Goal: Obtain resource: Download file/media

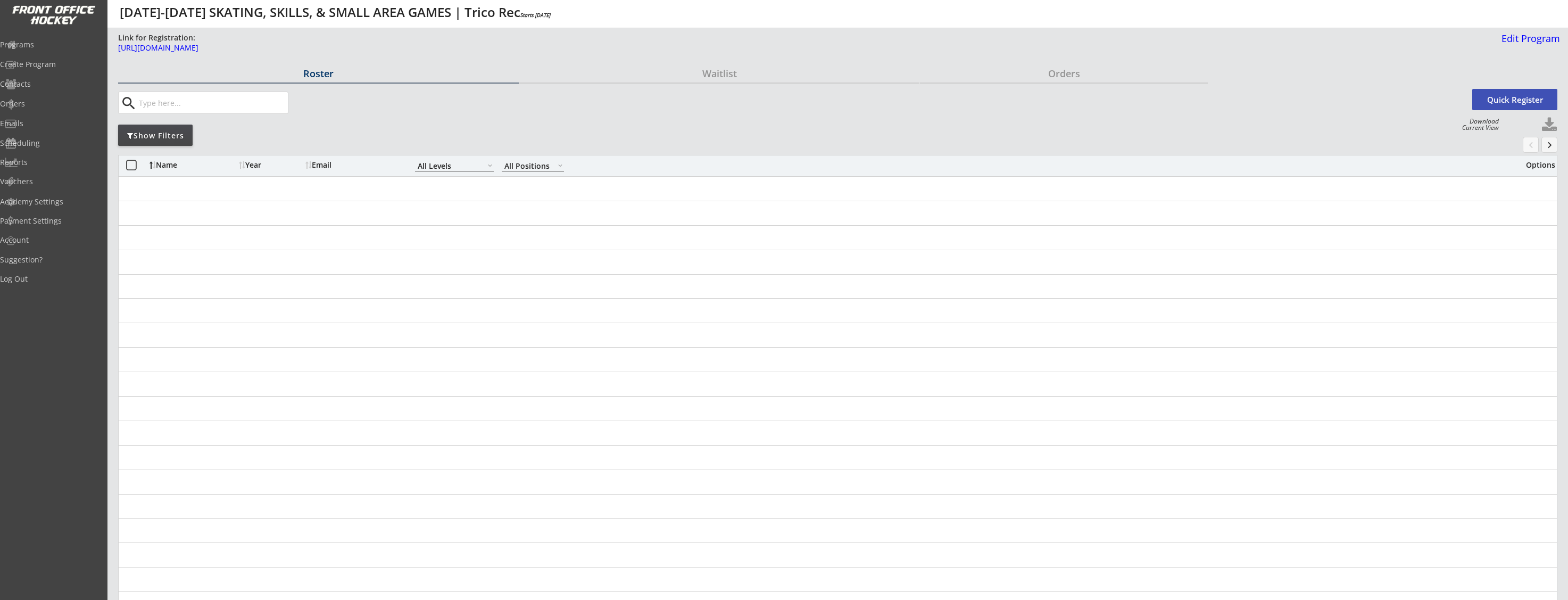
select select ""All Levels""
select select ""All Positions""
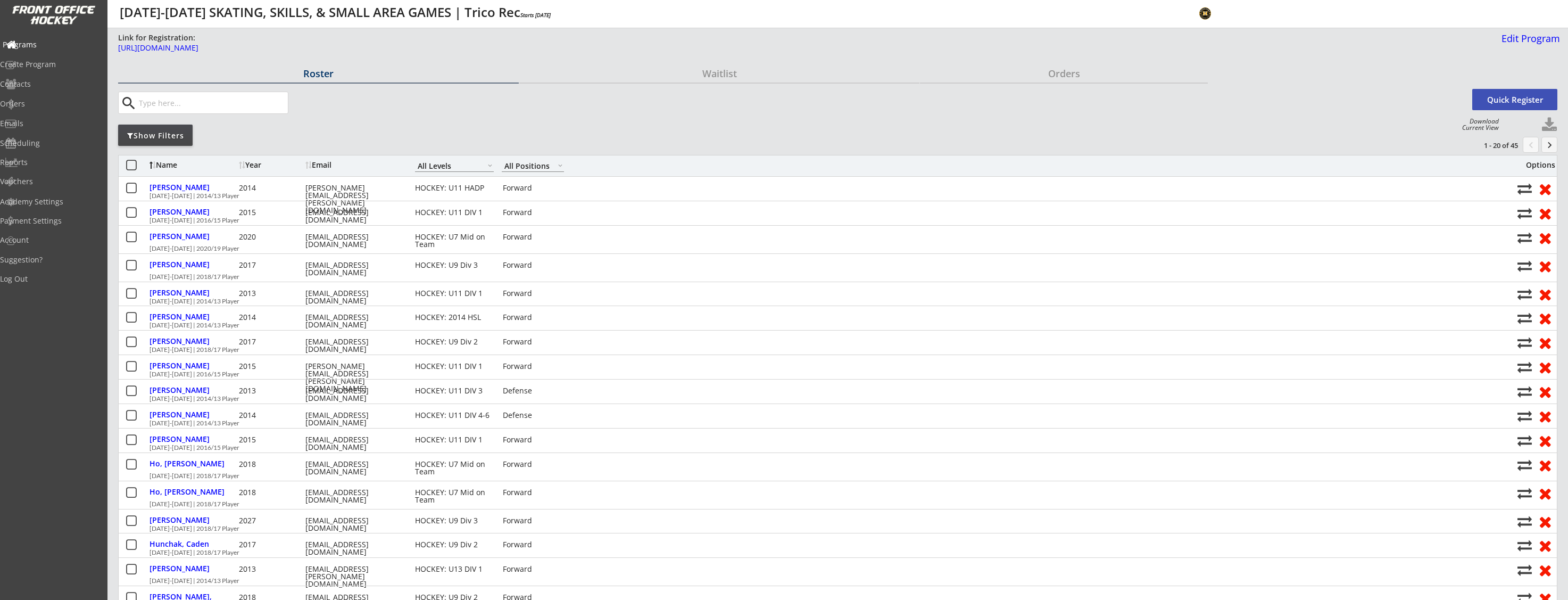
click at [52, 45] on div "Programs" at bounding box center [50, 44] width 96 height 7
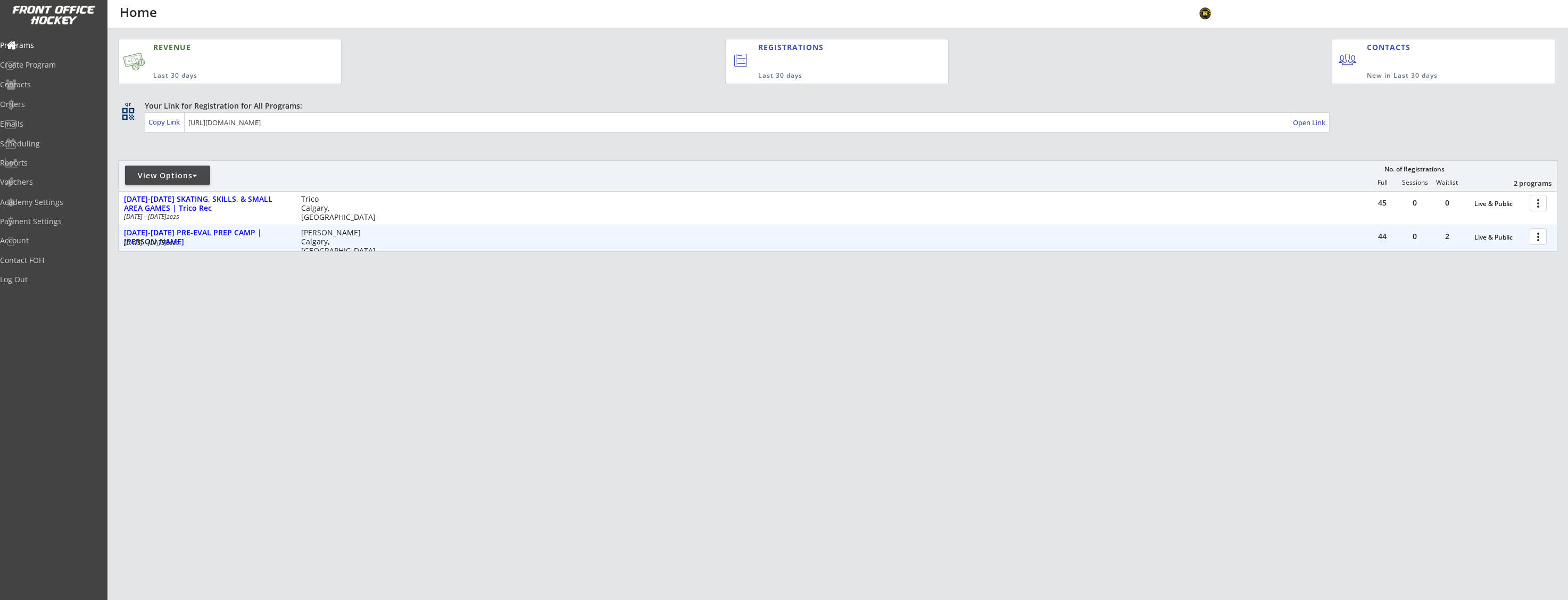
click at [1535, 236] on div at bounding box center [1539, 236] width 19 height 19
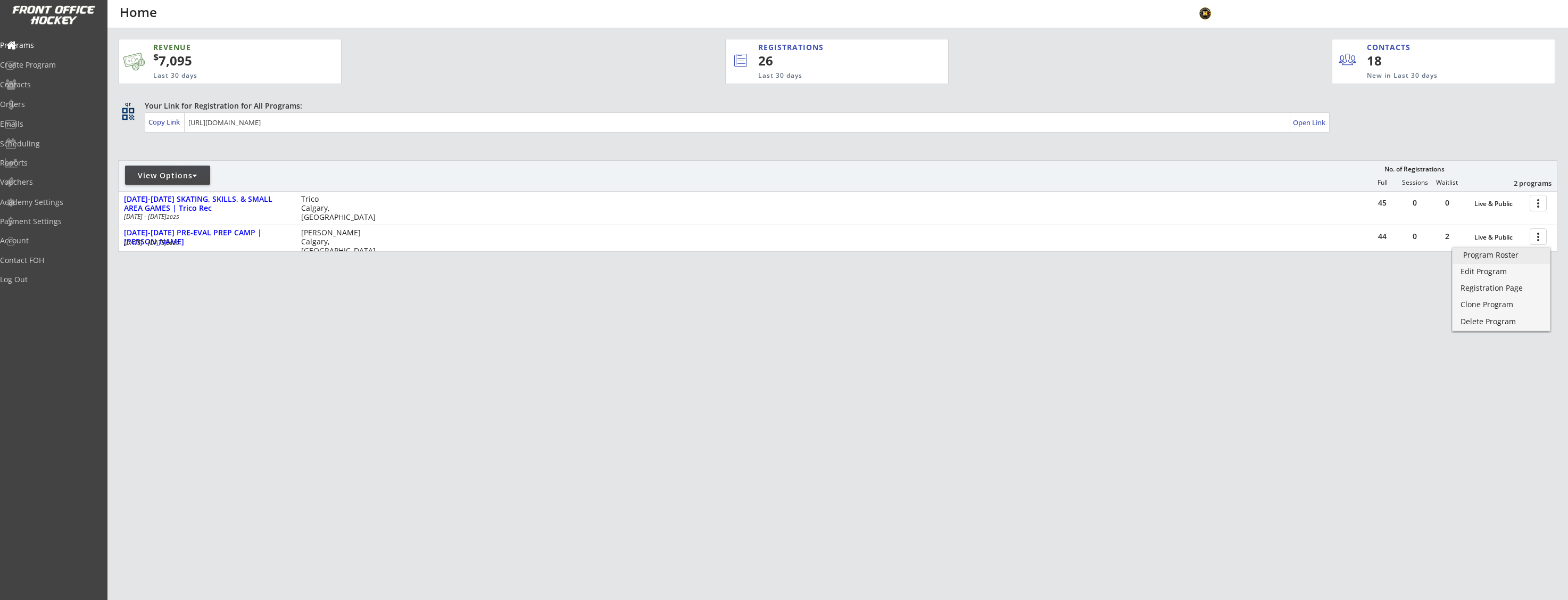
click at [1467, 262] on link "Program Roster" at bounding box center [1501, 256] width 97 height 16
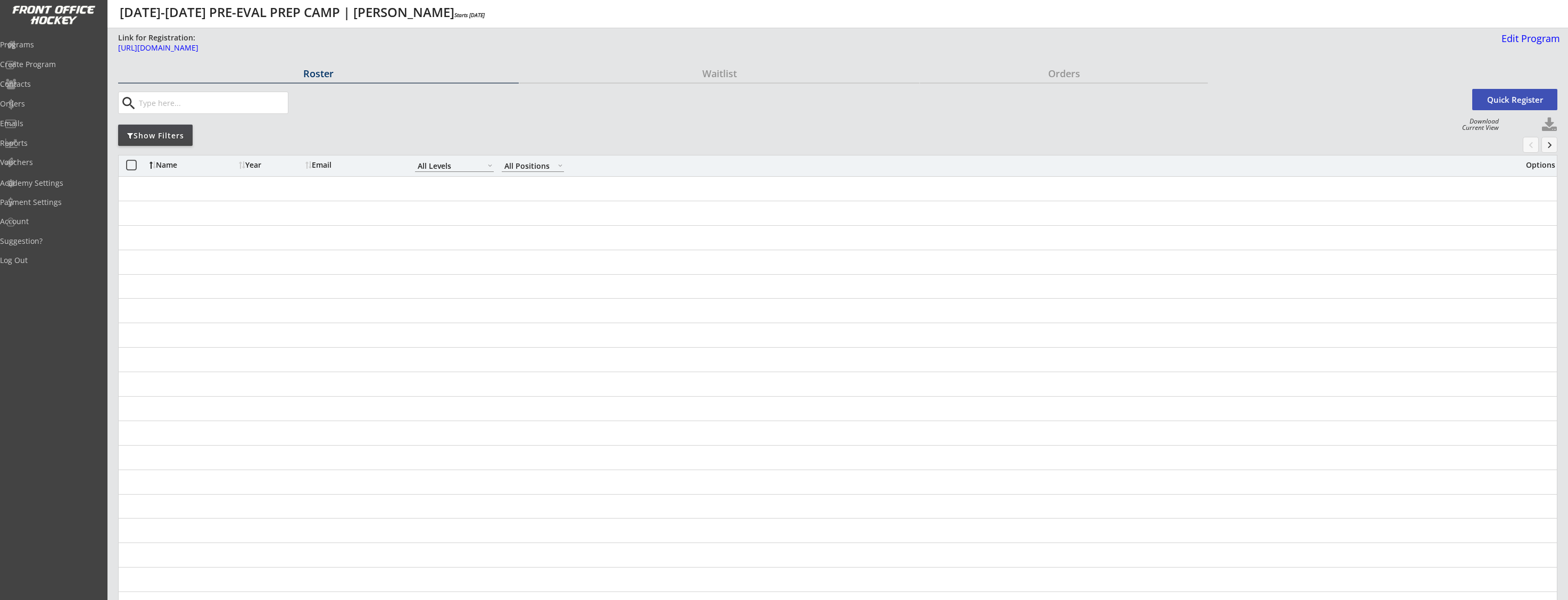
select select ""All Levels""
select select ""All Positions""
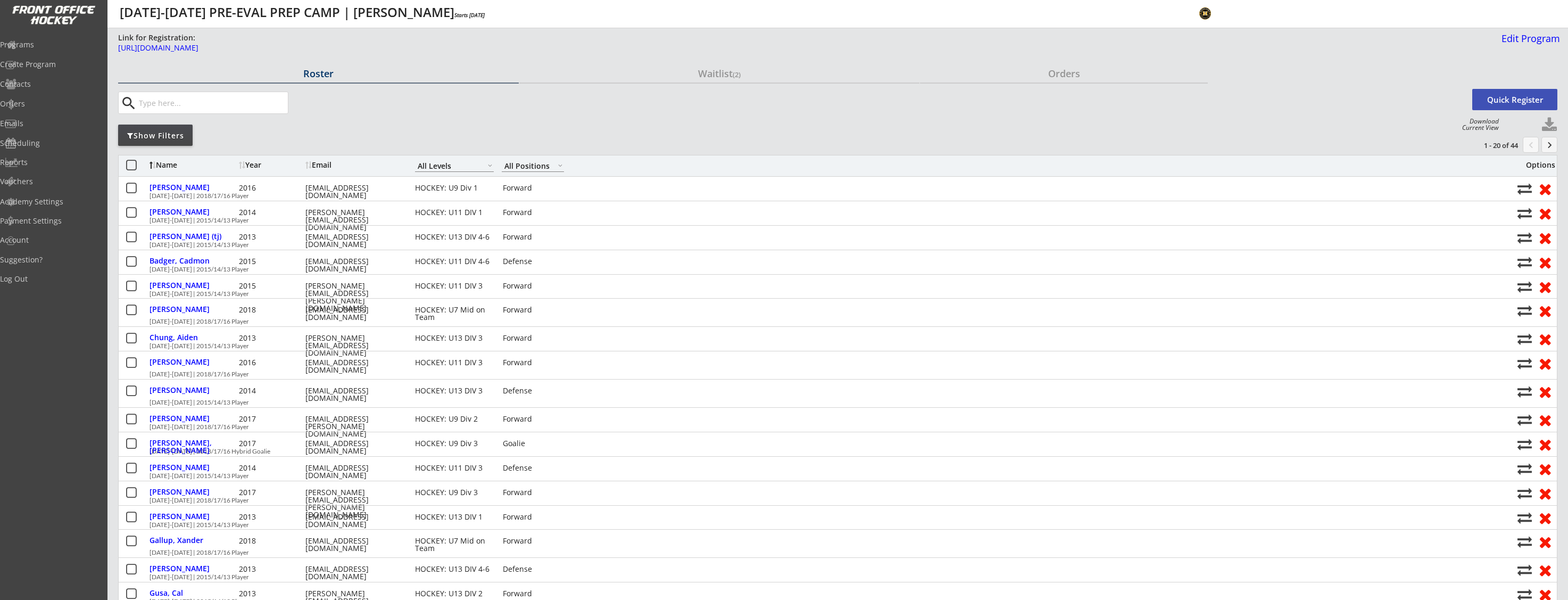
click at [173, 132] on div "Show Filters" at bounding box center [155, 135] width 74 height 11
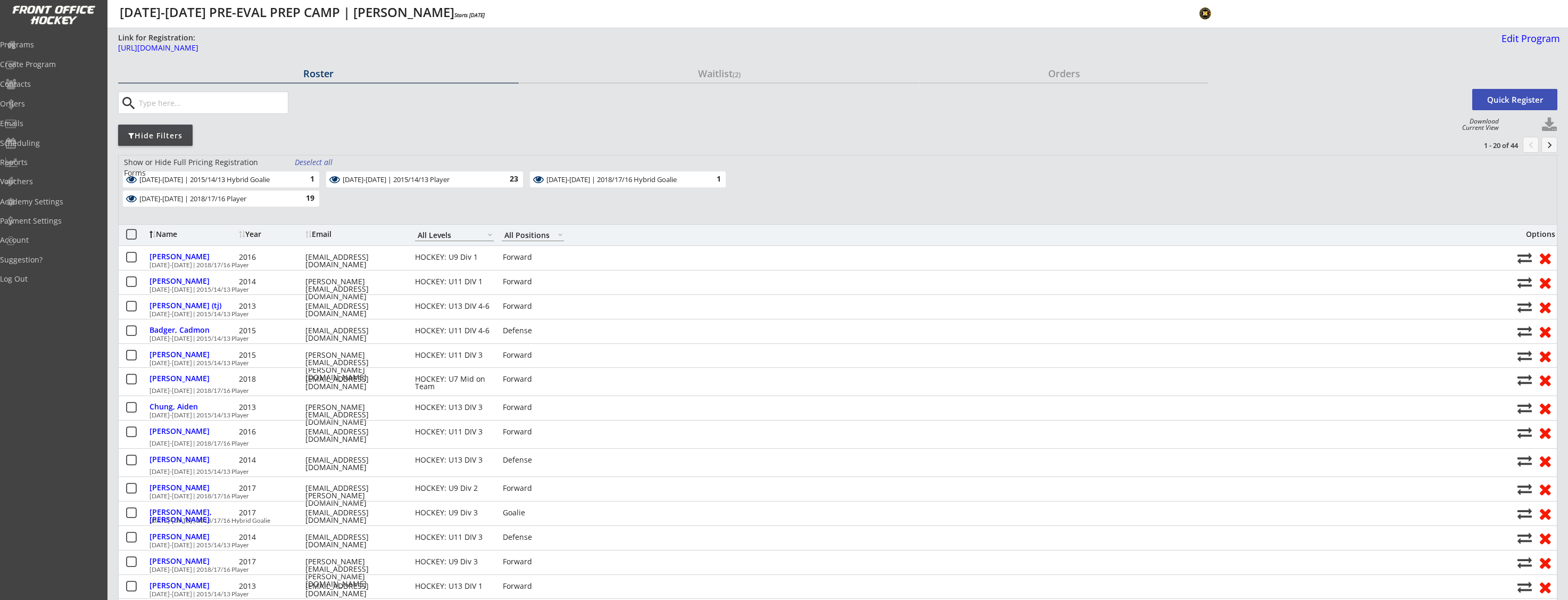
click at [322, 160] on div "Deselect all" at bounding box center [314, 162] width 39 height 11
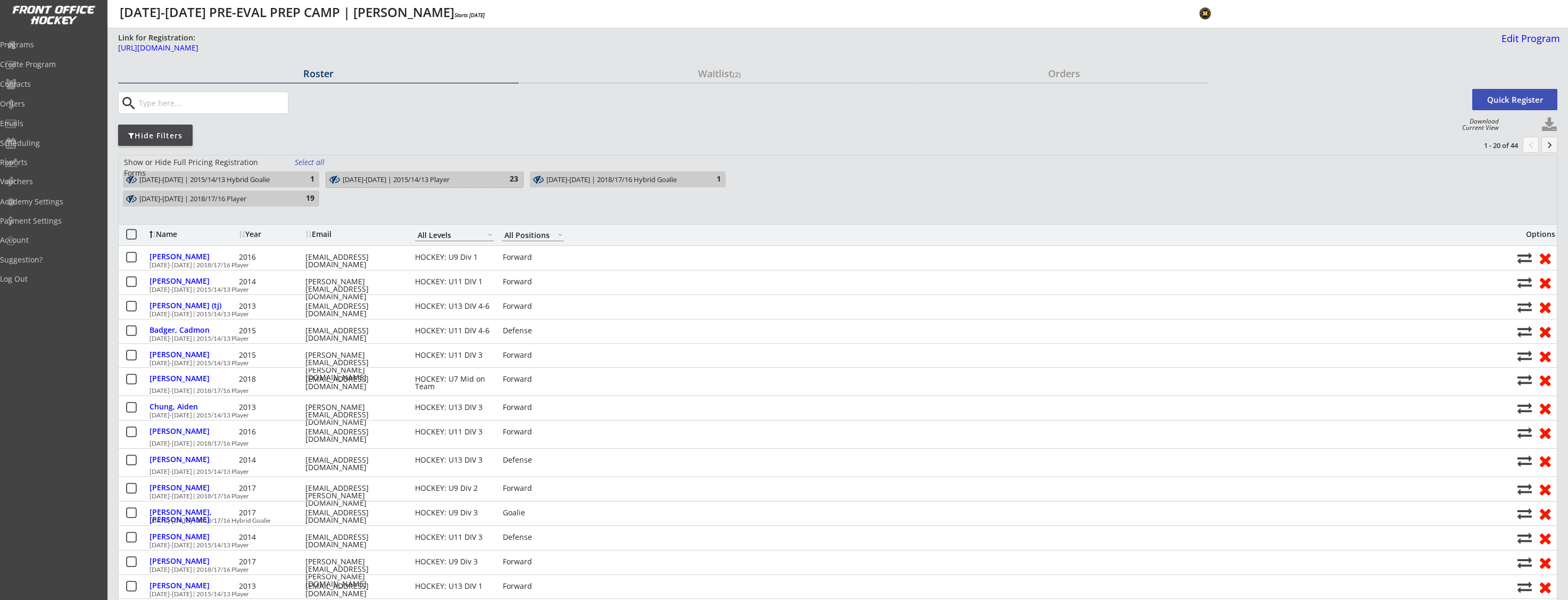
click at [465, 178] on div "[DATE]-[DATE] | 2015/14/13 Player" at bounding box center [418, 180] width 151 height 8
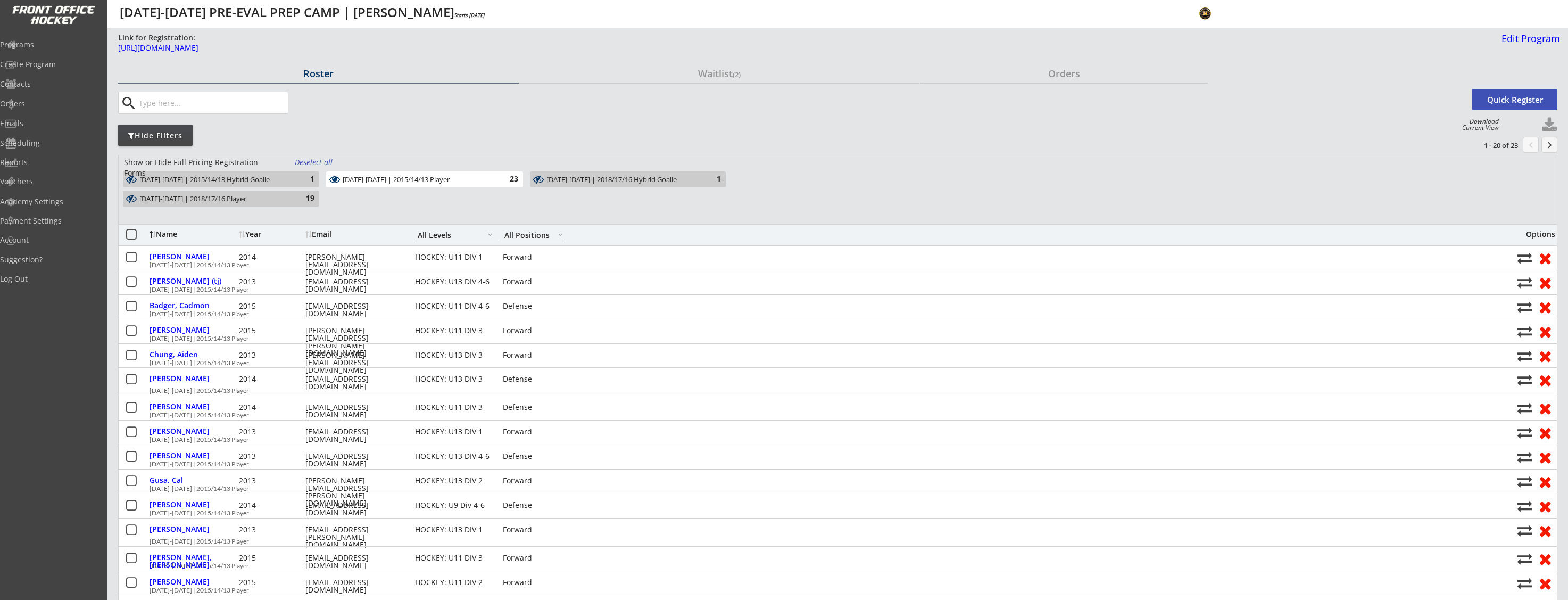
click at [257, 232] on div "Year" at bounding box center [271, 233] width 64 height 7
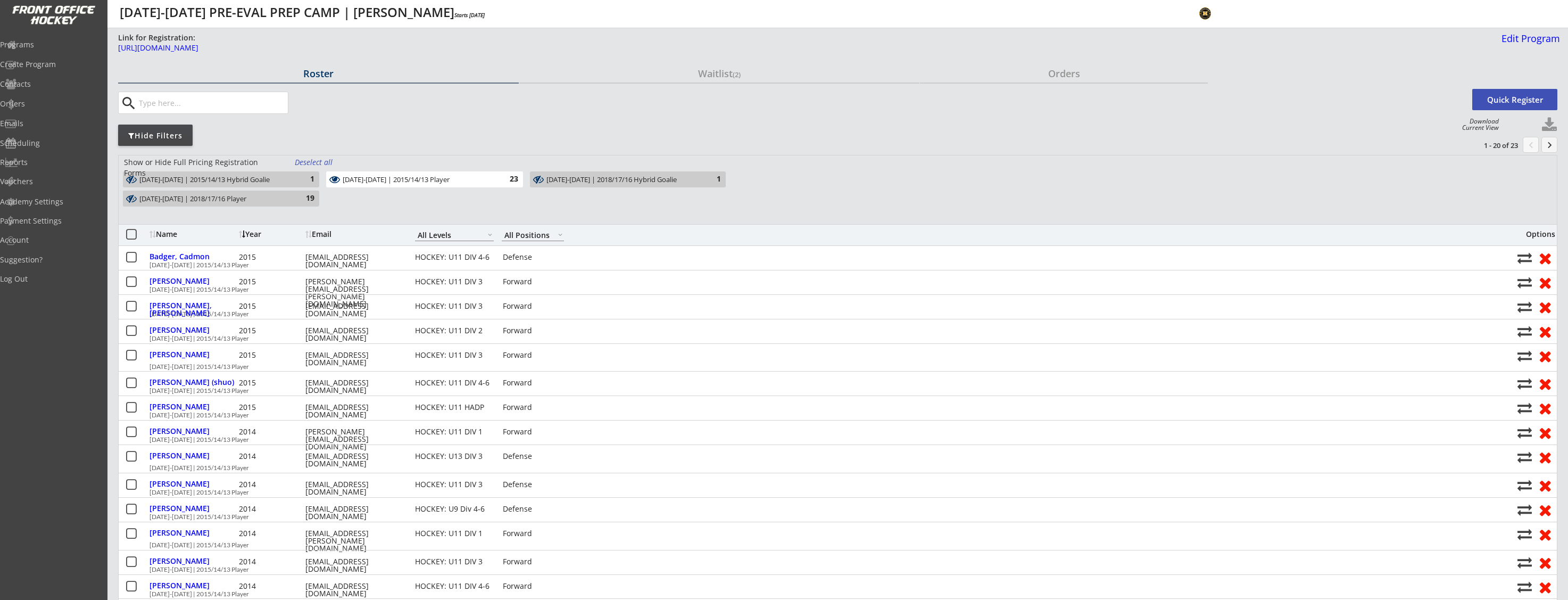
click at [257, 232] on div "Year" at bounding box center [271, 233] width 64 height 7
click at [500, 178] on div "23" at bounding box center [507, 179] width 21 height 11
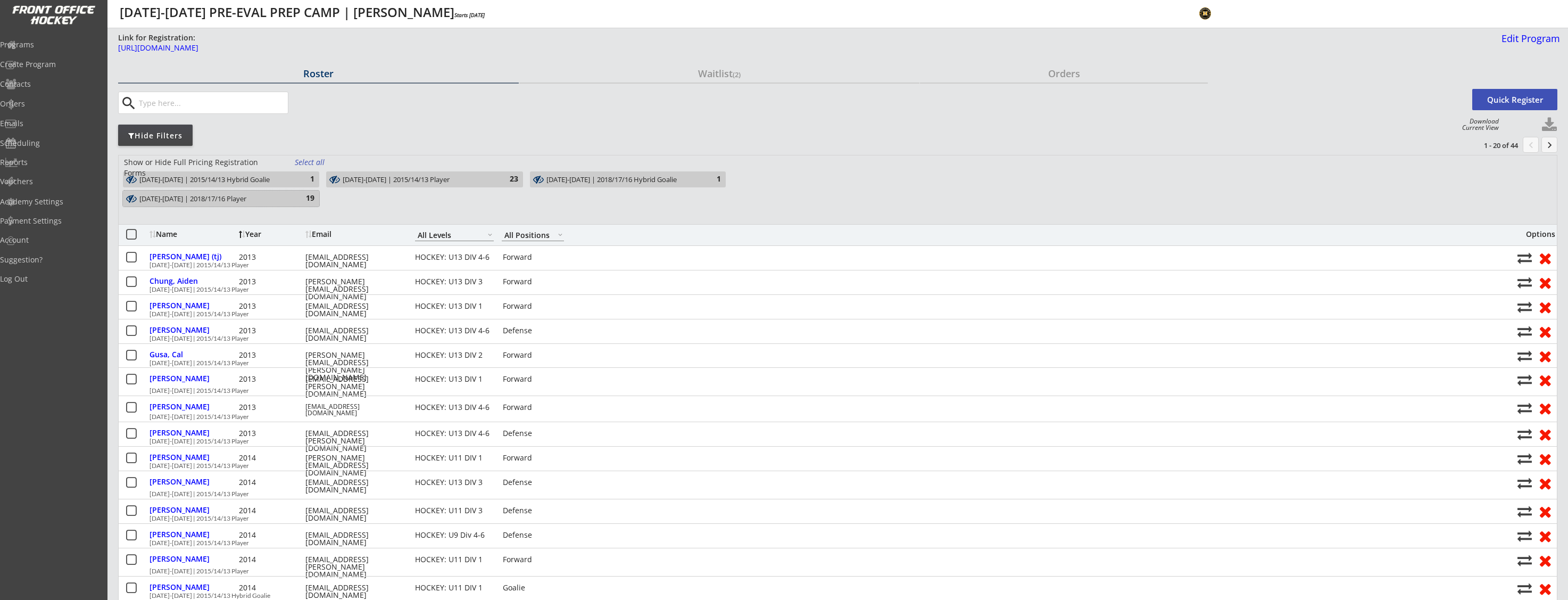
click at [299, 198] on div "19" at bounding box center [304, 198] width 21 height 11
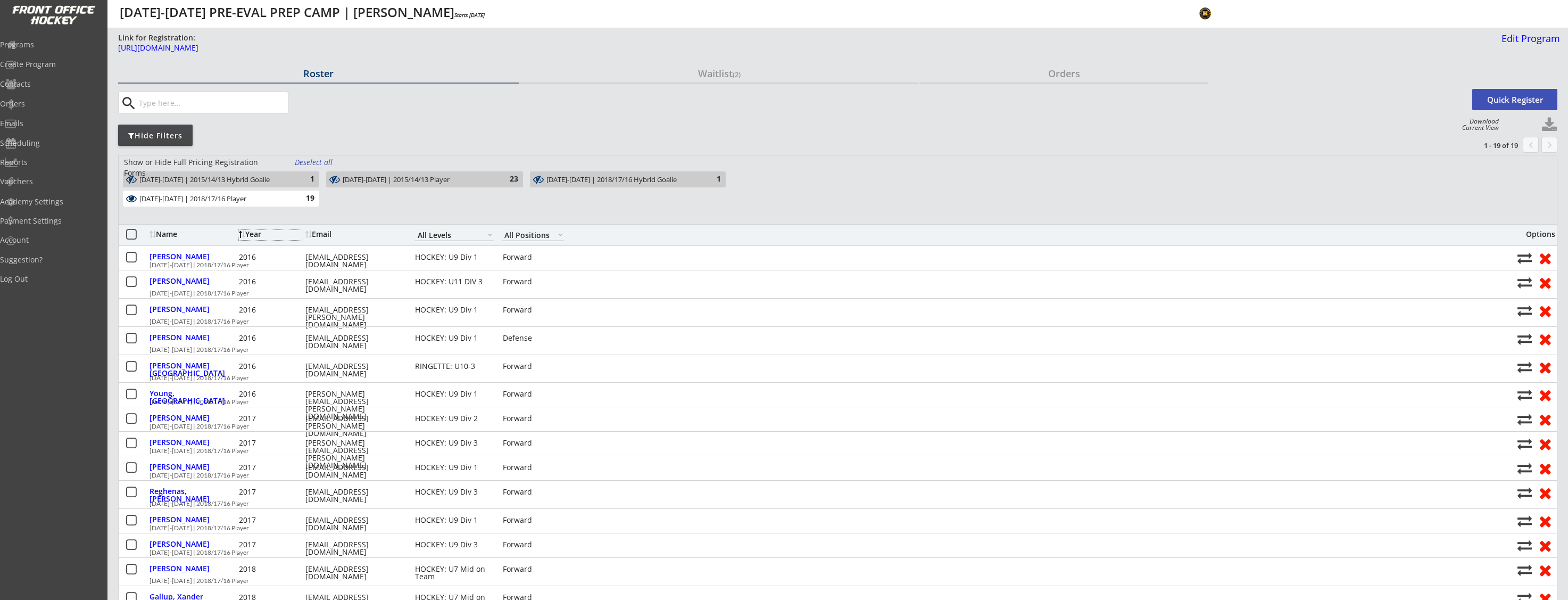
click at [250, 236] on div "Year" at bounding box center [271, 233] width 64 height 7
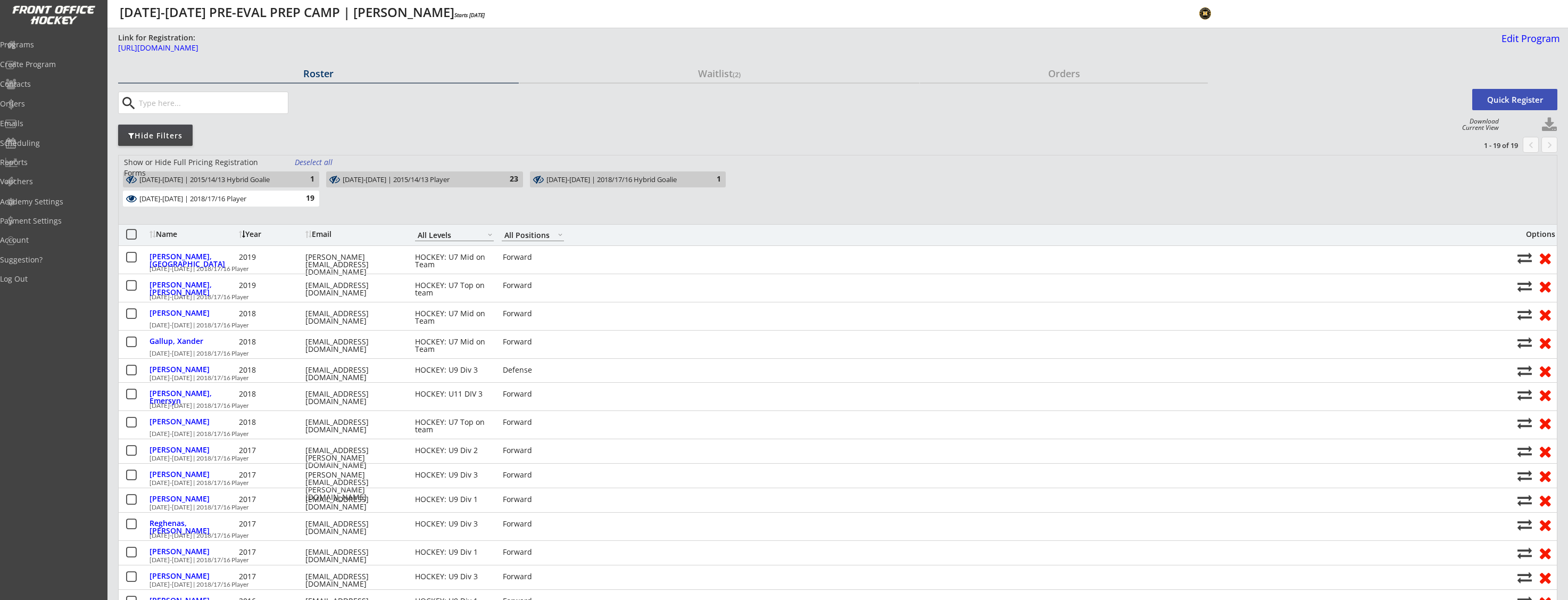
click at [251, 235] on div "Year" at bounding box center [271, 233] width 64 height 7
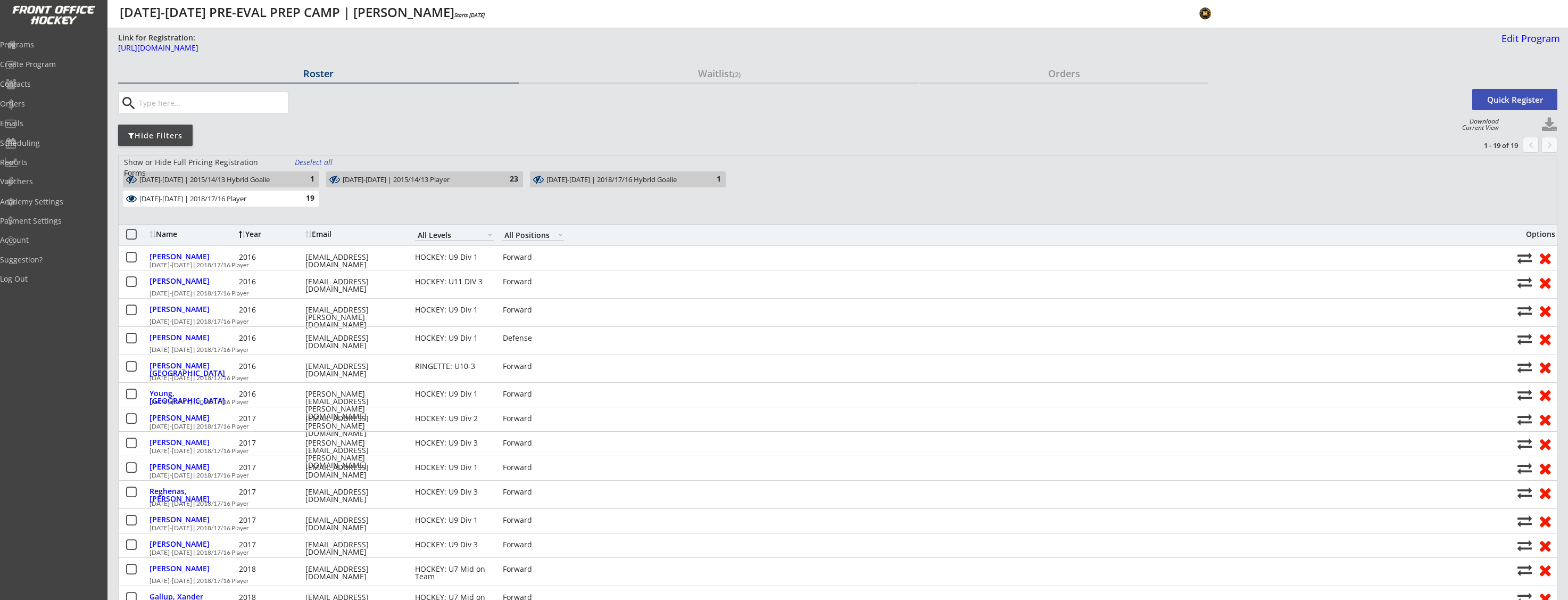
click at [251, 235] on div "Year" at bounding box center [271, 233] width 64 height 7
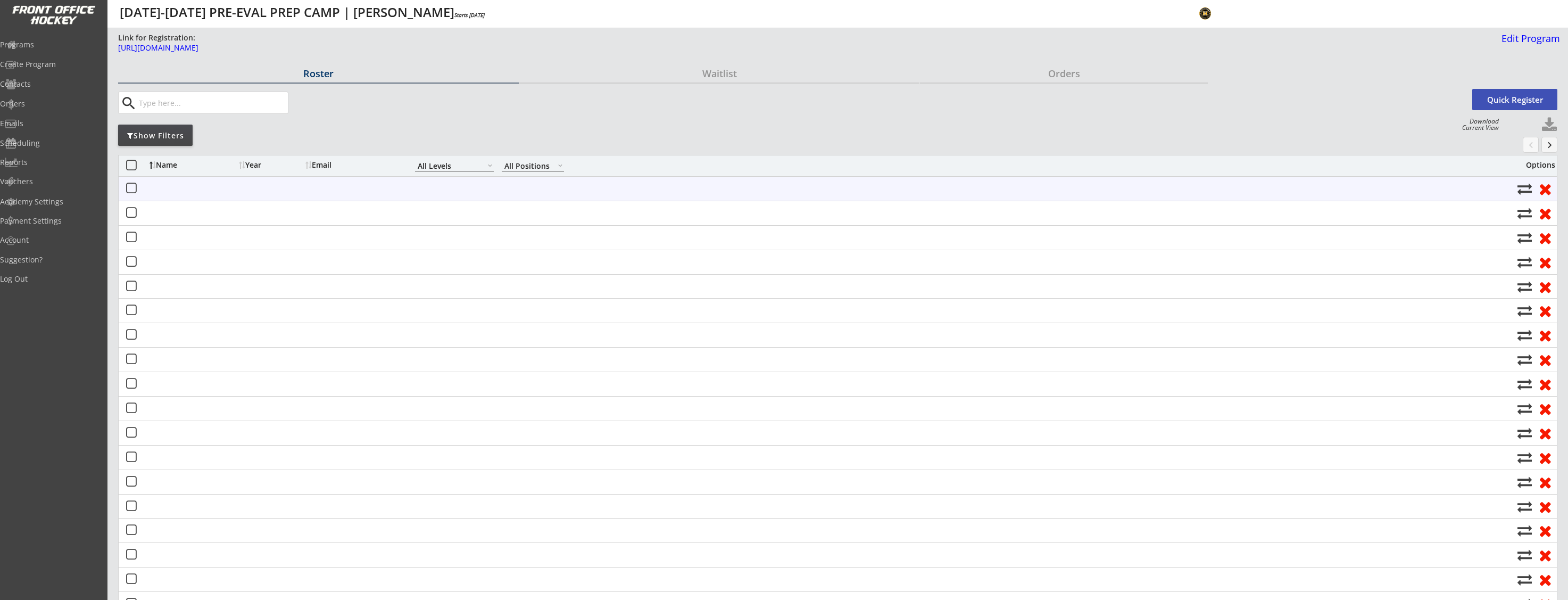
select select ""All Levels""
select select ""All Positions""
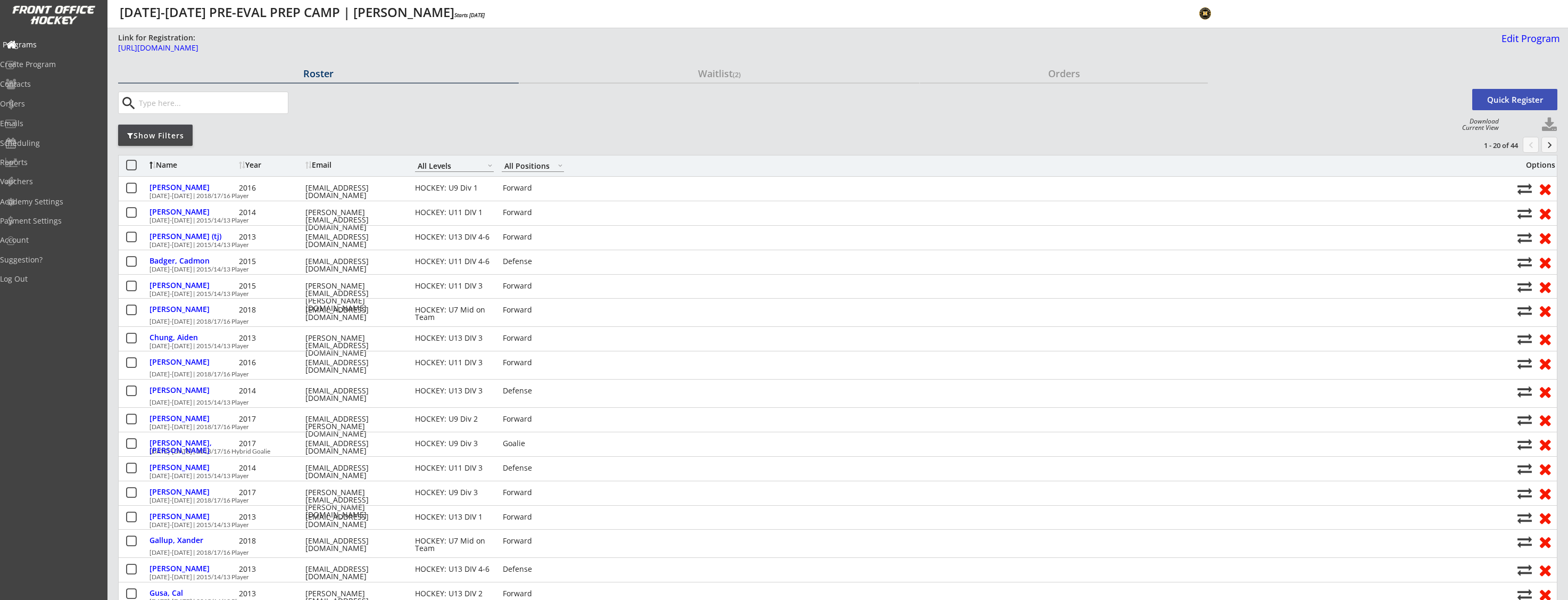
click at [41, 48] on div "Programs" at bounding box center [50, 44] width 96 height 7
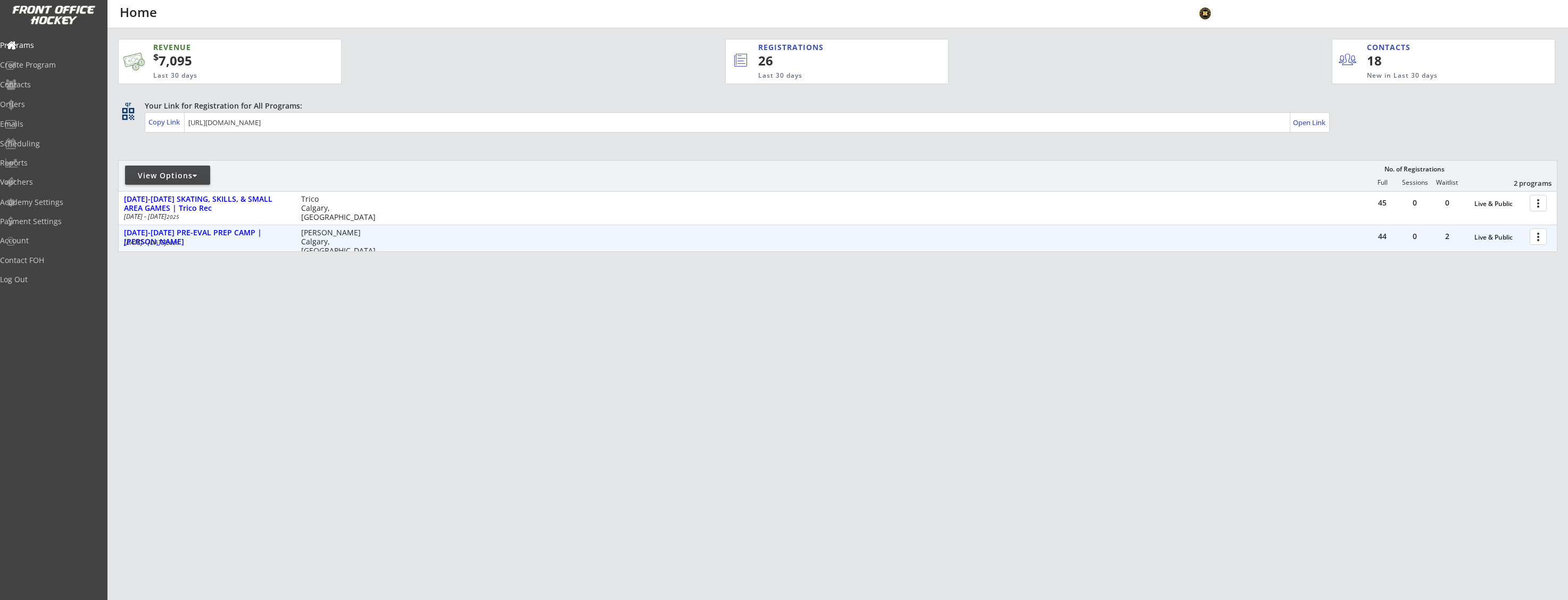
click at [1536, 238] on div at bounding box center [1539, 236] width 19 height 19
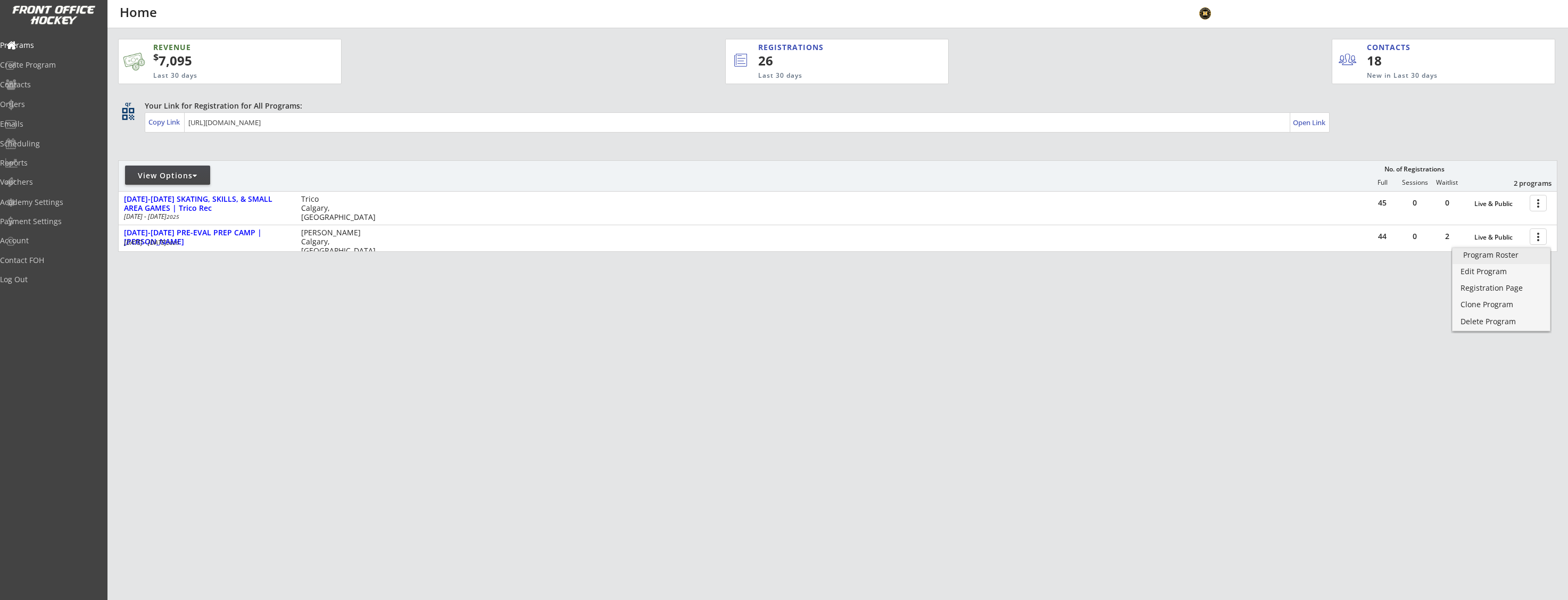
click at [1520, 253] on div "Program Roster" at bounding box center [1501, 255] width 76 height 7
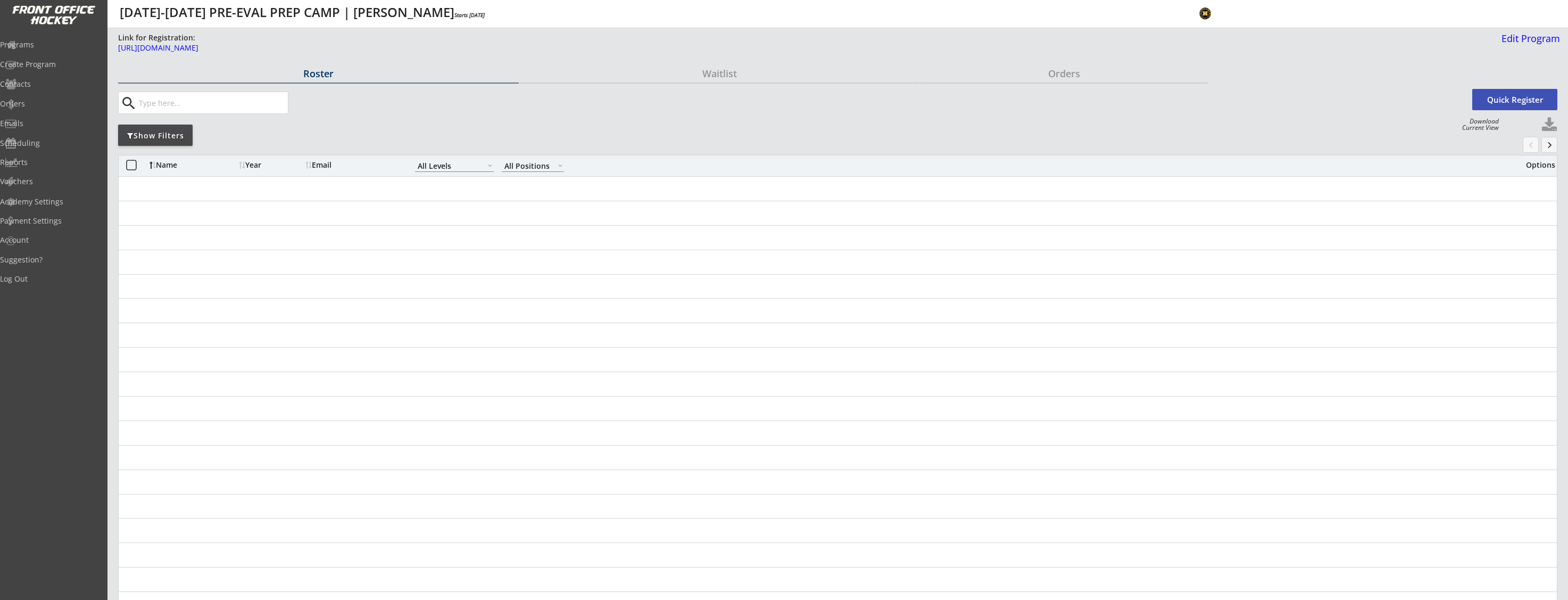
select select ""All Levels""
select select ""All Positions""
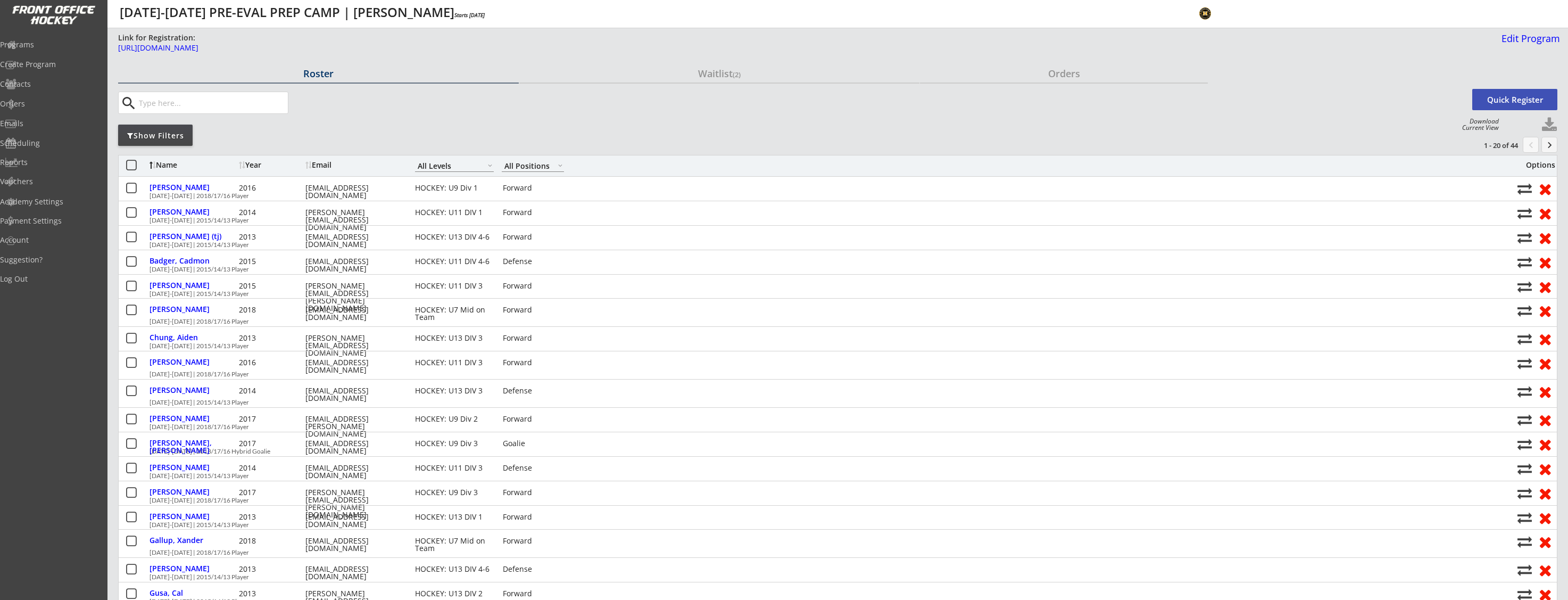
click at [1553, 128] on button at bounding box center [1549, 125] width 16 height 16
select select ""Player Info""
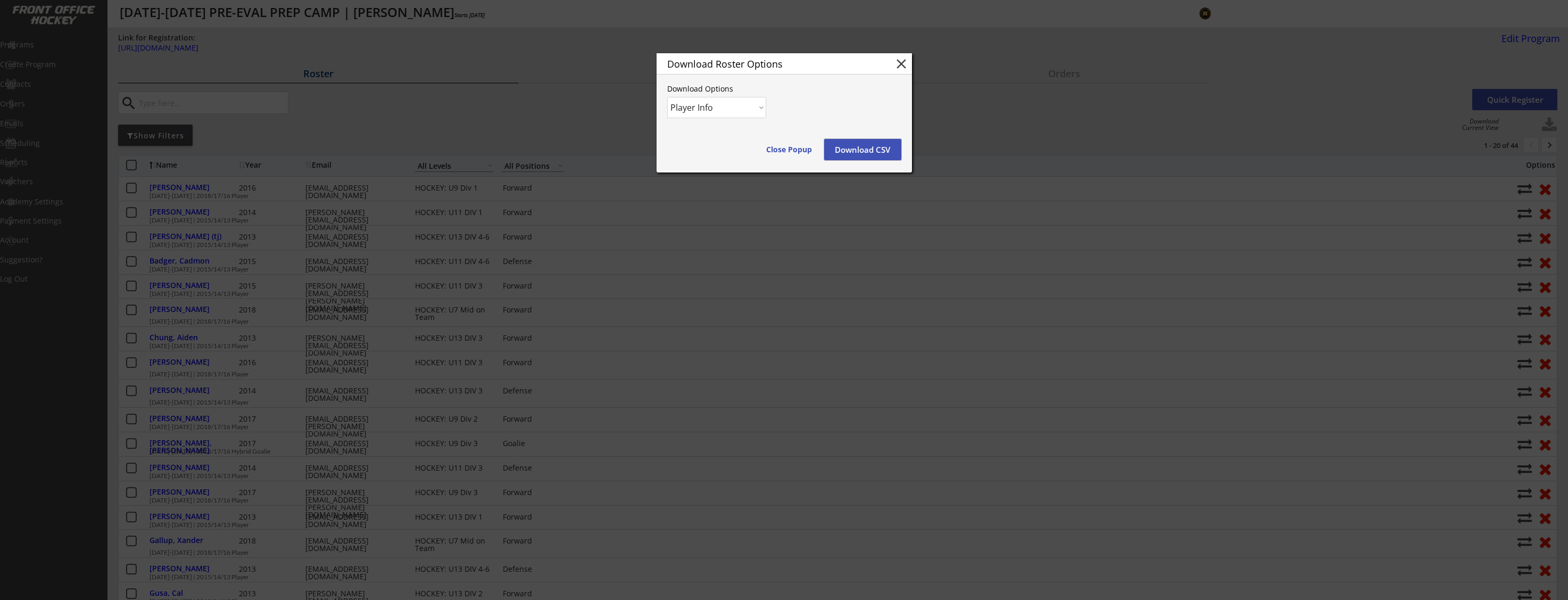
click at [867, 156] on button "Download CSV" at bounding box center [863, 150] width 77 height 21
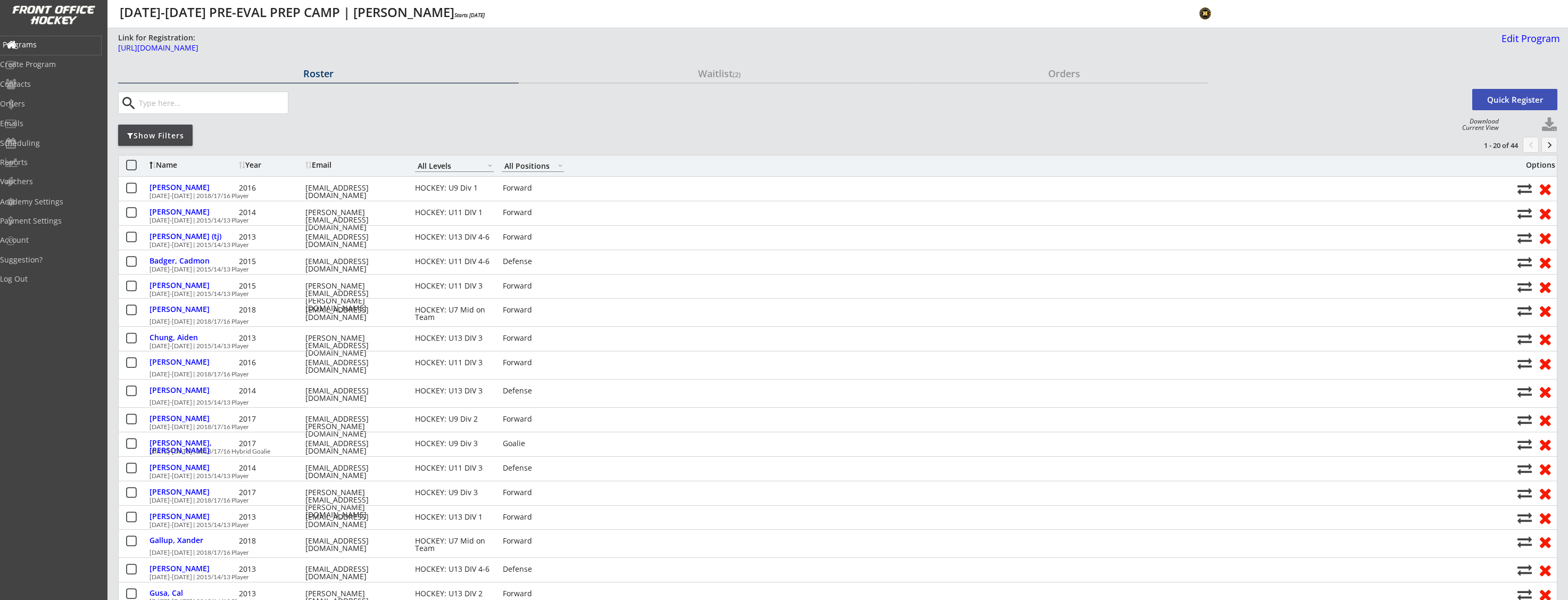
drag, startPoint x: 47, startPoint y: 43, endPoint x: 17, endPoint y: 247, distance: 206.2
click at [47, 43] on div "Programs" at bounding box center [50, 44] width 96 height 7
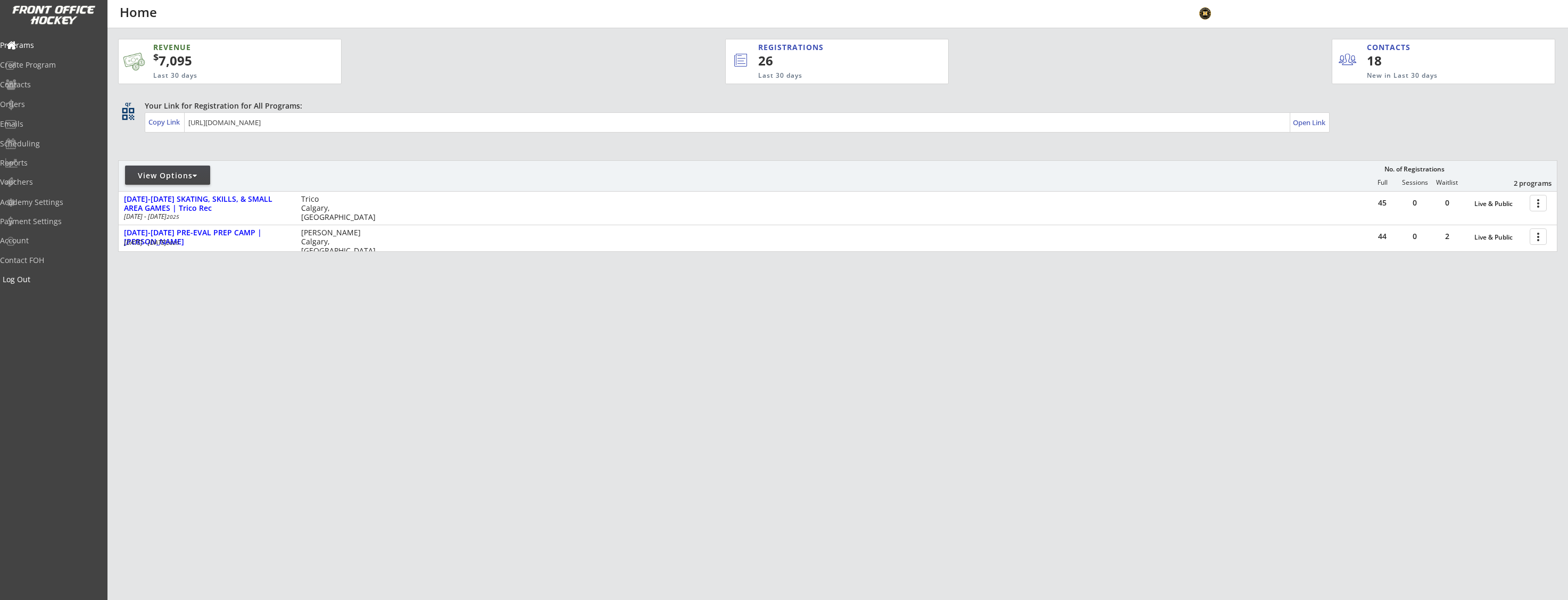
click at [40, 278] on div "Log Out" at bounding box center [50, 279] width 96 height 7
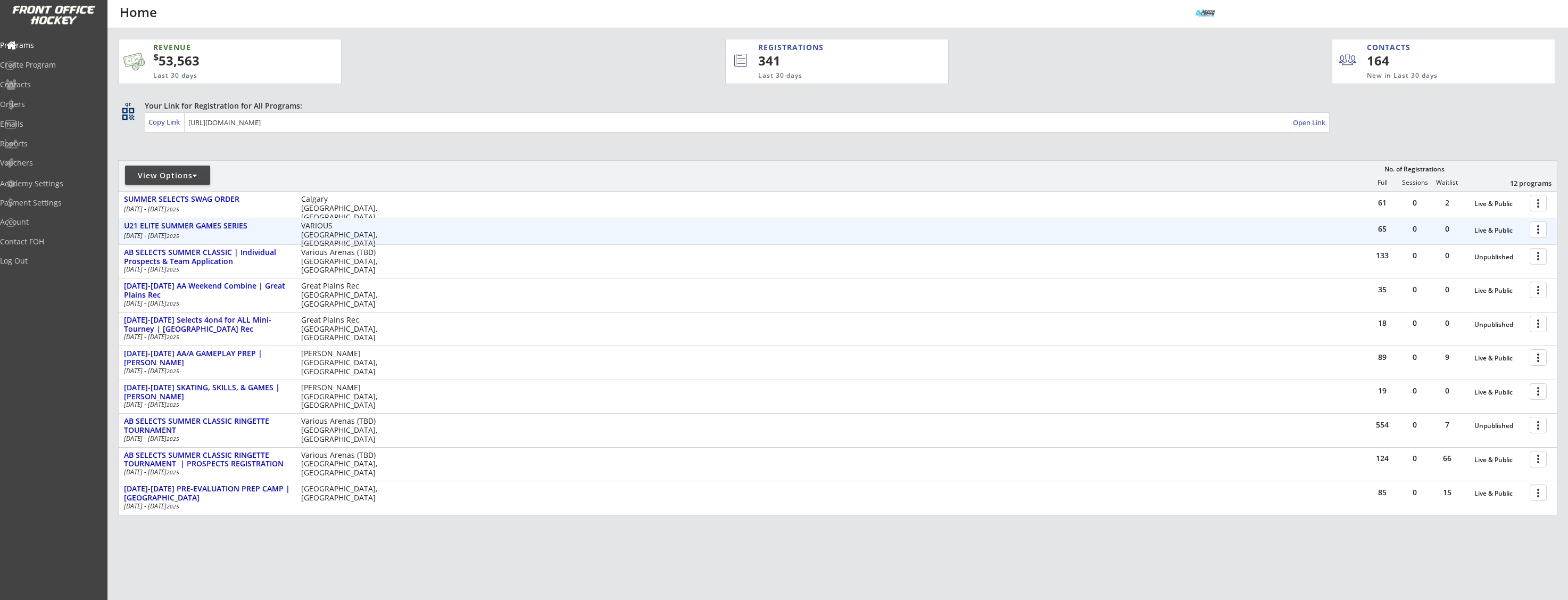
click at [1539, 229] on div at bounding box center [1539, 228] width 19 height 19
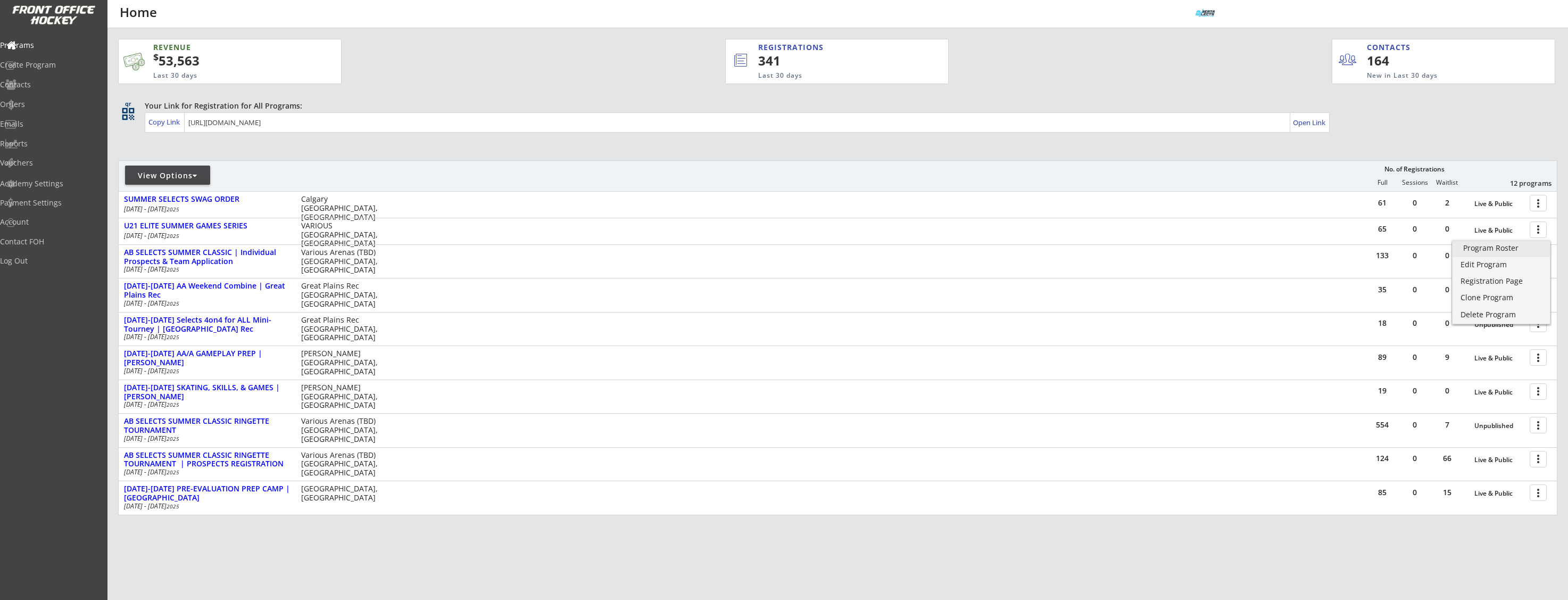
click at [1491, 250] on div "Program Roster" at bounding box center [1501, 247] width 76 height 7
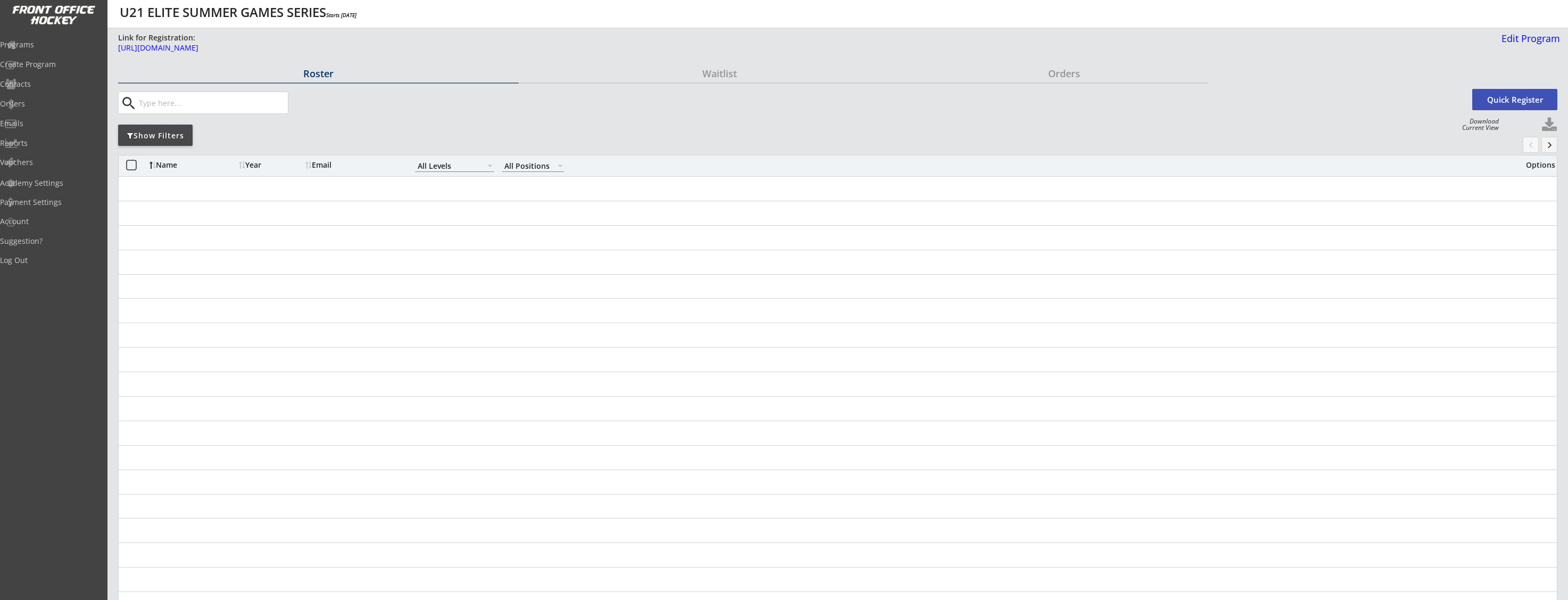
select select ""All Levels""
select select ""All Positions""
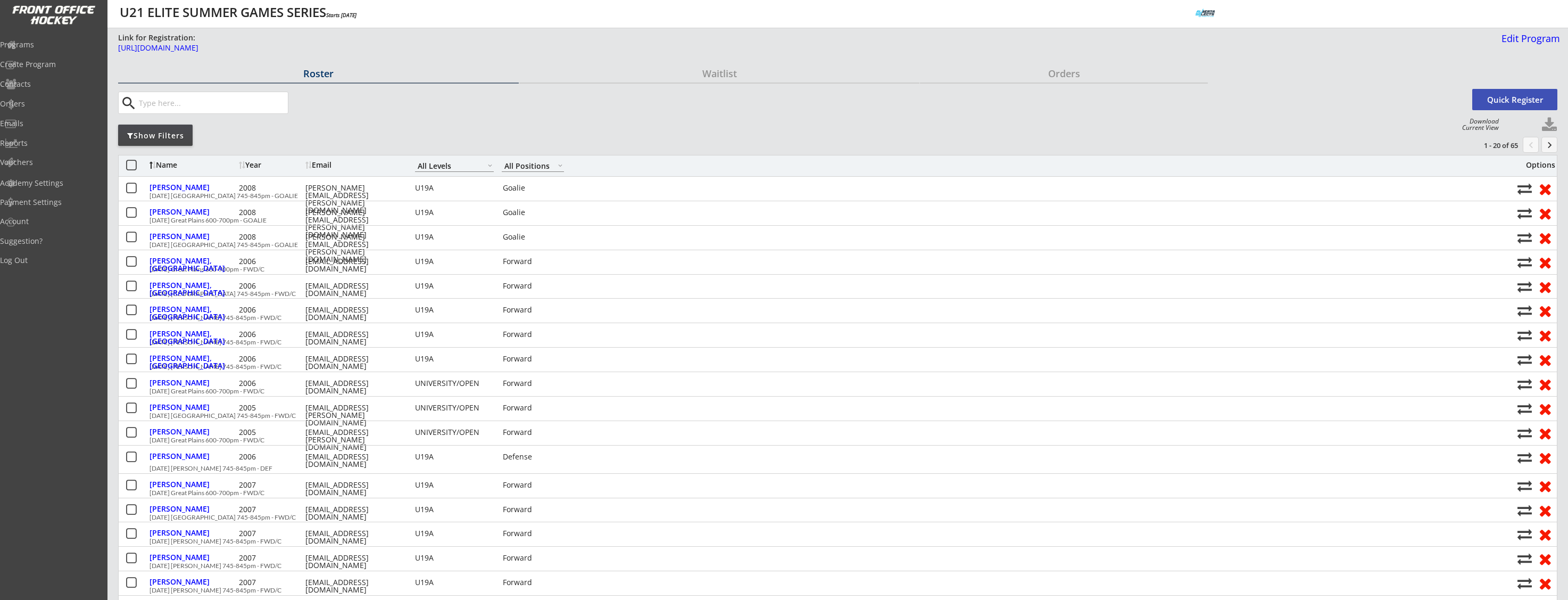
click at [1552, 127] on button at bounding box center [1549, 125] width 16 height 16
select select ""Player Info""
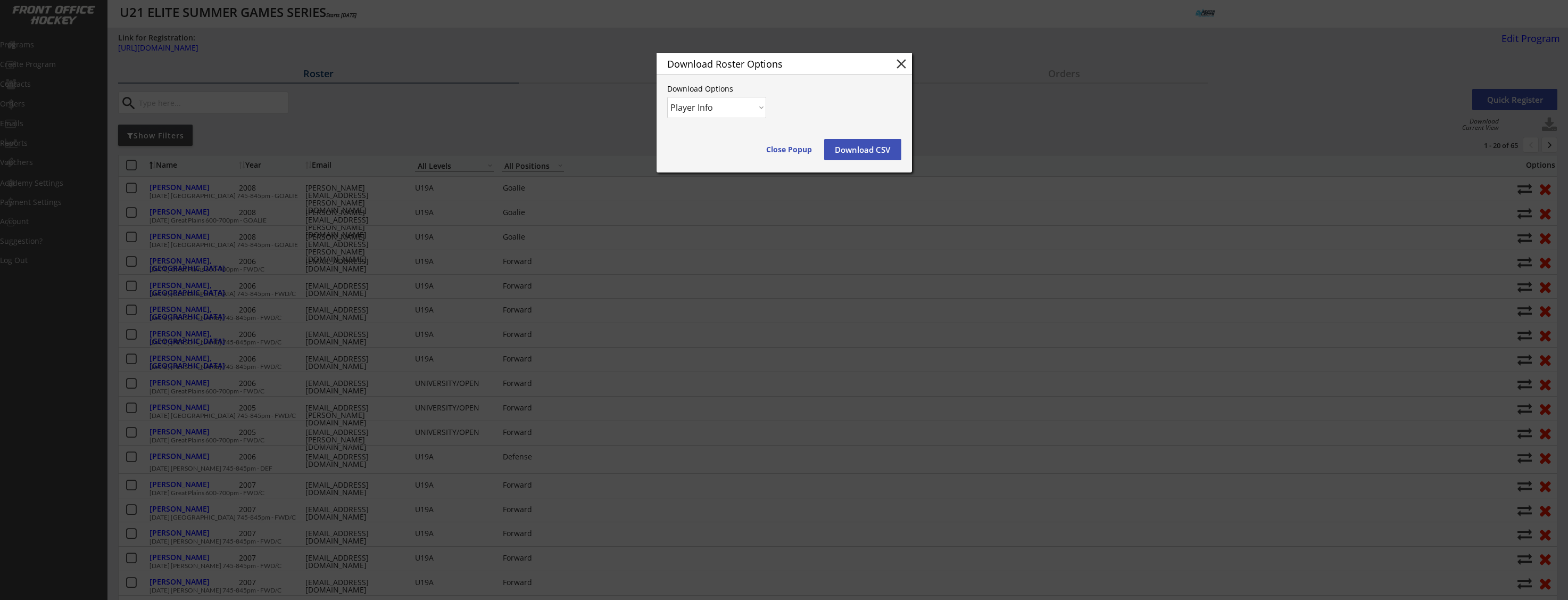
click at [872, 155] on button "Download CSV" at bounding box center [863, 150] width 77 height 21
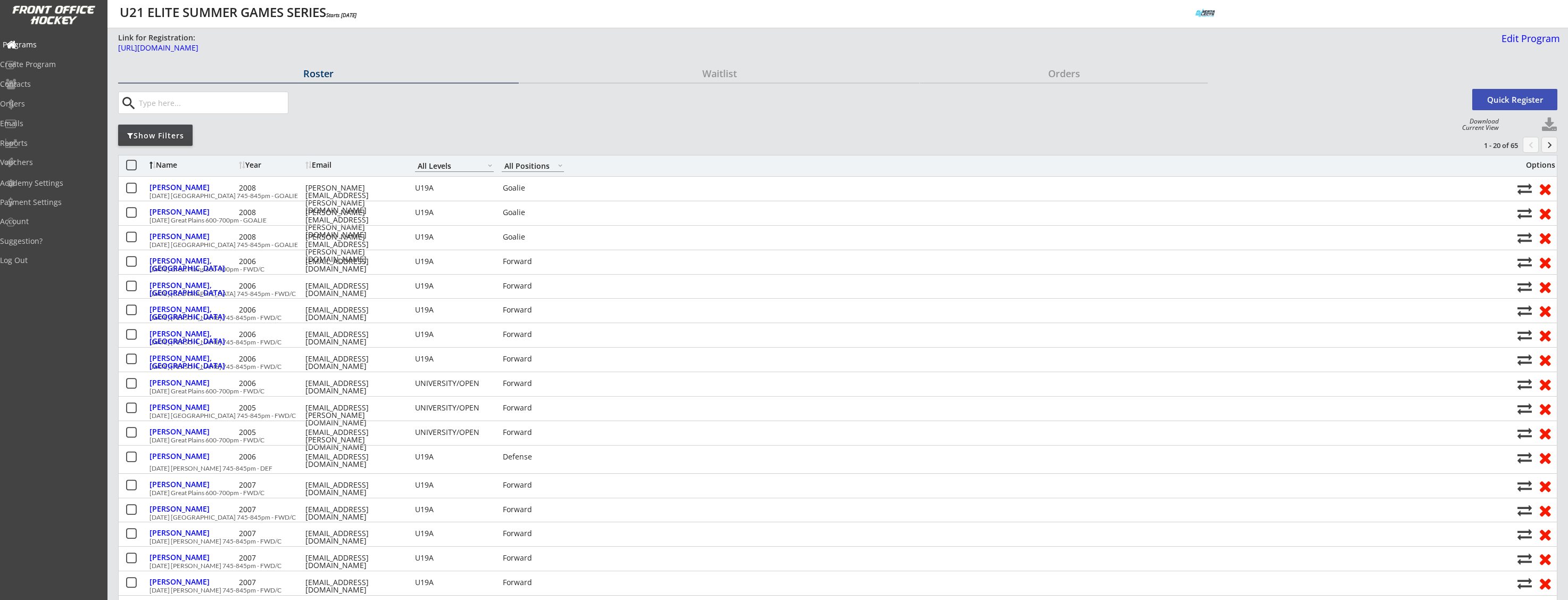
click at [43, 43] on div "Programs" at bounding box center [50, 44] width 96 height 7
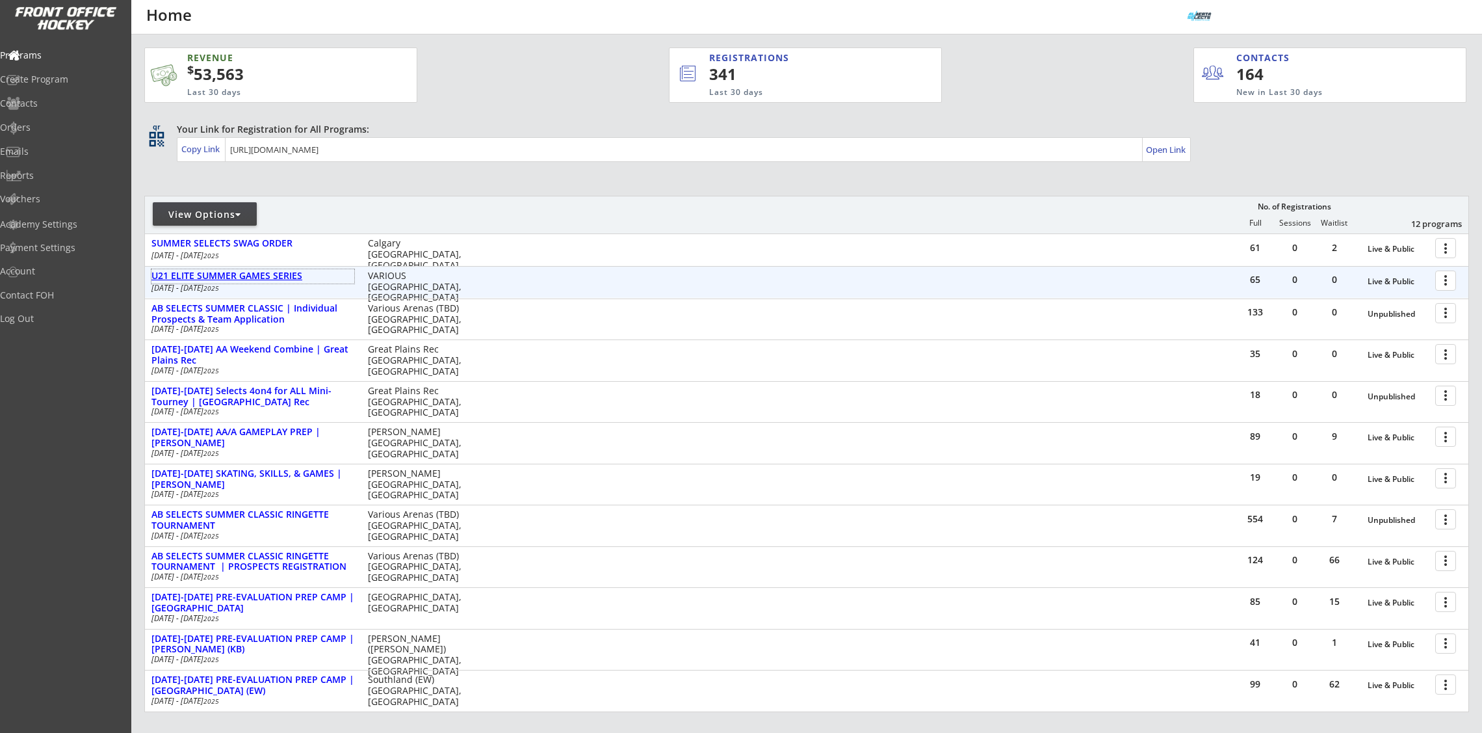
click at [249, 276] on div "U21 ELITE SUMMER GAMES SERIES" at bounding box center [252, 275] width 203 height 11
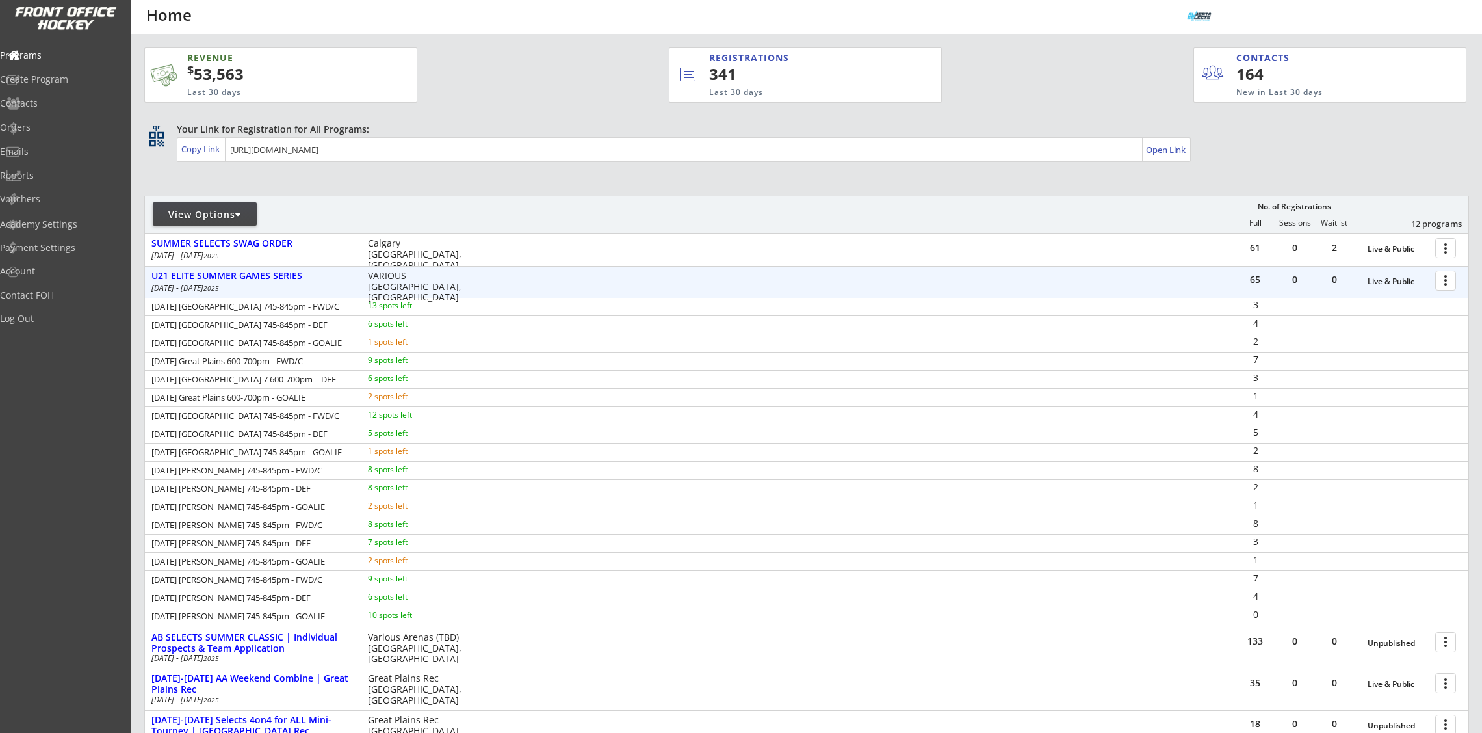
click at [1446, 280] on div at bounding box center [1448, 279] width 23 height 23
click at [1428, 297] on link "Program Roster" at bounding box center [1400, 304] width 119 height 20
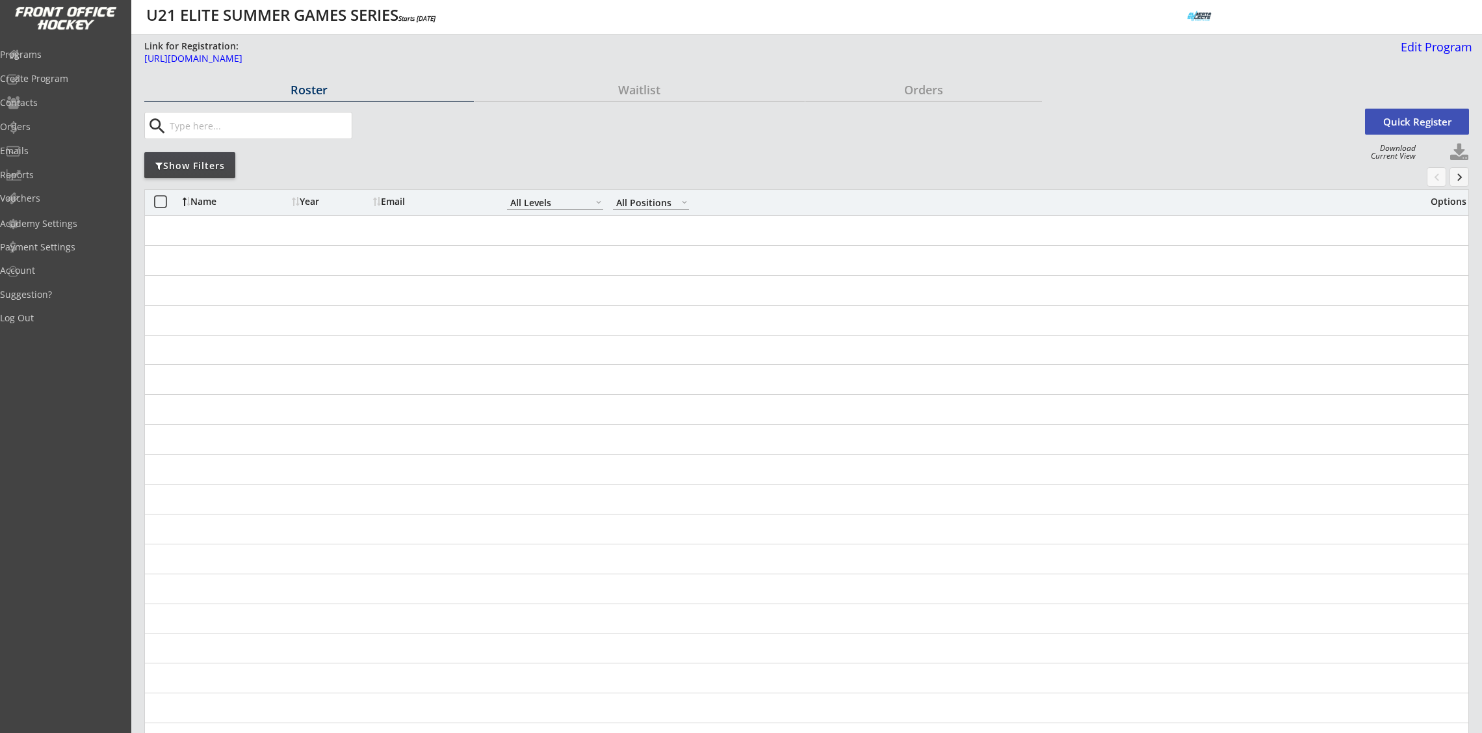
select select ""All Levels""
select select ""All Positions""
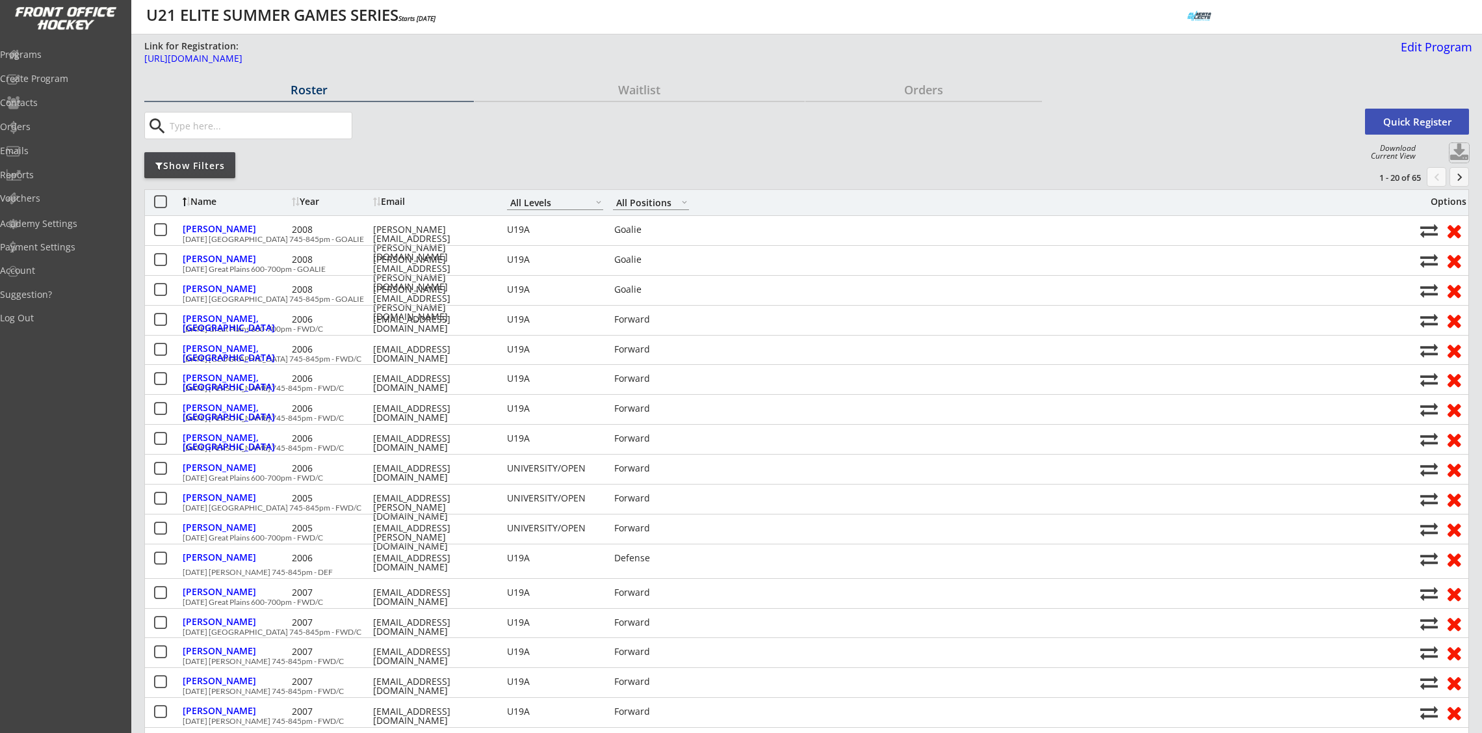
click at [1459, 150] on button at bounding box center [1460, 153] width 20 height 20
select select ""Player Info""
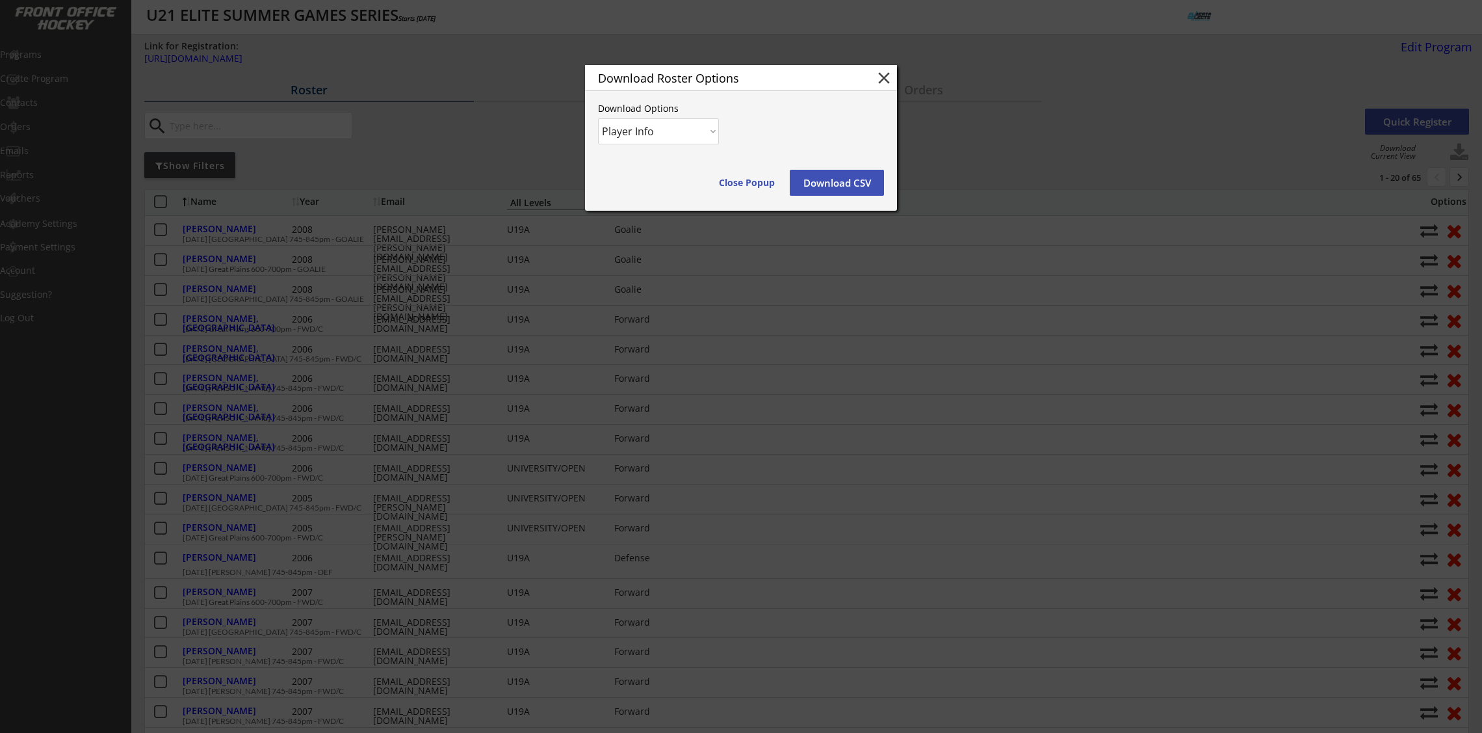
click at [830, 175] on button "Download CSV" at bounding box center [837, 183] width 94 height 26
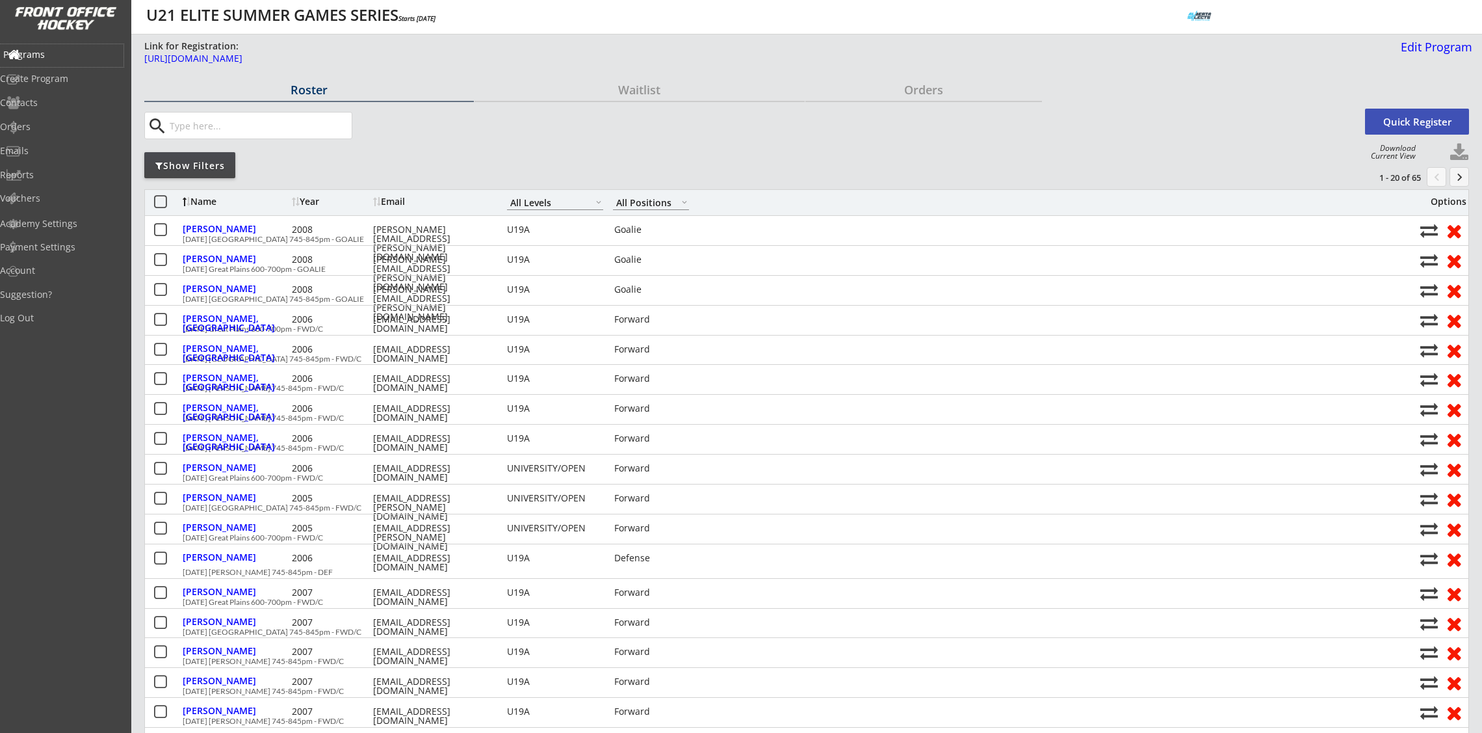
click at [59, 55] on div "Programs" at bounding box center [61, 54] width 117 height 9
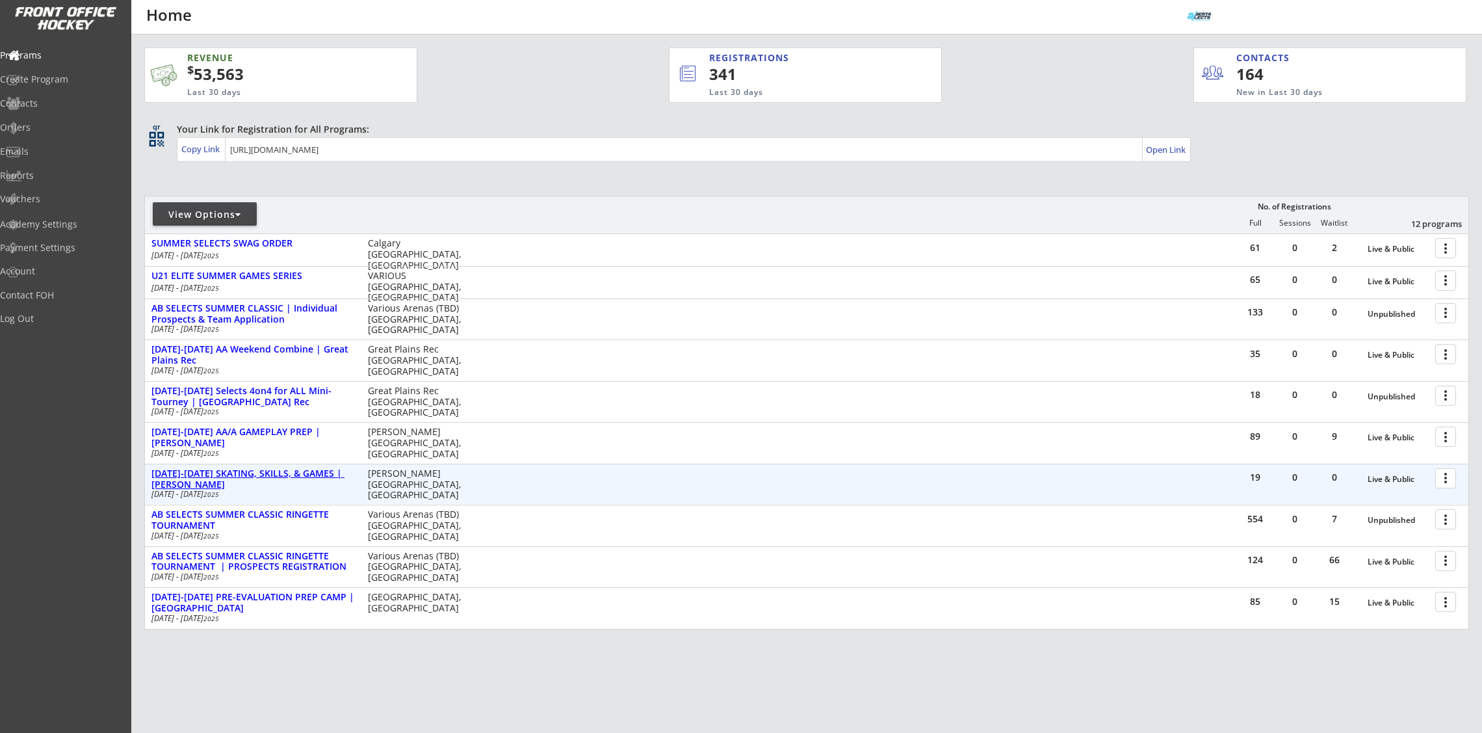
click at [335, 473] on div "[DATE]-[DATE] SKATING, SKILLS, & GAMES | [PERSON_NAME]" at bounding box center [252, 479] width 203 height 22
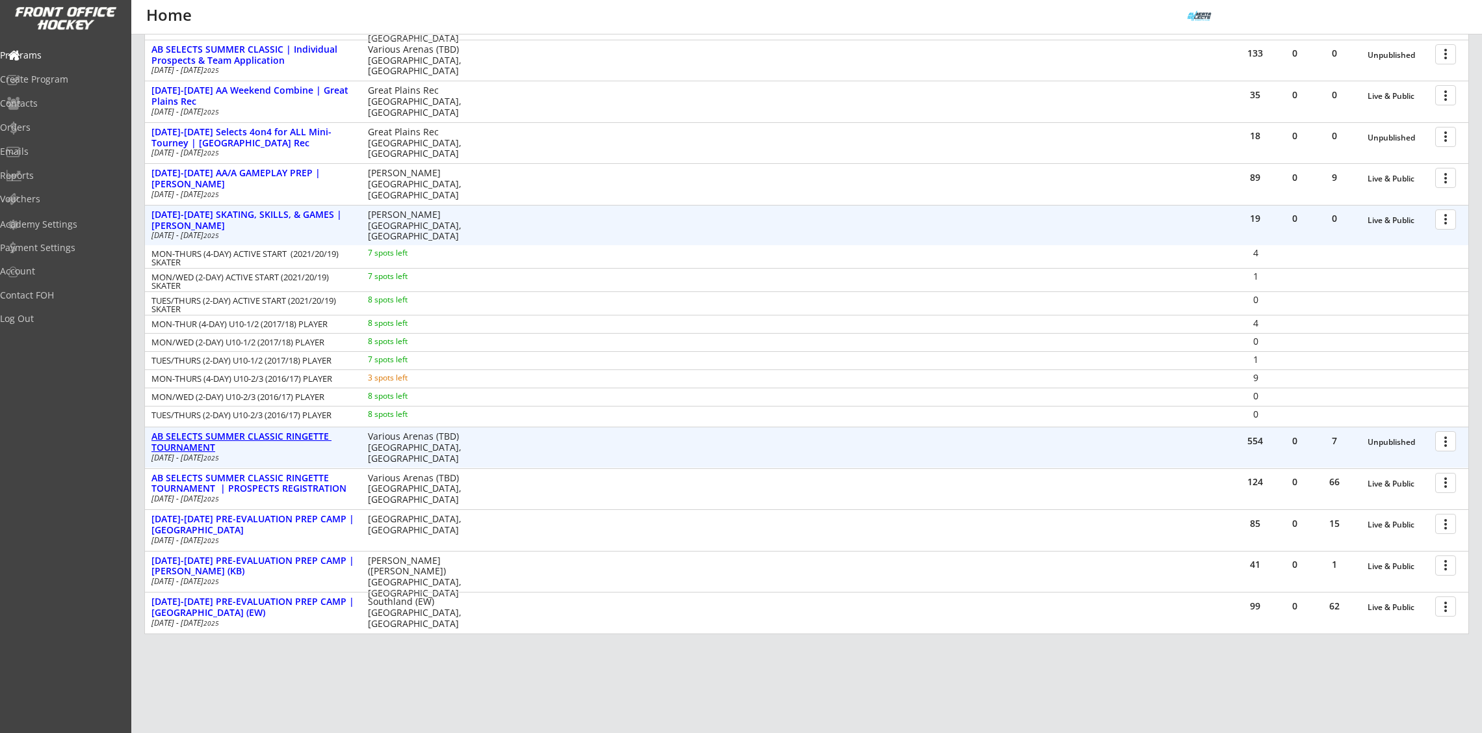
scroll to position [261, 0]
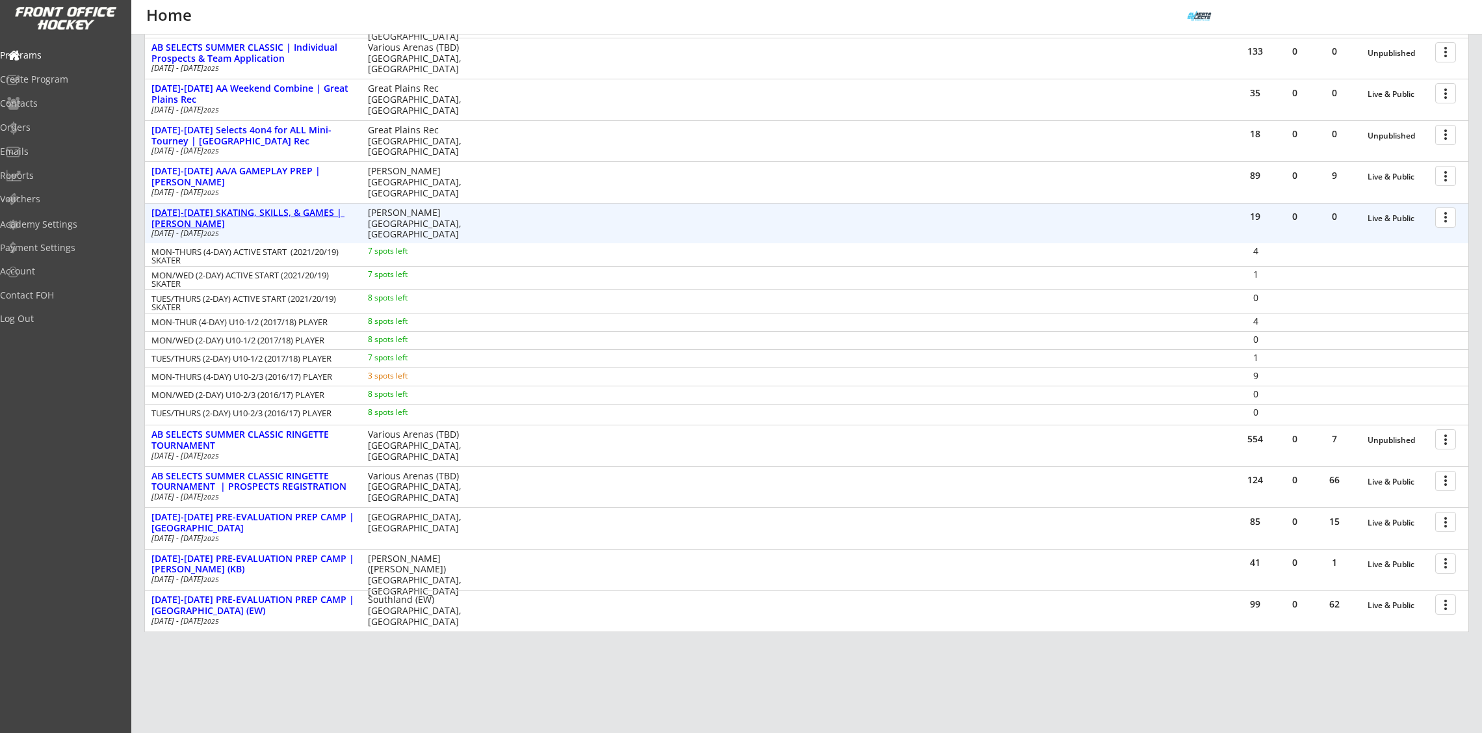
drag, startPoint x: 313, startPoint y: 207, endPoint x: 296, endPoint y: 174, distance: 36.6
click at [311, 207] on div "AUG 18-21 SKATING, SKILLS, & GAMES | ROSE KOHN" at bounding box center [252, 218] width 203 height 22
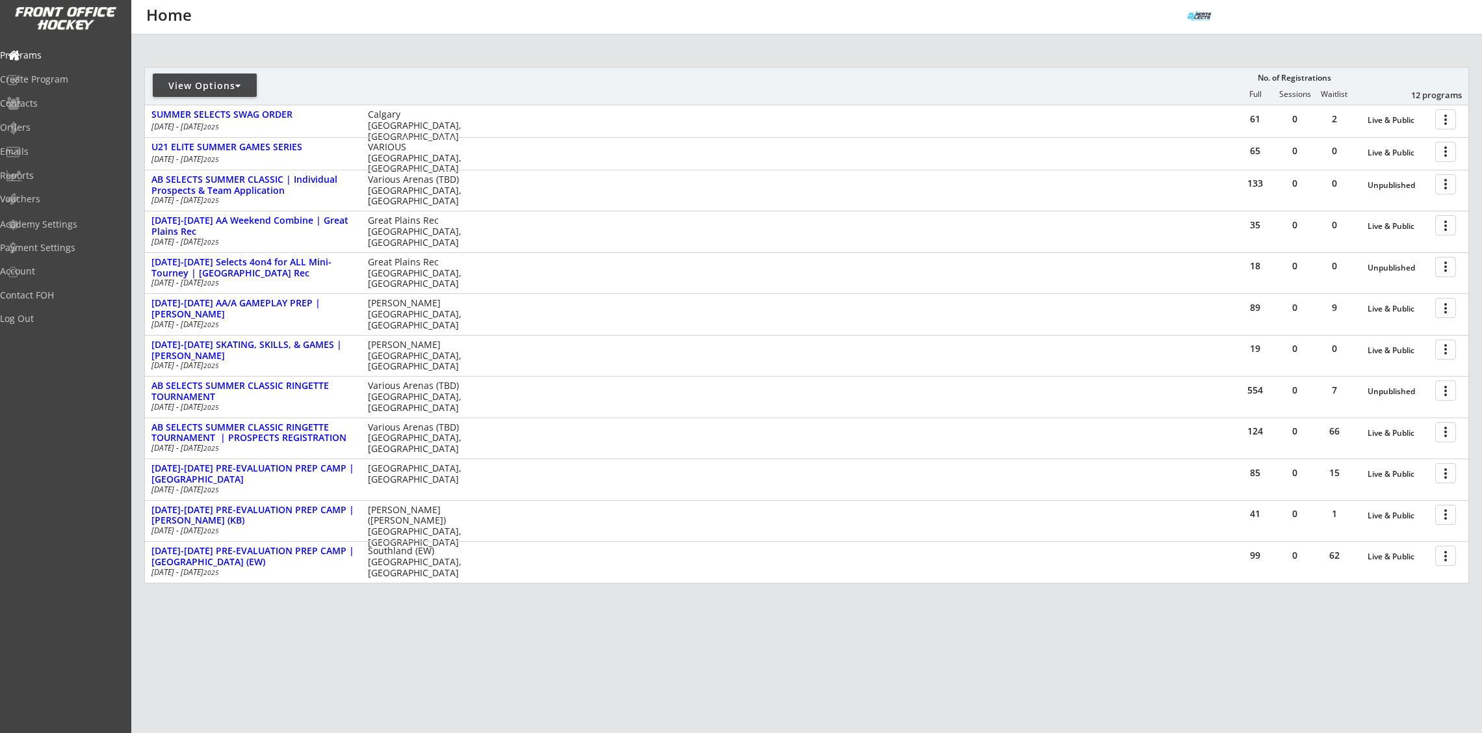
click at [297, 170] on div "133 0 0 Unpublished more_vert AB SELECTS SUMMER CLASSIC | Individual Prospects …" at bounding box center [807, 190] width 1324 height 41
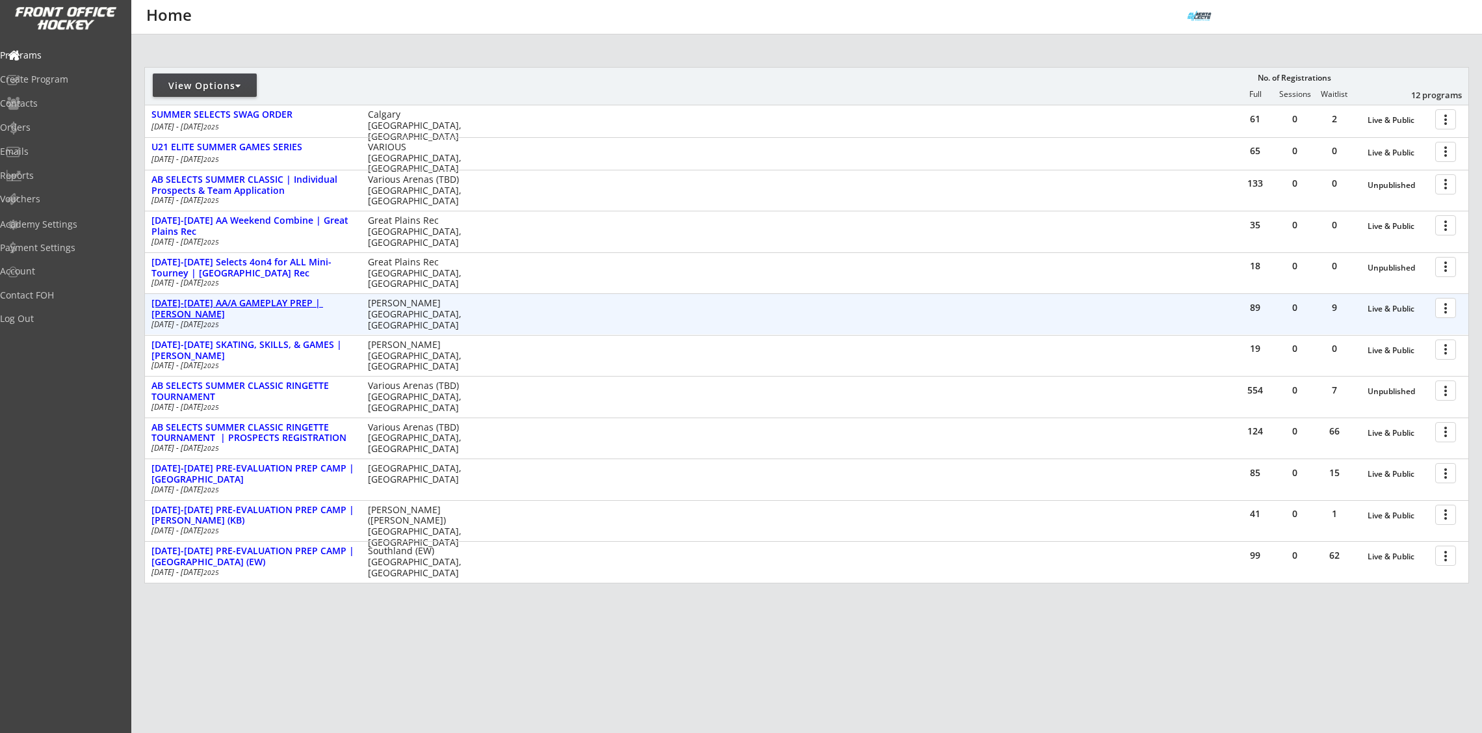
click at [294, 302] on div "[DATE]-[DATE] AA/A GAMEPLAY PREP | [PERSON_NAME]" at bounding box center [252, 309] width 203 height 22
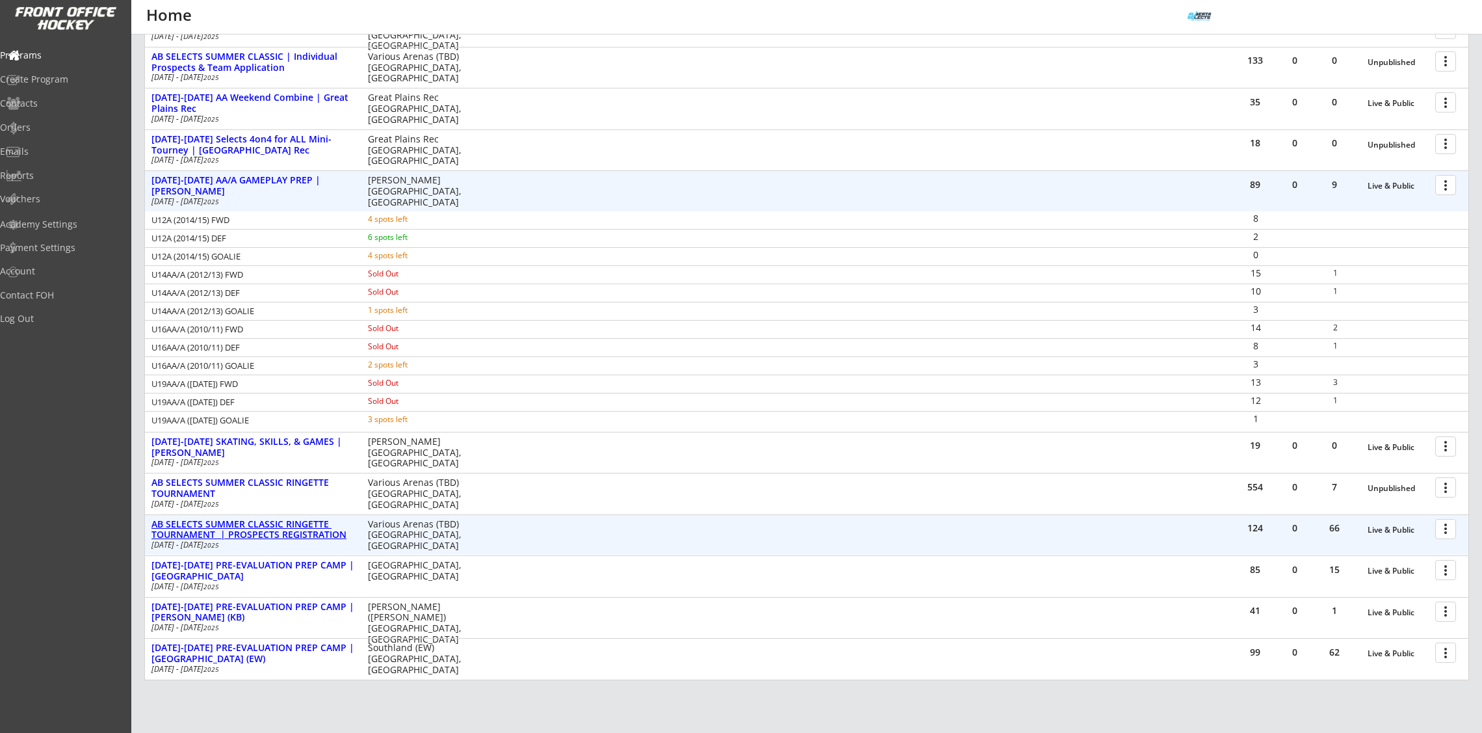
scroll to position [268, 0]
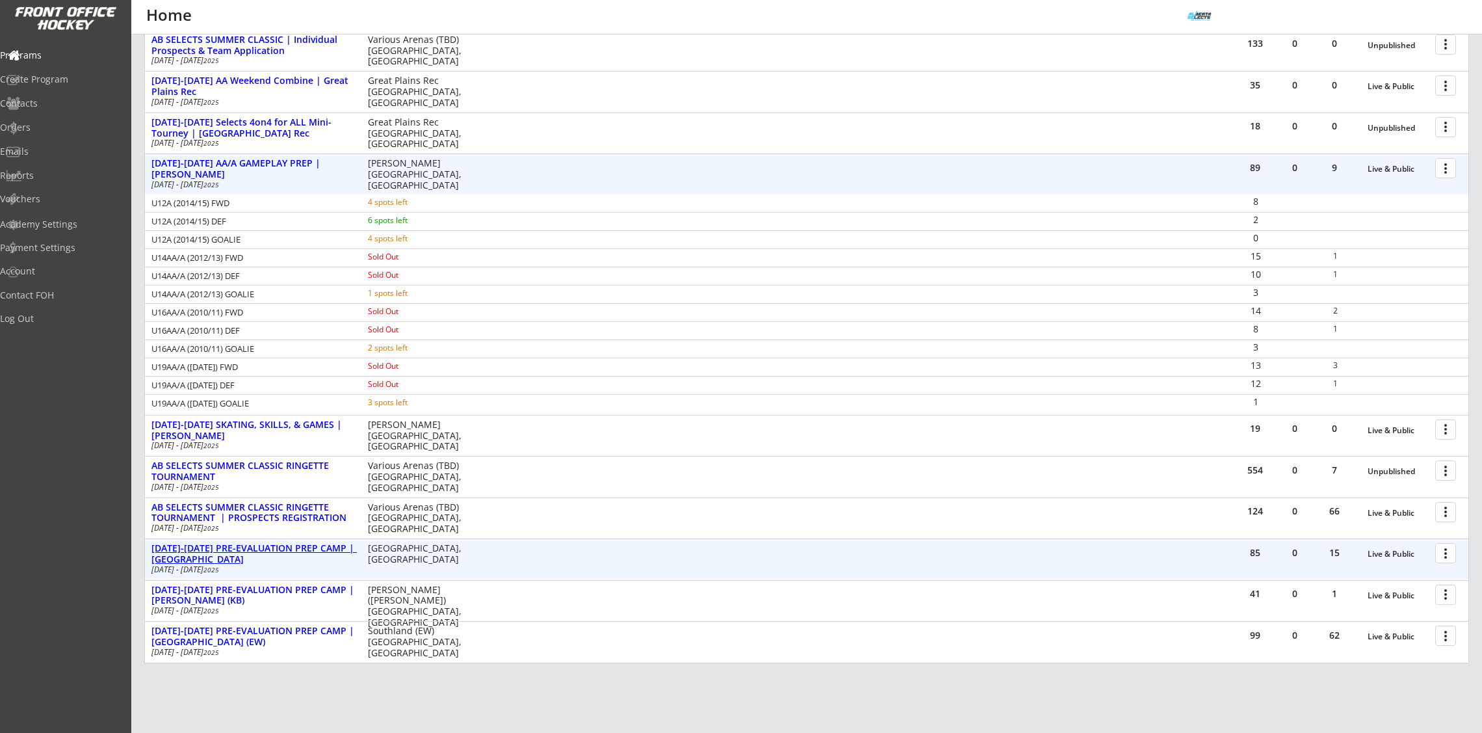
click at [234, 547] on div "[DATE]-[DATE] PRE-EVALUATION PREP CAMP | [GEOGRAPHIC_DATA]" at bounding box center [252, 554] width 203 height 22
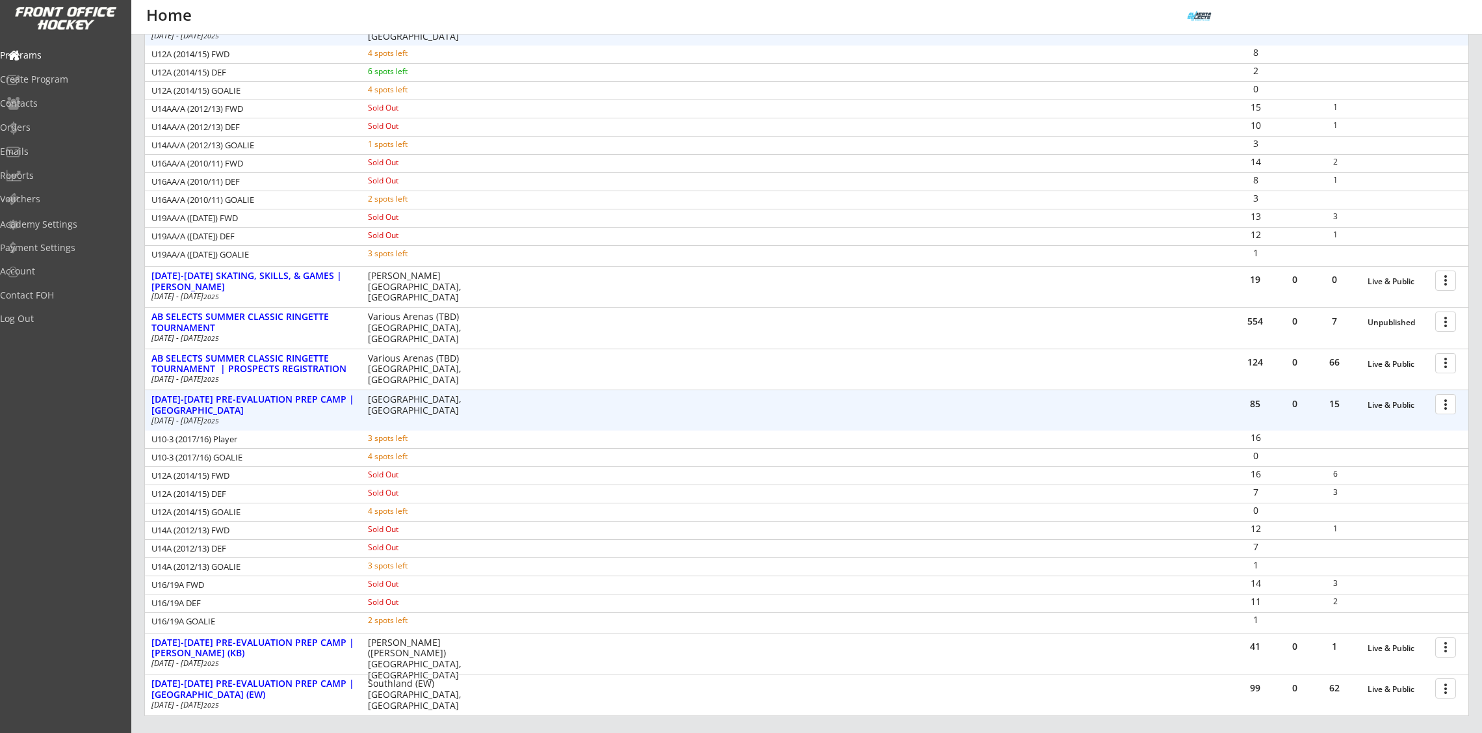
scroll to position [445, 0]
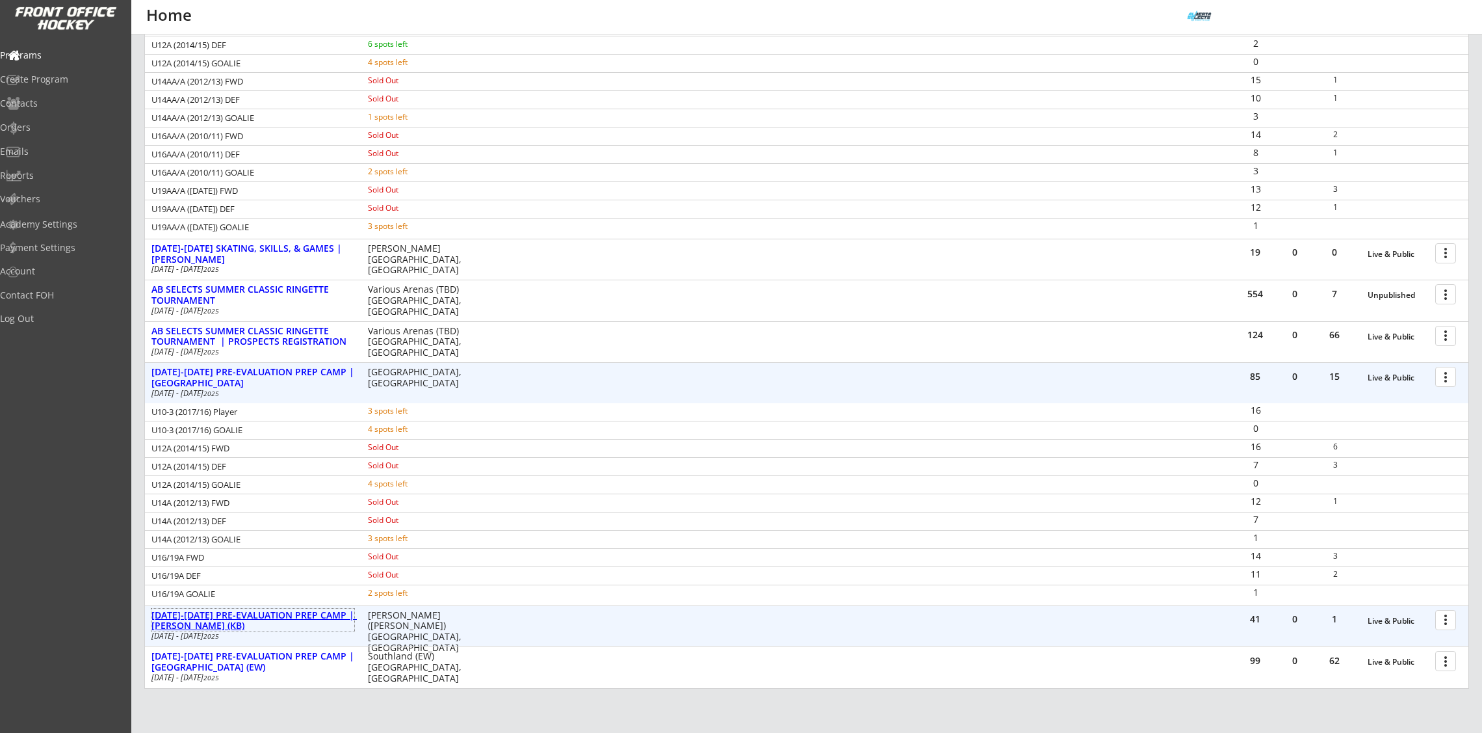
click at [311, 619] on div "[DATE]-[DATE] PRE-EVALUATION PREP CAMP | [PERSON_NAME] (KB)" at bounding box center [252, 621] width 203 height 22
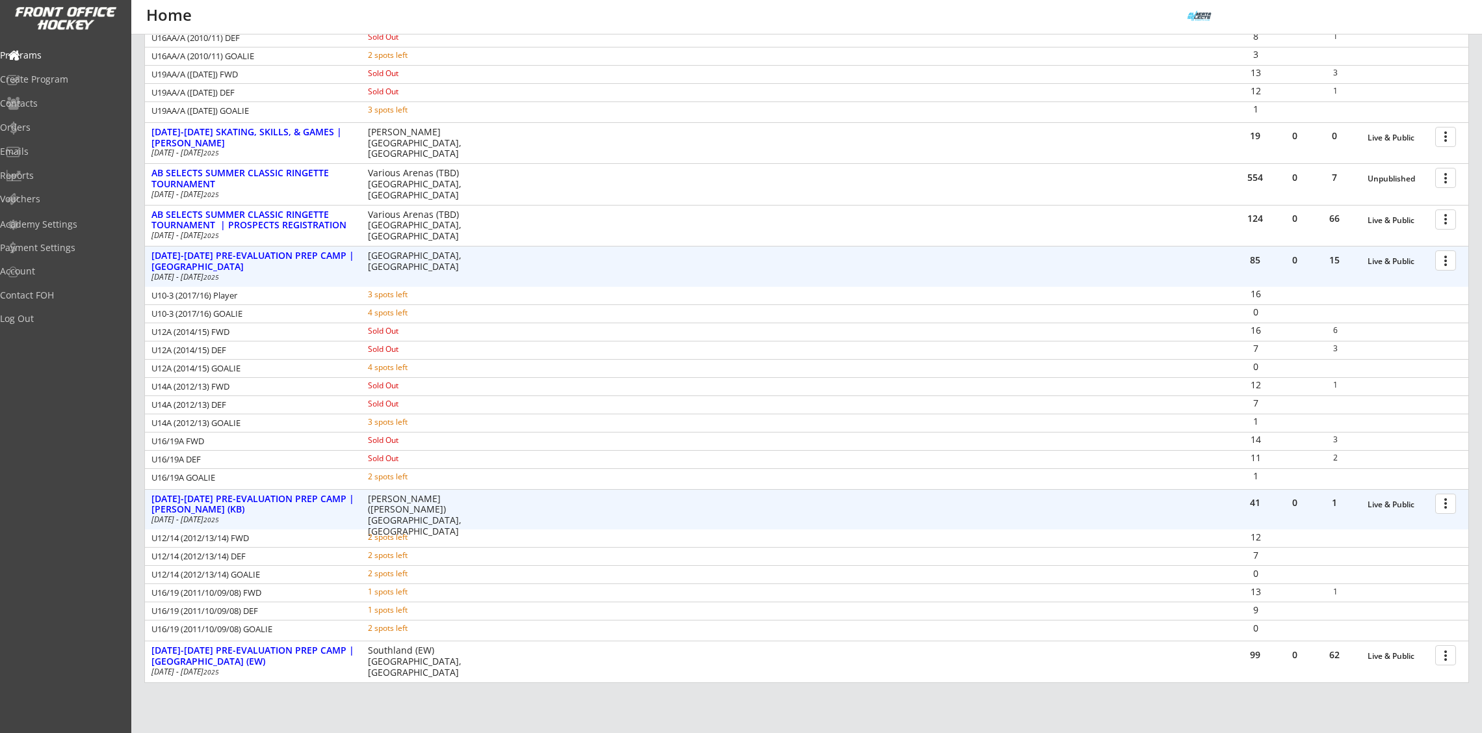
scroll to position [566, 0]
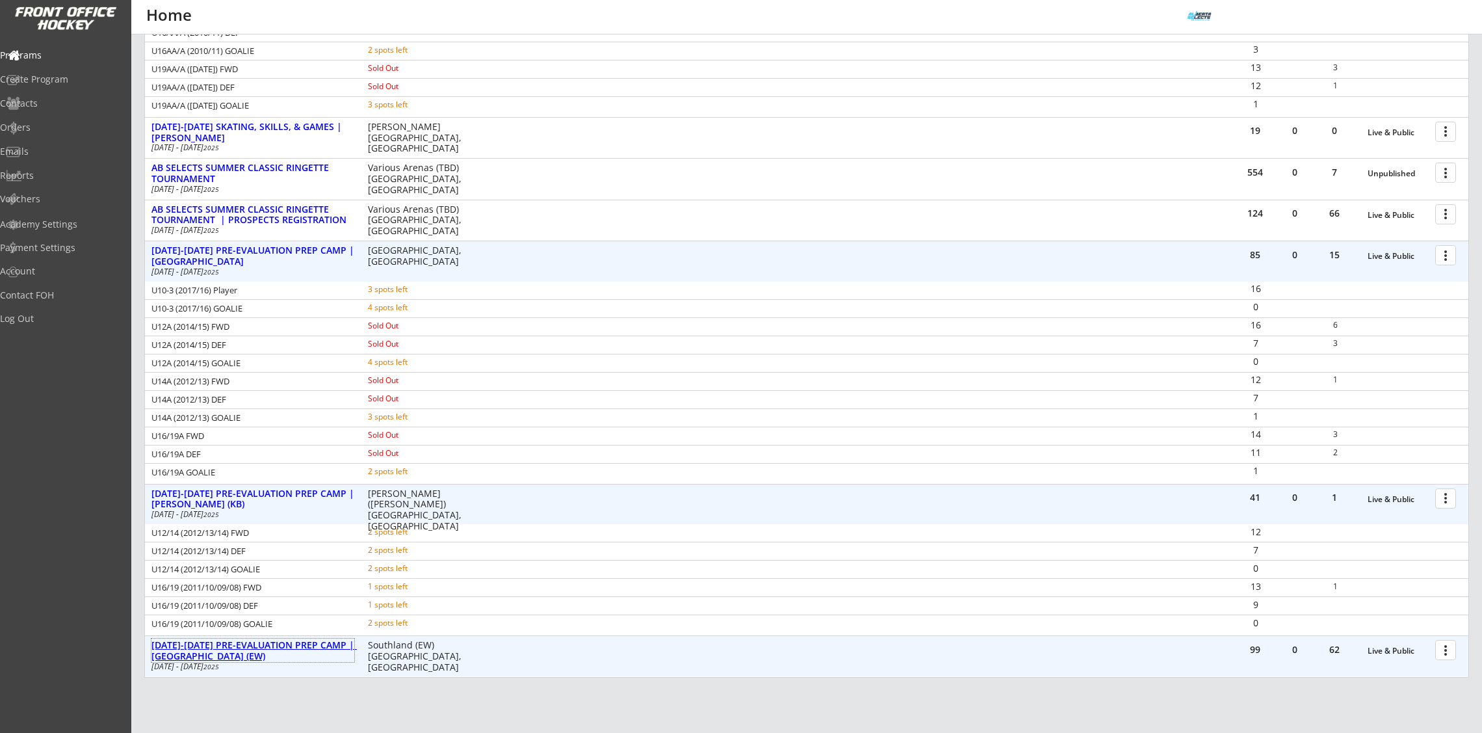
click at [291, 640] on div "[DATE]-[DATE] PRE-EVALUATION PREP CAMP | [GEOGRAPHIC_DATA] (EW)" at bounding box center [252, 651] width 203 height 22
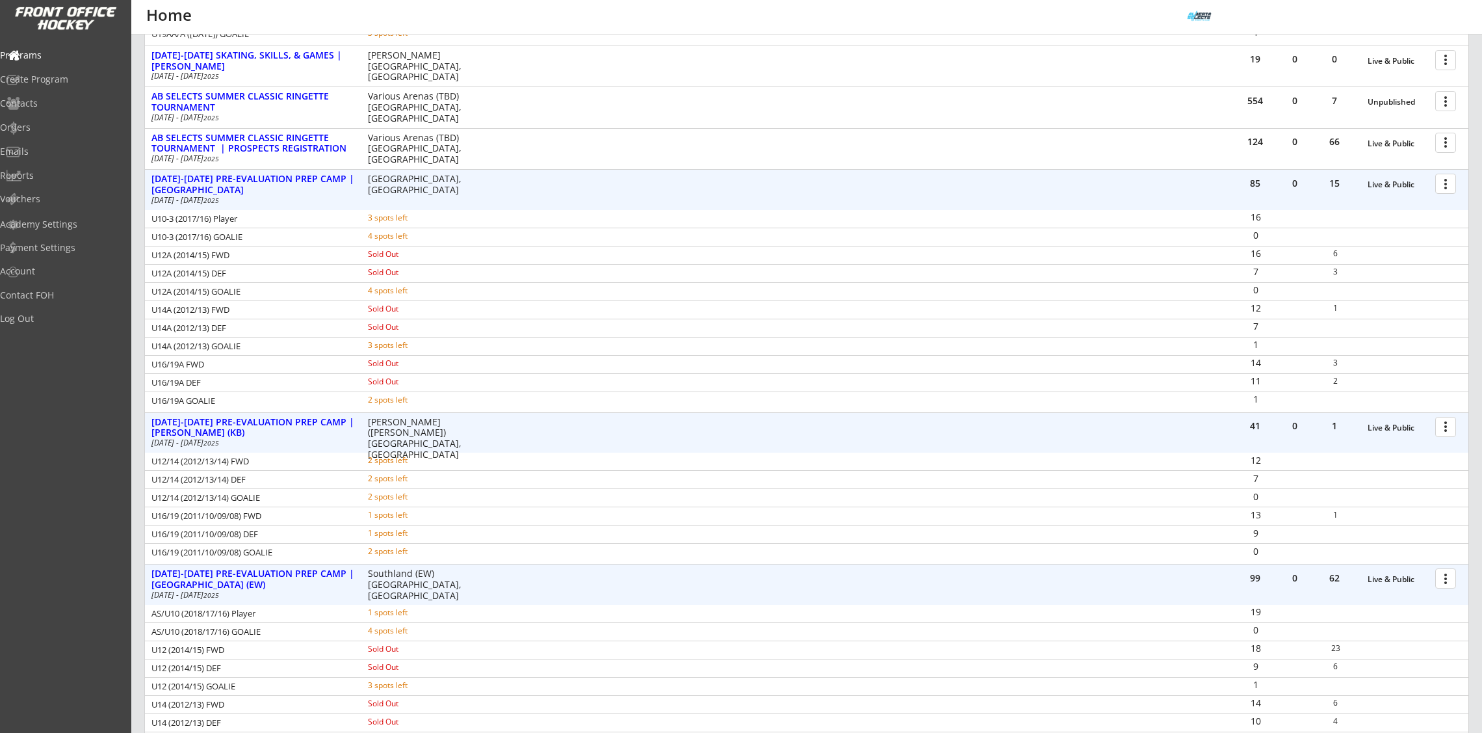
scroll to position [642, 0]
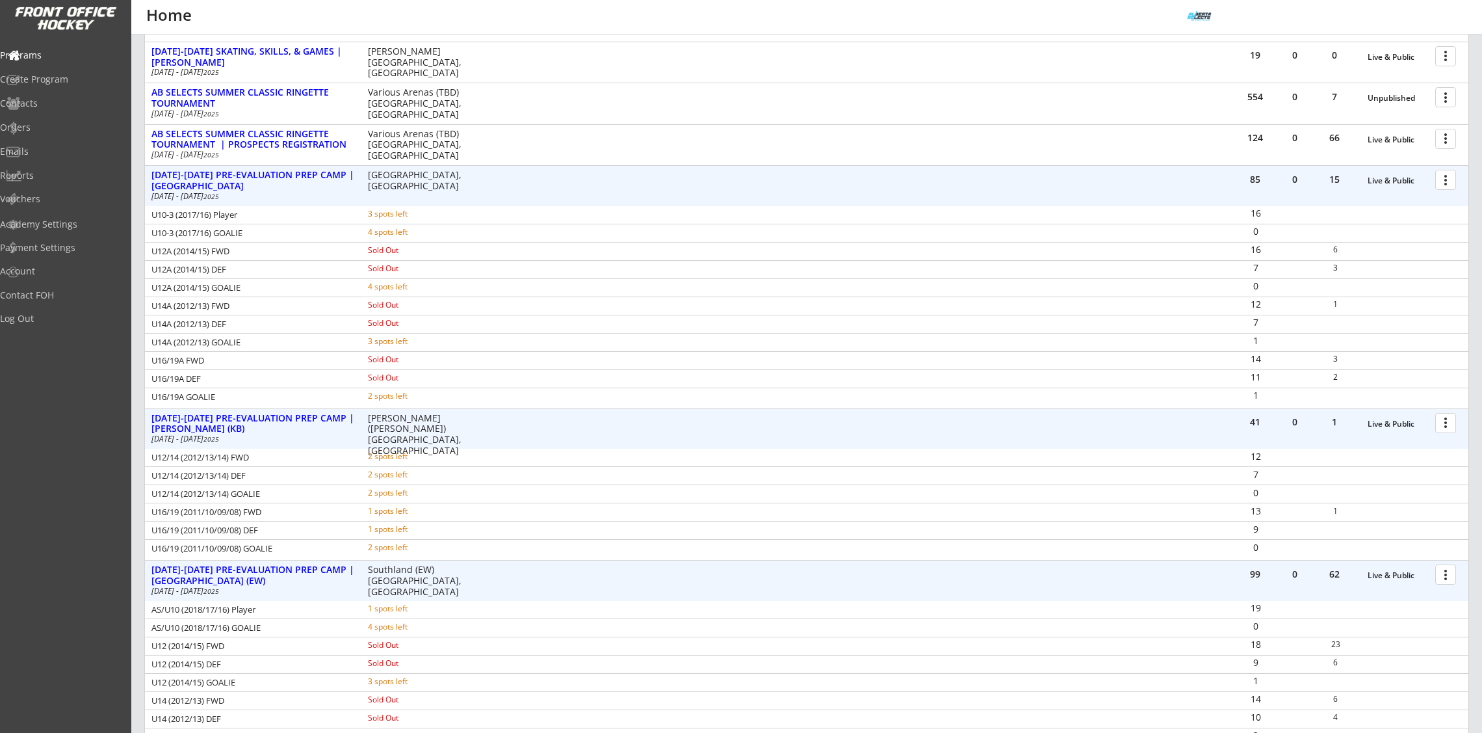
click at [1443, 185] on div at bounding box center [1448, 179] width 23 height 23
click at [1413, 202] on div "Program Roster" at bounding box center [1400, 202] width 93 height 9
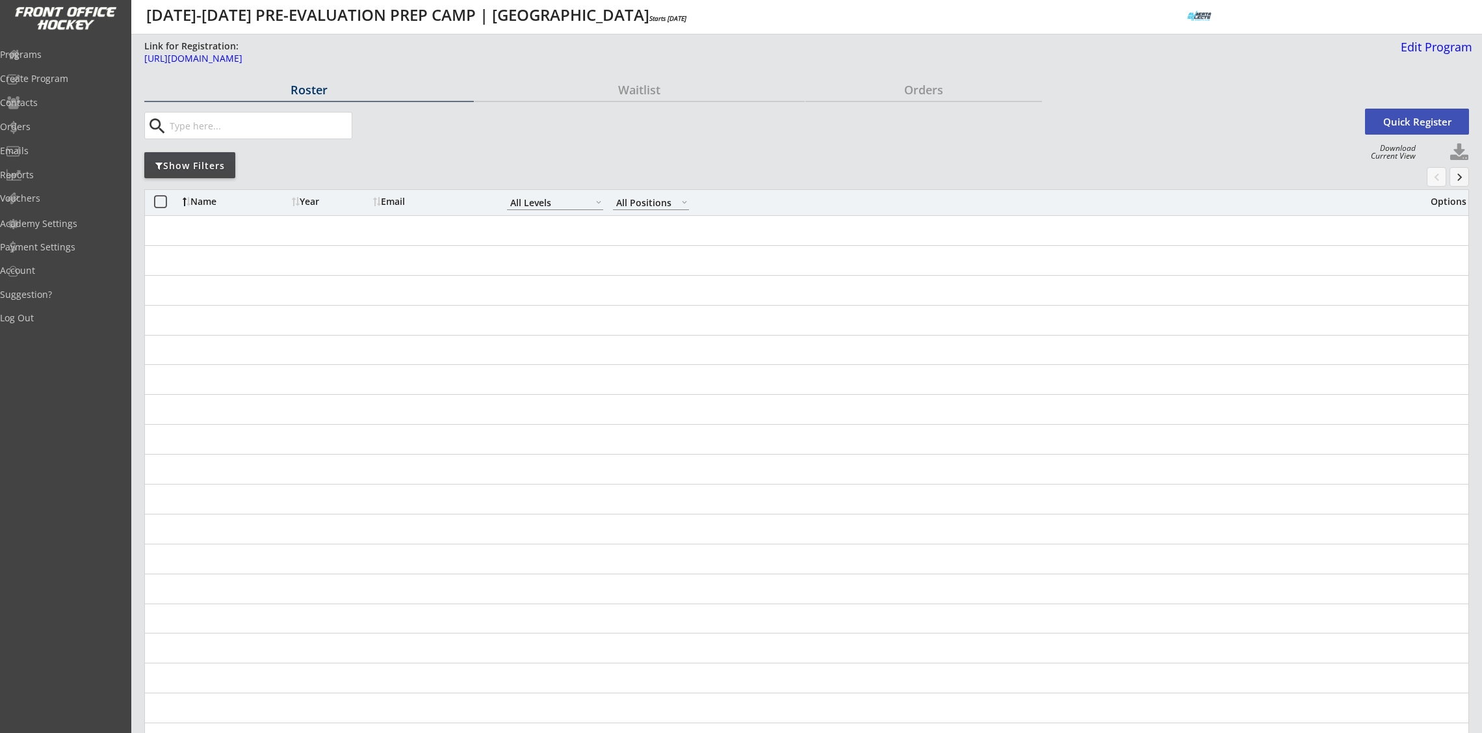
select select ""All Levels""
select select ""All Positions""
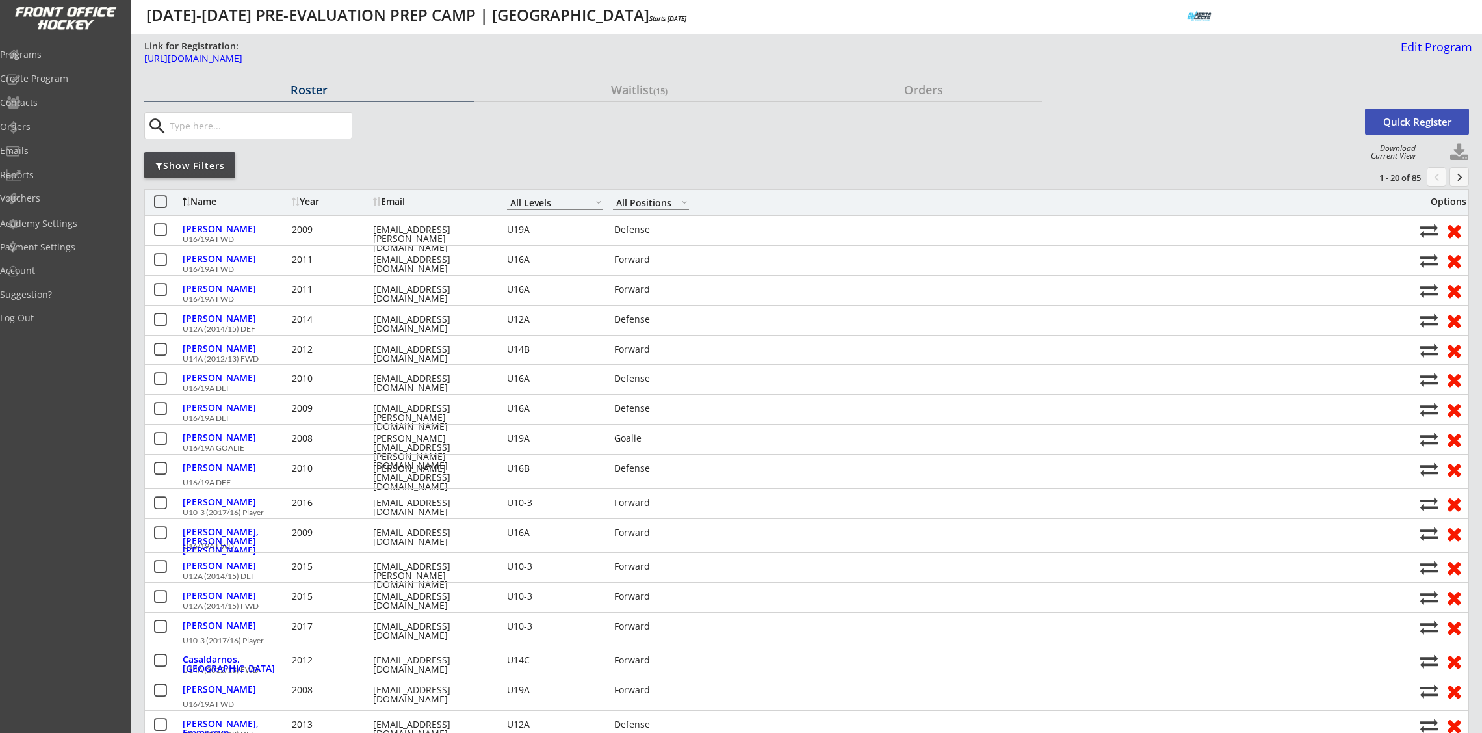
click at [1462, 151] on button at bounding box center [1460, 153] width 20 height 20
select select ""Player Info""
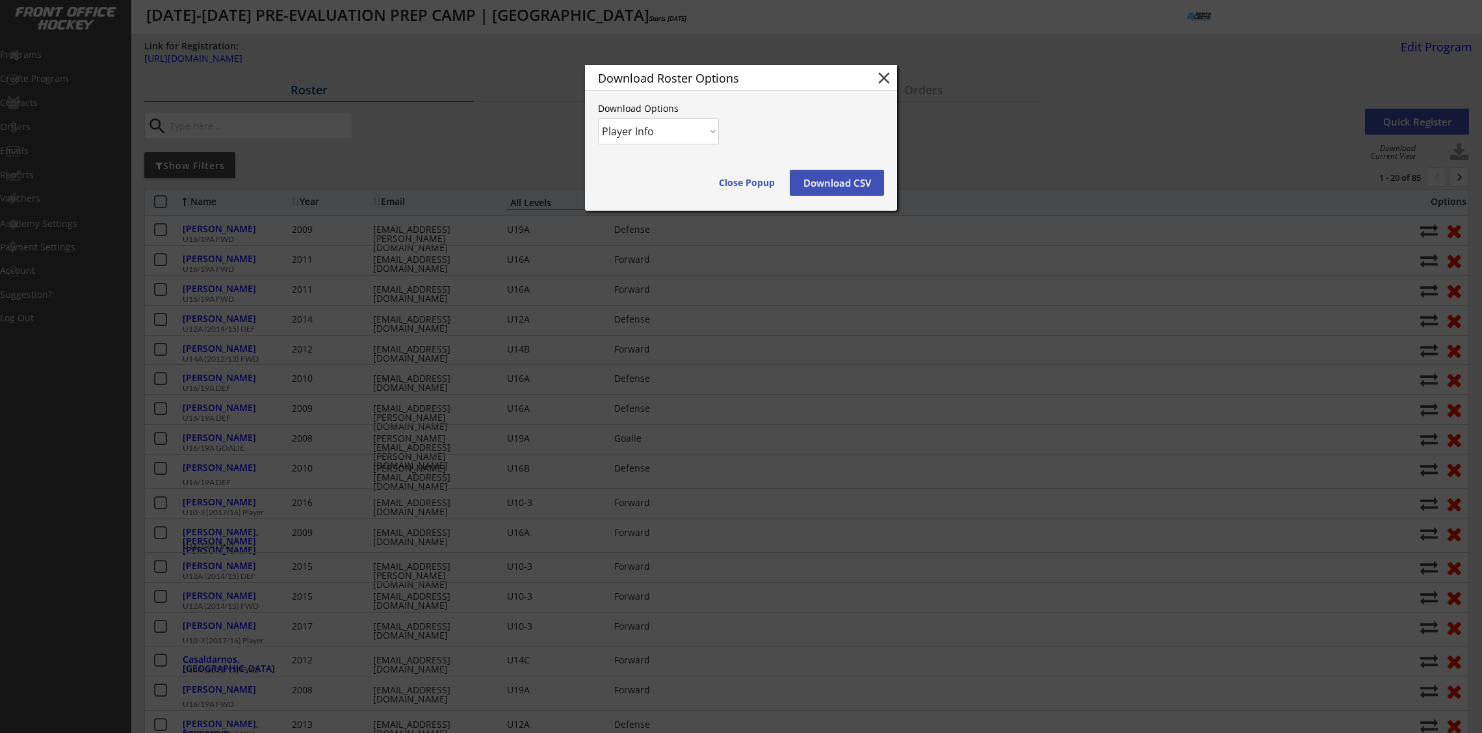
click at [841, 179] on button "Download CSV" at bounding box center [837, 183] width 94 height 26
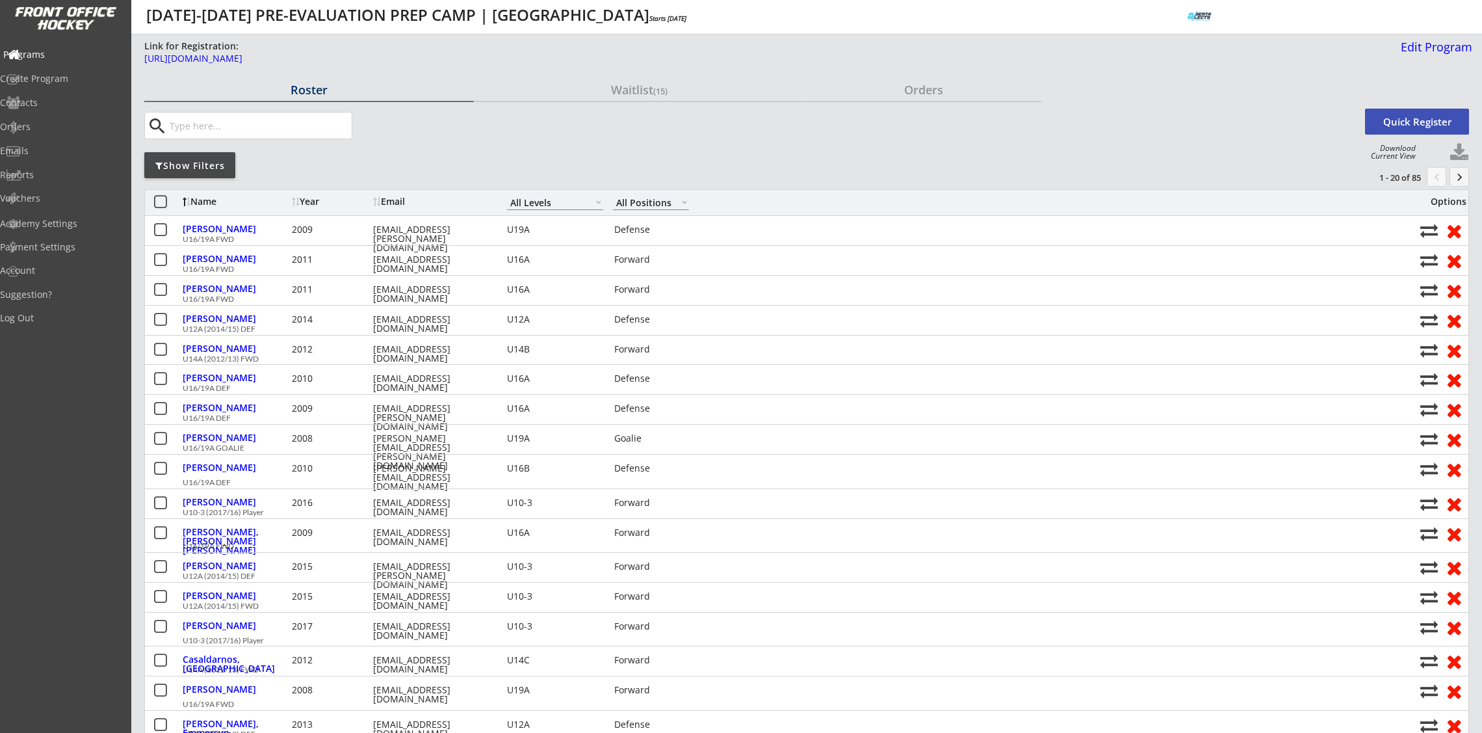
click at [63, 51] on div "Programs" at bounding box center [61, 54] width 117 height 9
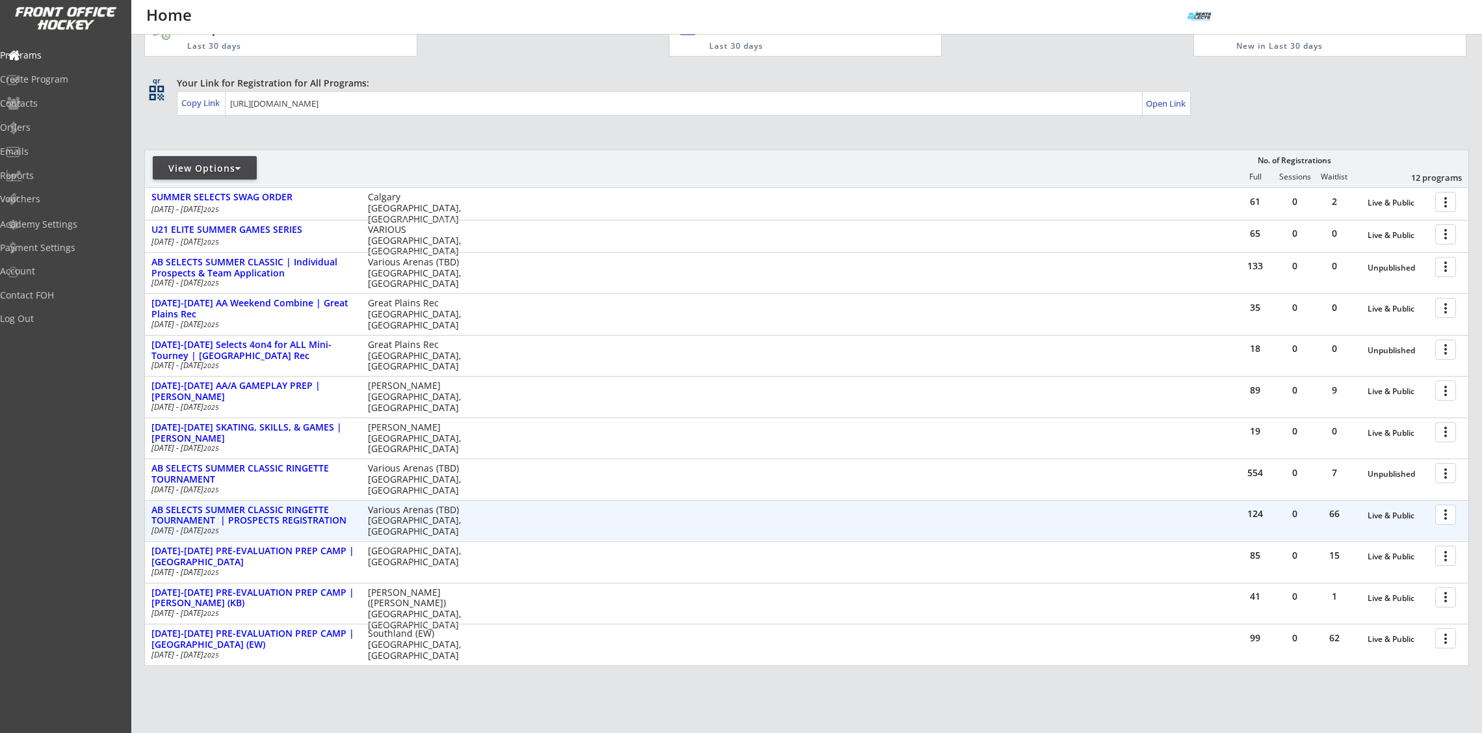
scroll to position [129, 0]
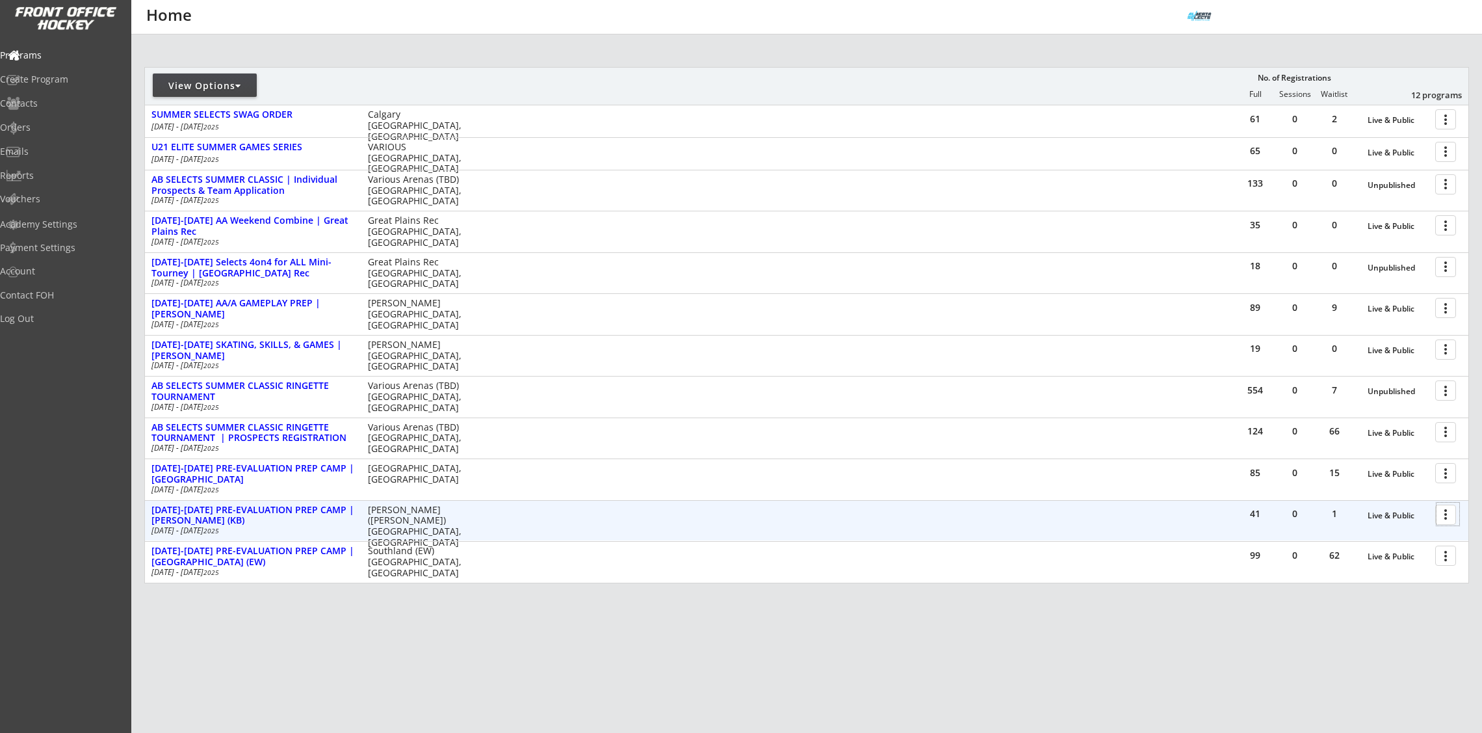
click at [1448, 515] on div at bounding box center [1448, 514] width 23 height 23
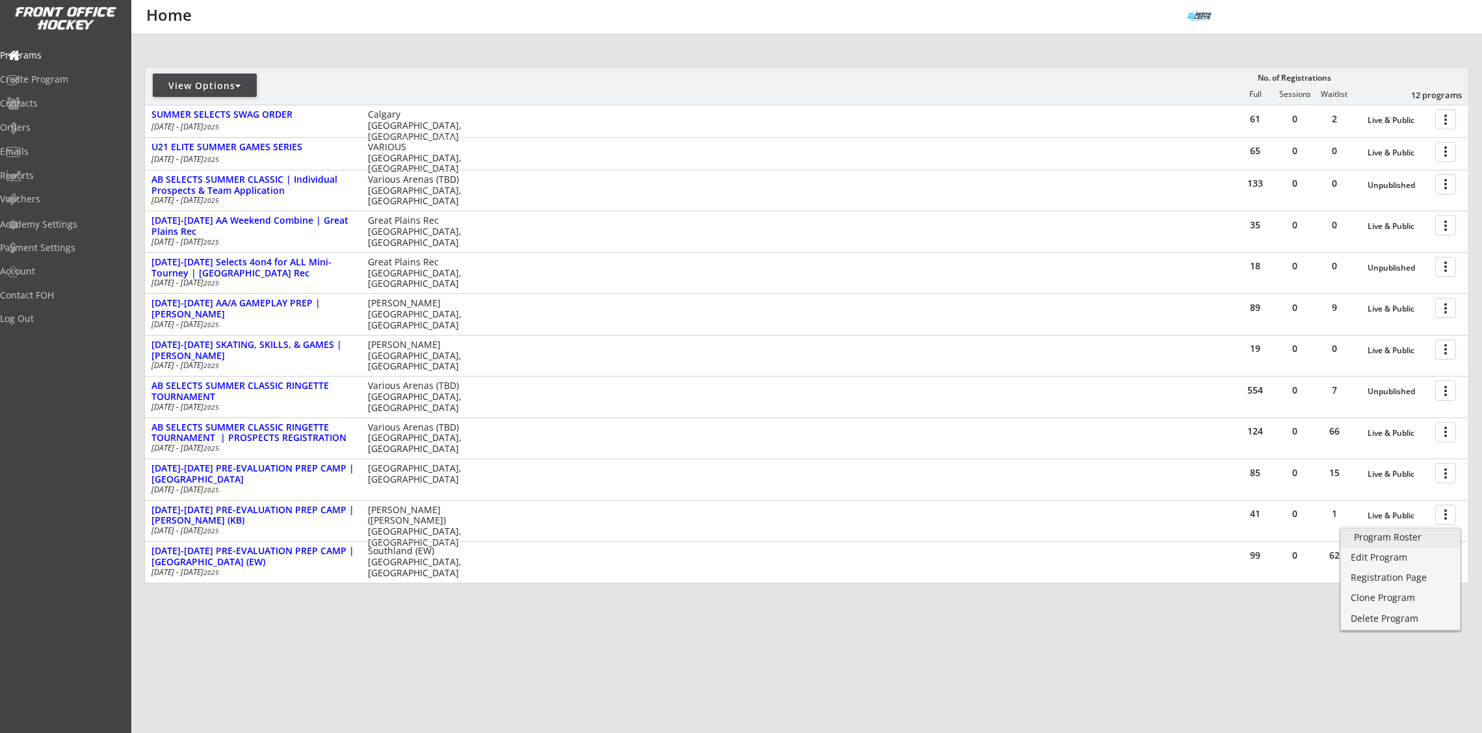
click at [1395, 539] on div "Program Roster" at bounding box center [1400, 536] width 93 height 9
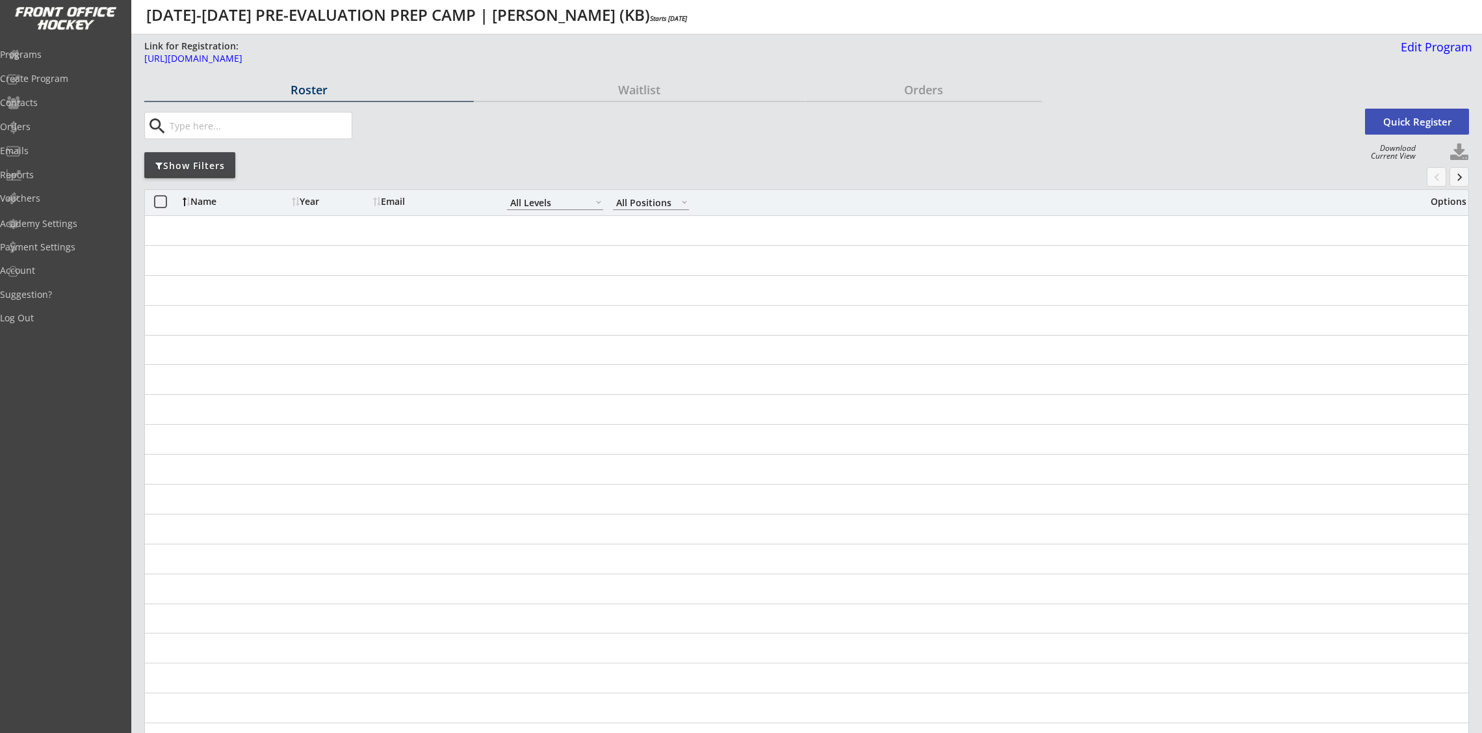
select select ""All Levels""
select select ""All Positions""
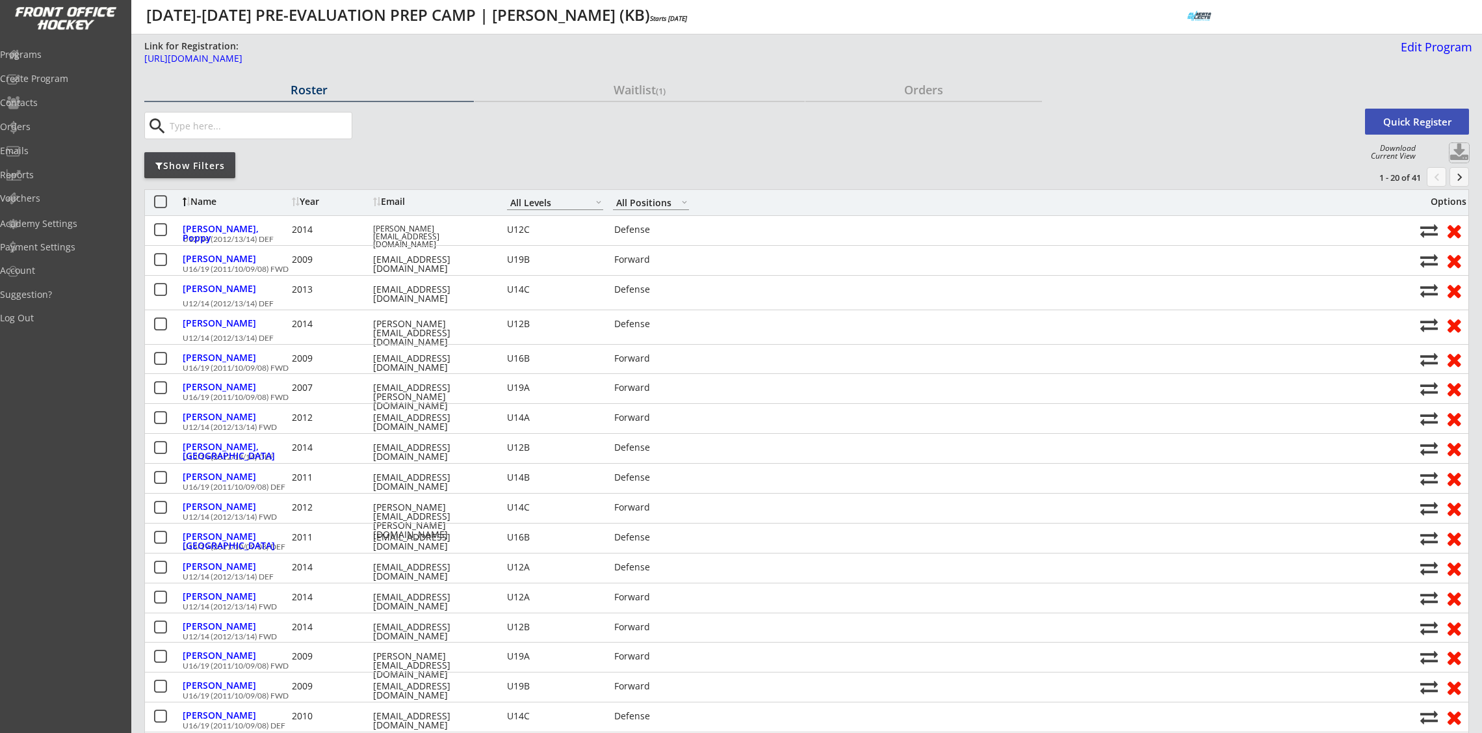
click at [1461, 152] on button at bounding box center [1460, 153] width 20 height 20
select select ""Player Info""
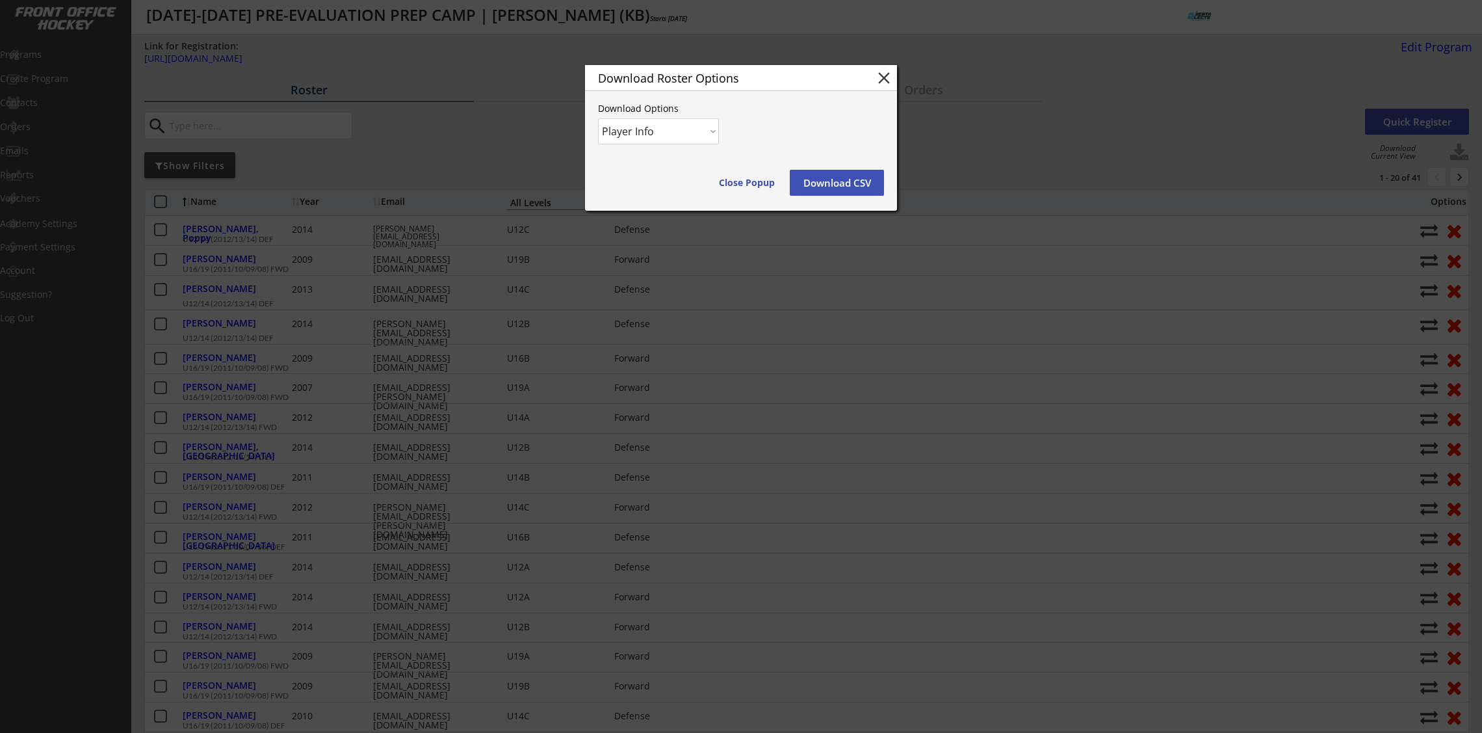
click at [841, 185] on button "Download CSV" at bounding box center [837, 183] width 94 height 26
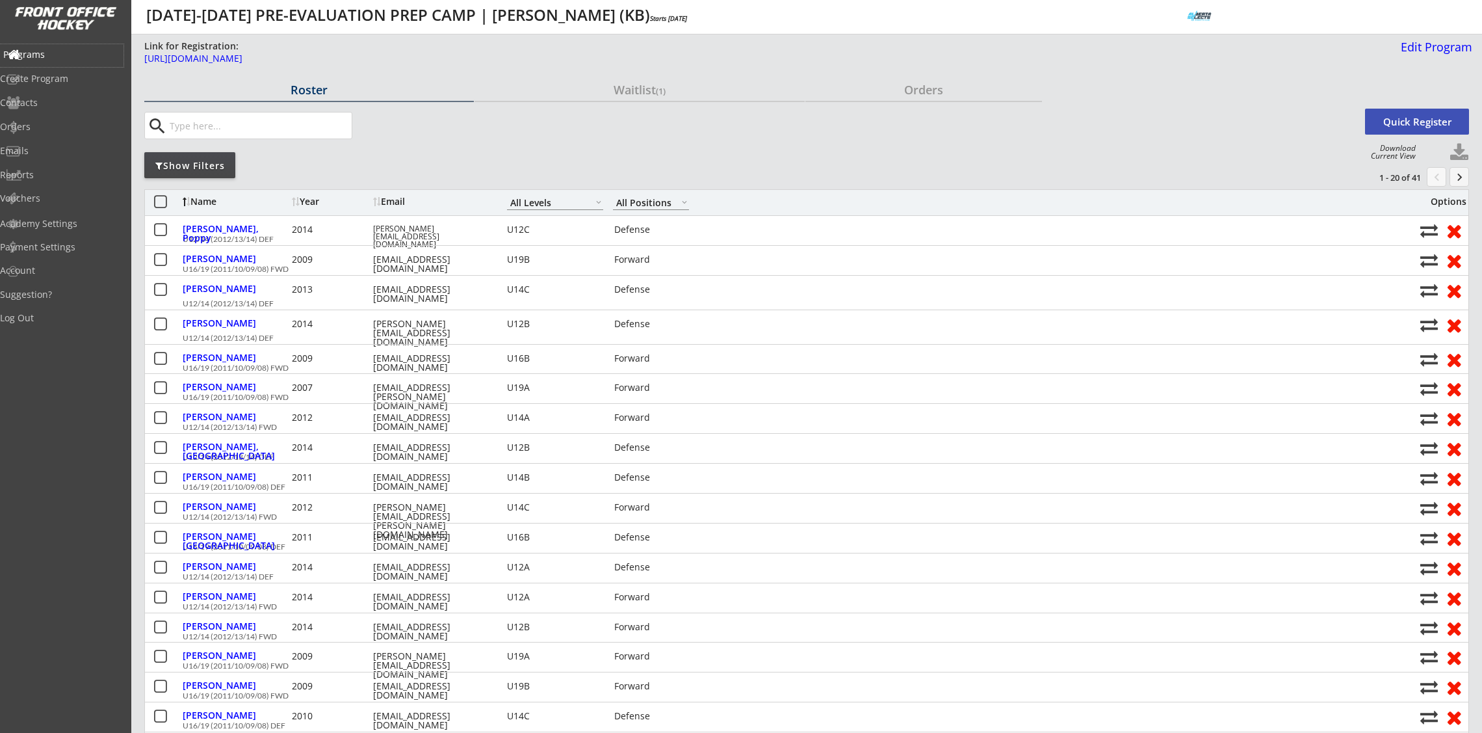
click at [27, 53] on div "Programs" at bounding box center [61, 54] width 117 height 9
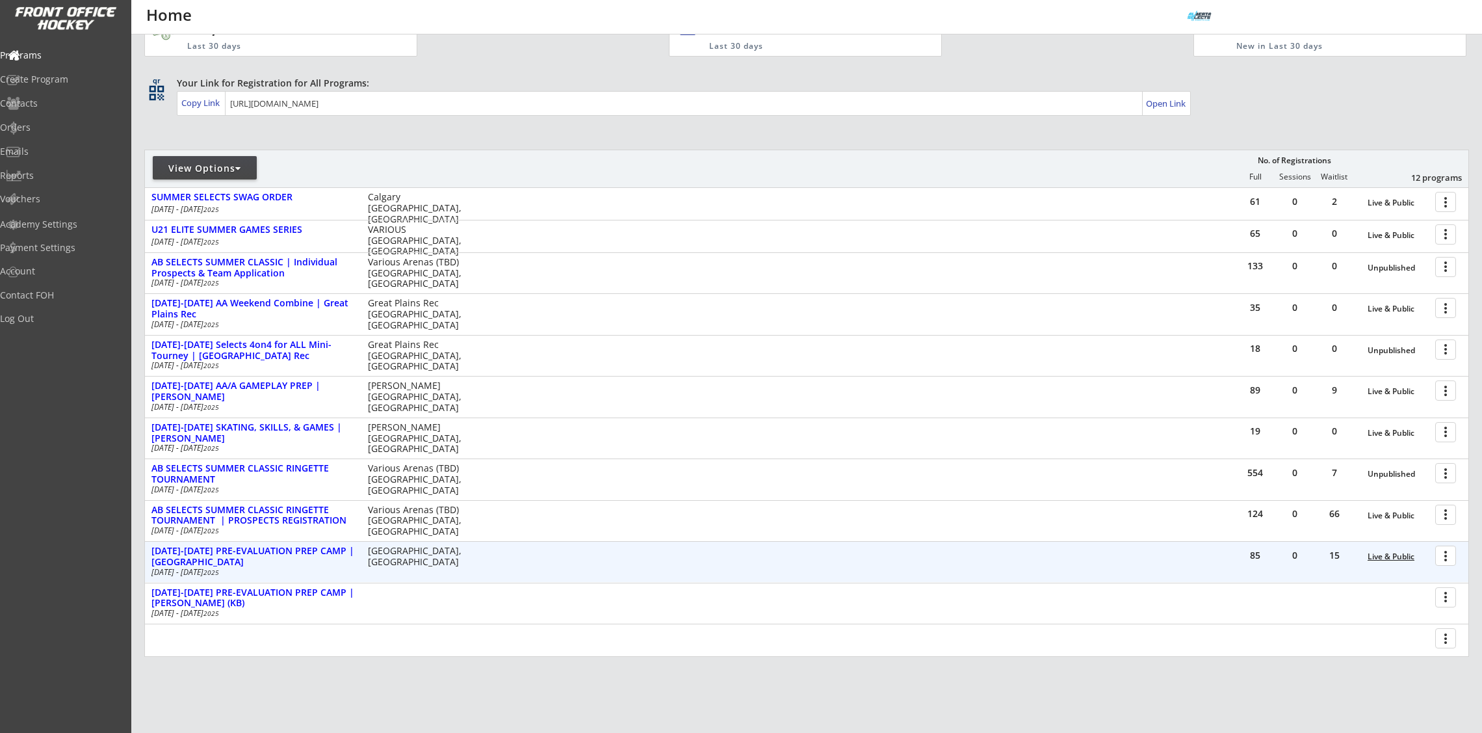
scroll to position [50, 0]
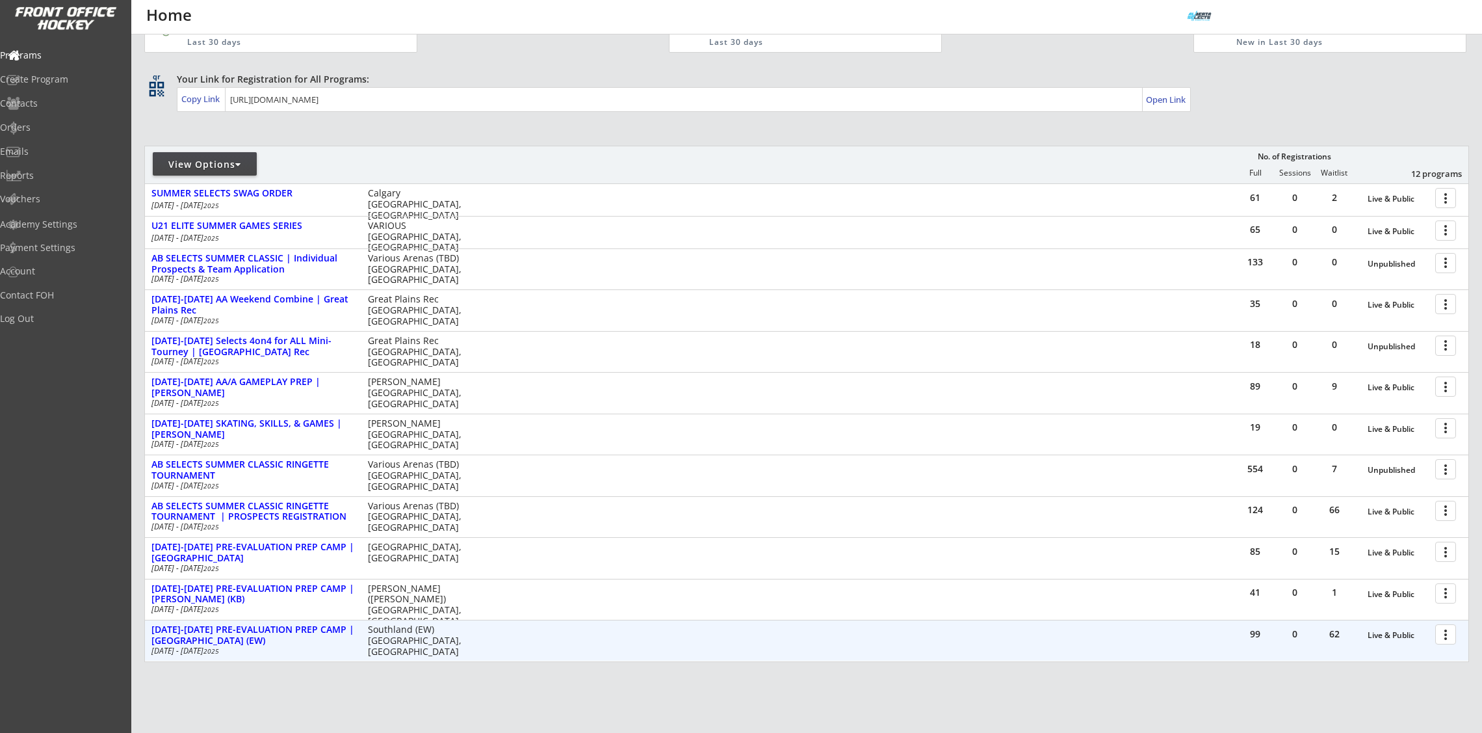
click at [1446, 636] on div at bounding box center [1448, 633] width 23 height 23
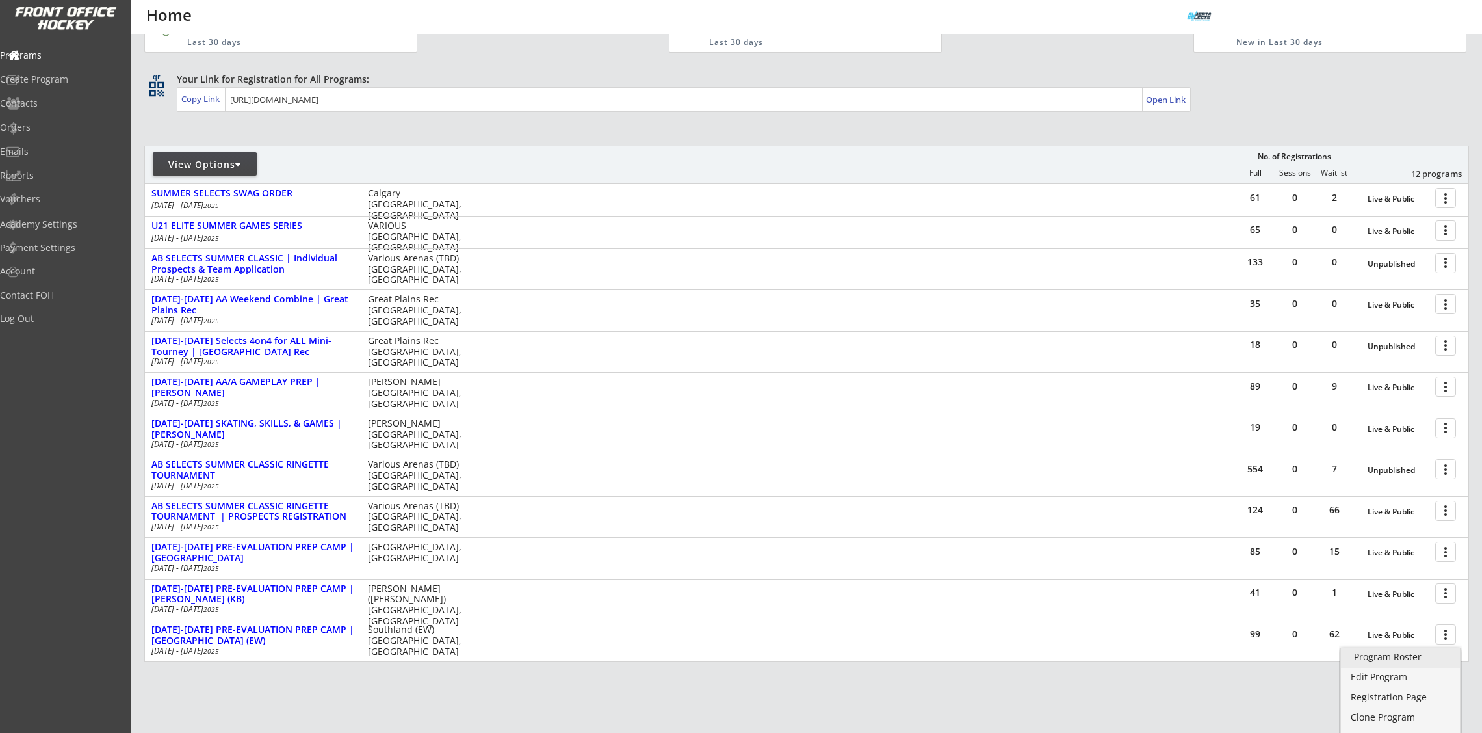
click at [1416, 655] on div "Program Roster" at bounding box center [1400, 656] width 93 height 9
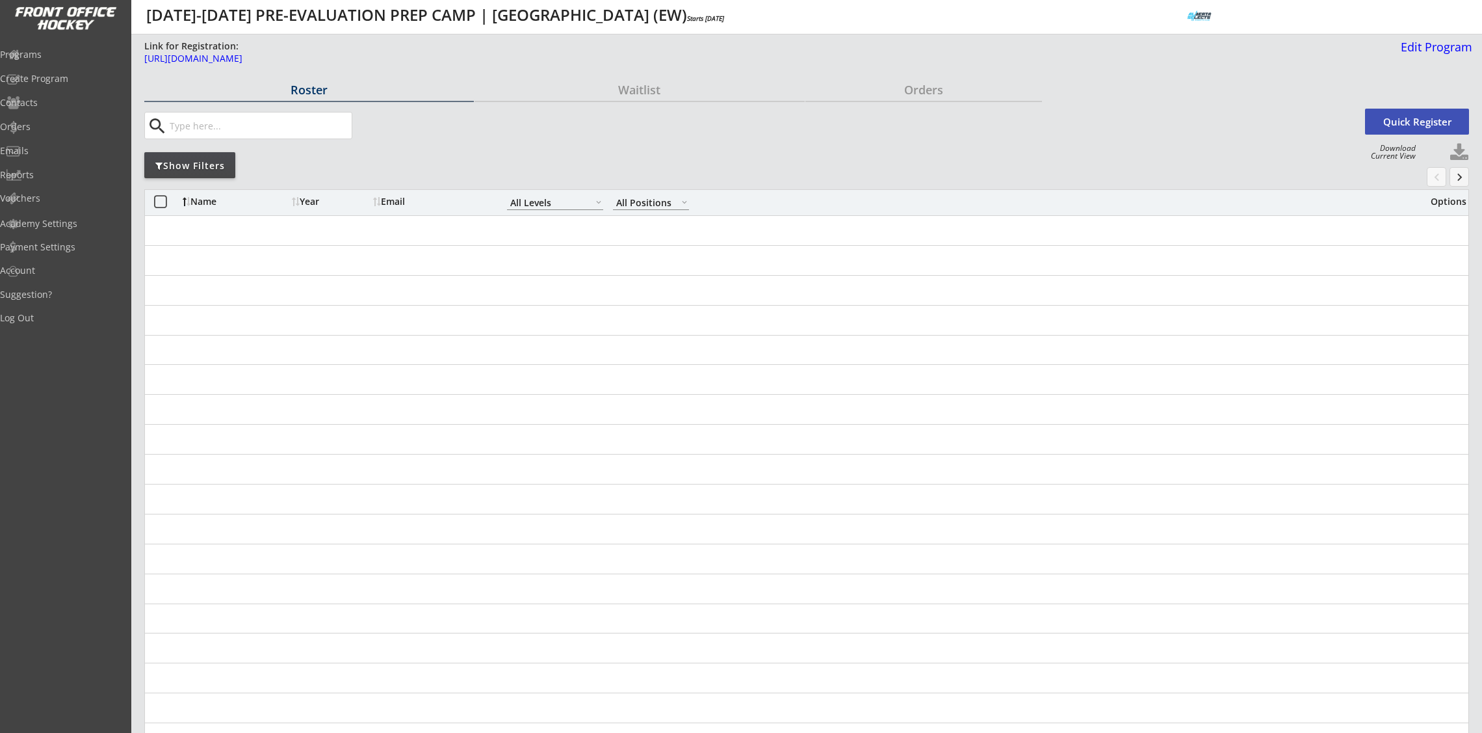
select select ""All Levels""
select select ""All Positions""
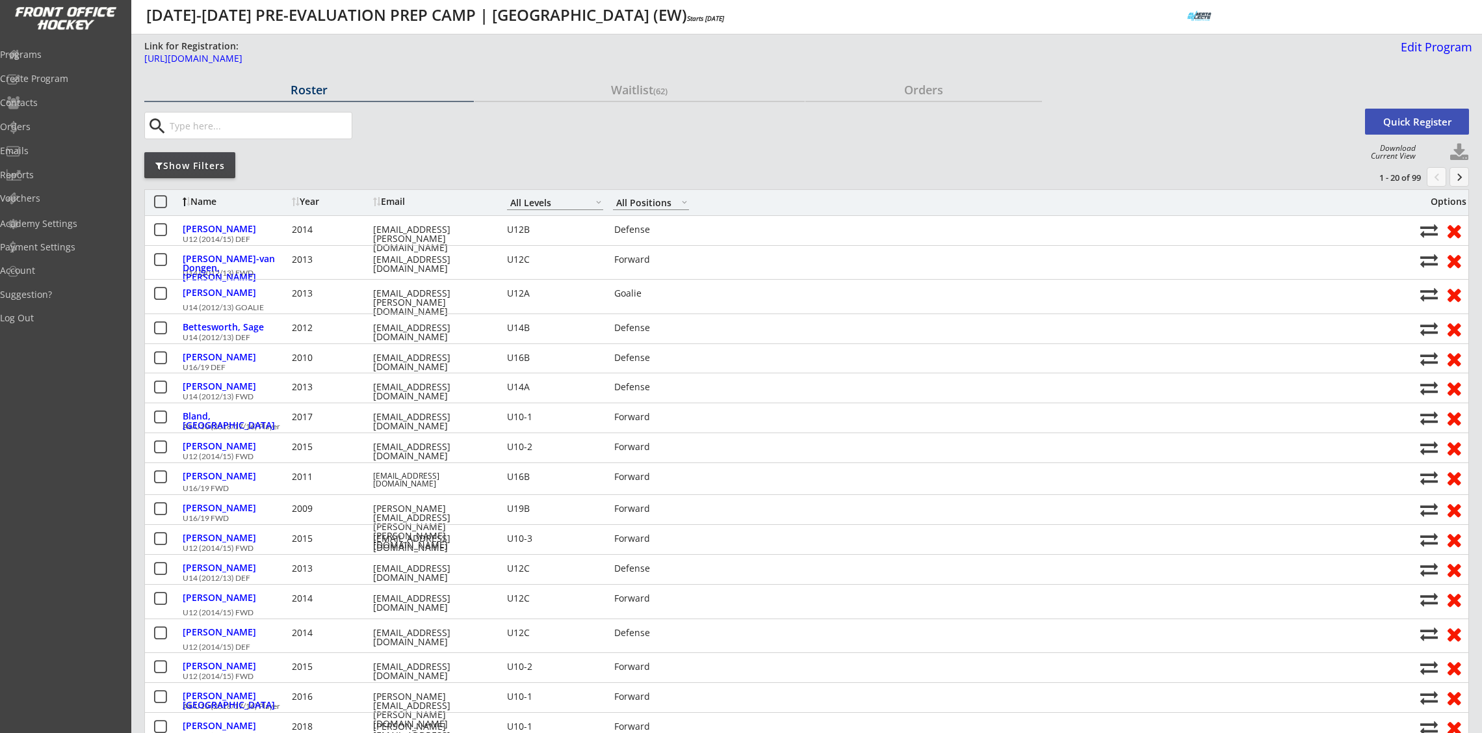
click at [1459, 148] on button at bounding box center [1460, 153] width 20 height 20
select select ""Player Info""
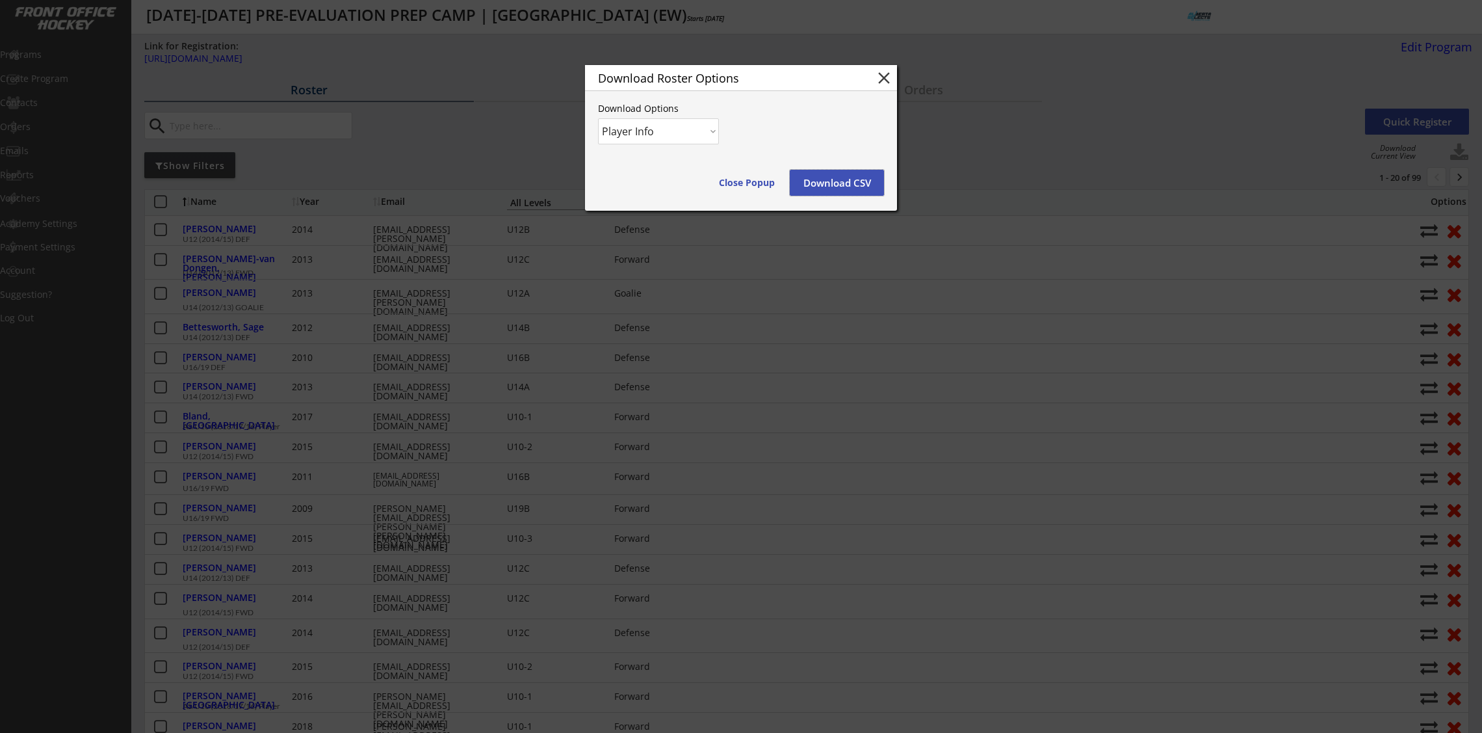
click at [858, 181] on button "Download CSV" at bounding box center [837, 183] width 94 height 26
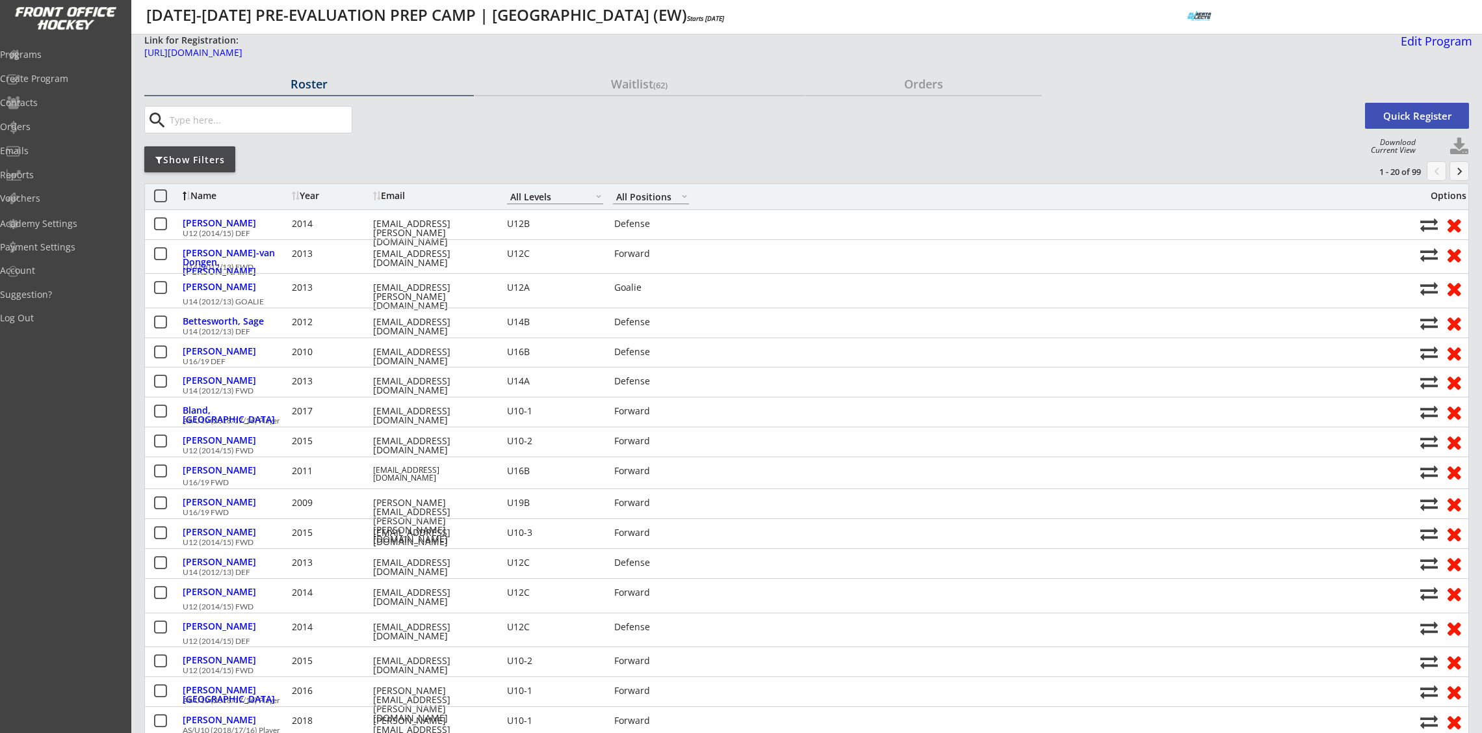
scroll to position [3, 0]
click at [60, 54] on div "Programs" at bounding box center [61, 54] width 117 height 9
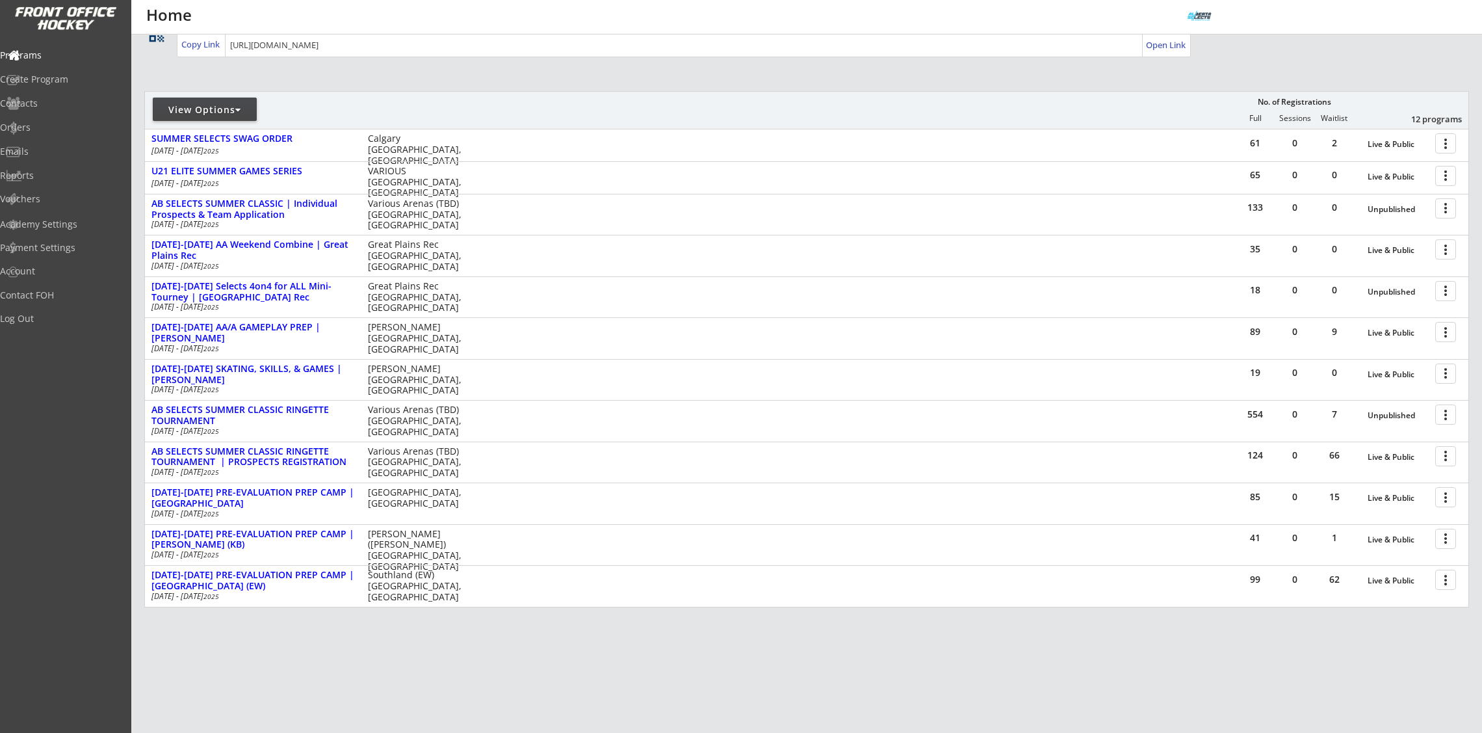
scroll to position [129, 0]
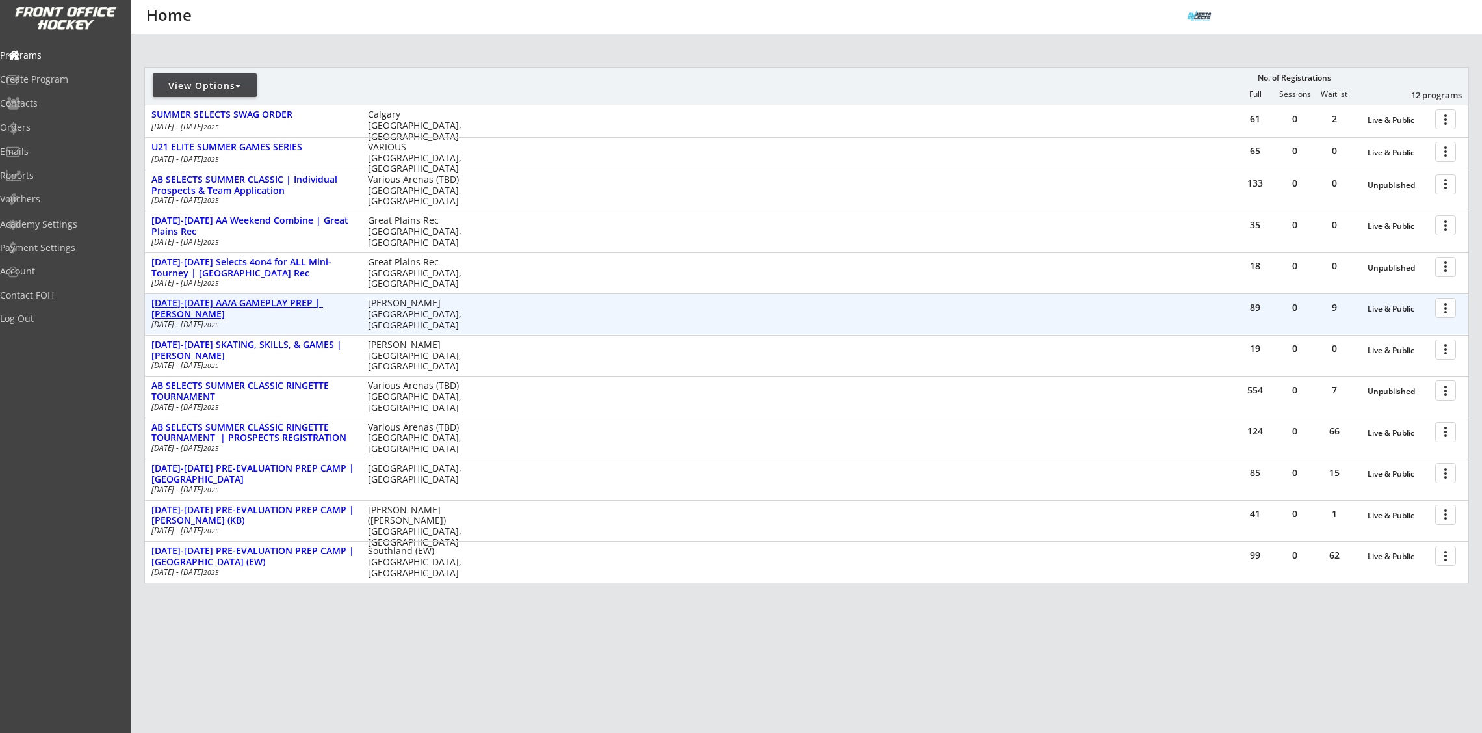
click at [278, 306] on div "[DATE]-[DATE] AA/A GAMEPLAY PREP | [PERSON_NAME]" at bounding box center [252, 309] width 203 height 22
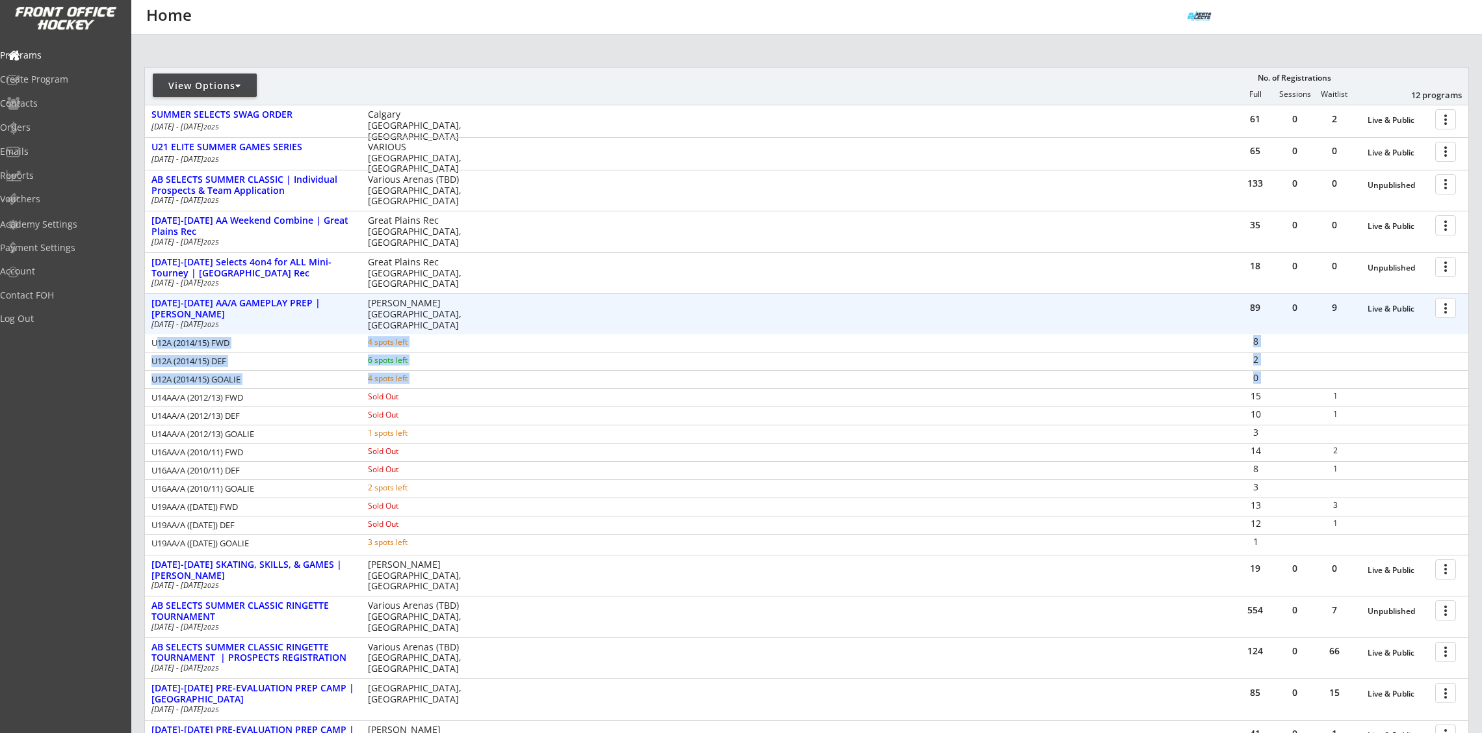
drag, startPoint x: 155, startPoint y: 343, endPoint x: 1196, endPoint y: 372, distance: 1041.9
click at [1196, 372] on div "U12A (2014/15) FWD 4 spots left 8 U12A (2014/15) DEF 6 spots left 2 U12A (2014/…" at bounding box center [807, 443] width 1324 height 218
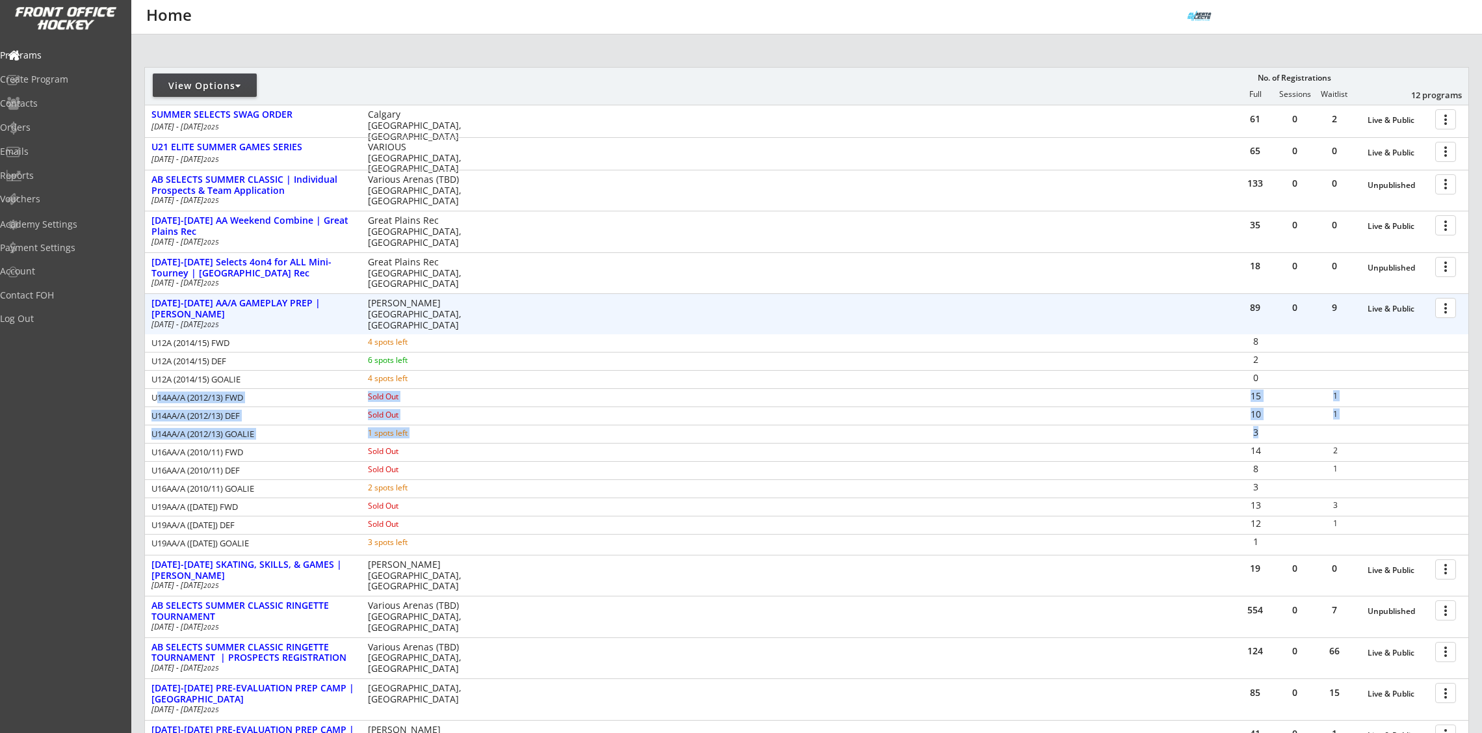
drag, startPoint x: 155, startPoint y: 397, endPoint x: 1273, endPoint y: 438, distance: 1118.9
click at [1273, 438] on div "U12A (2014/15) FWD 4 spots left 8 U12A (2014/15) DEF 6 spots left 2 U12A (2014/…" at bounding box center [807, 443] width 1324 height 218
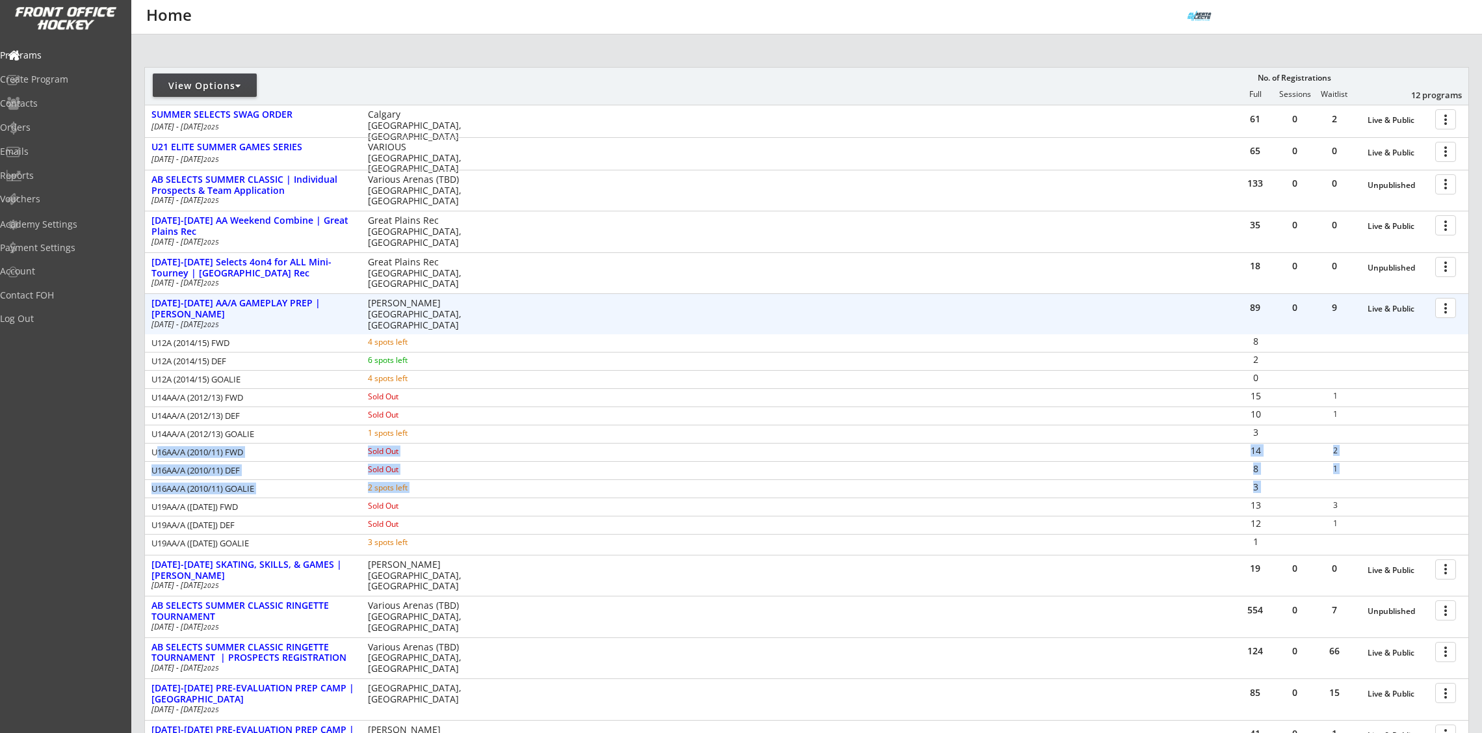
drag, startPoint x: 153, startPoint y: 453, endPoint x: 1192, endPoint y: 488, distance: 1039.5
click at [1192, 488] on div "U12A (2014/15) FWD 4 spots left 8 U12A (2014/15) DEF 6 spots left 2 U12A (2014/…" at bounding box center [807, 443] width 1324 height 218
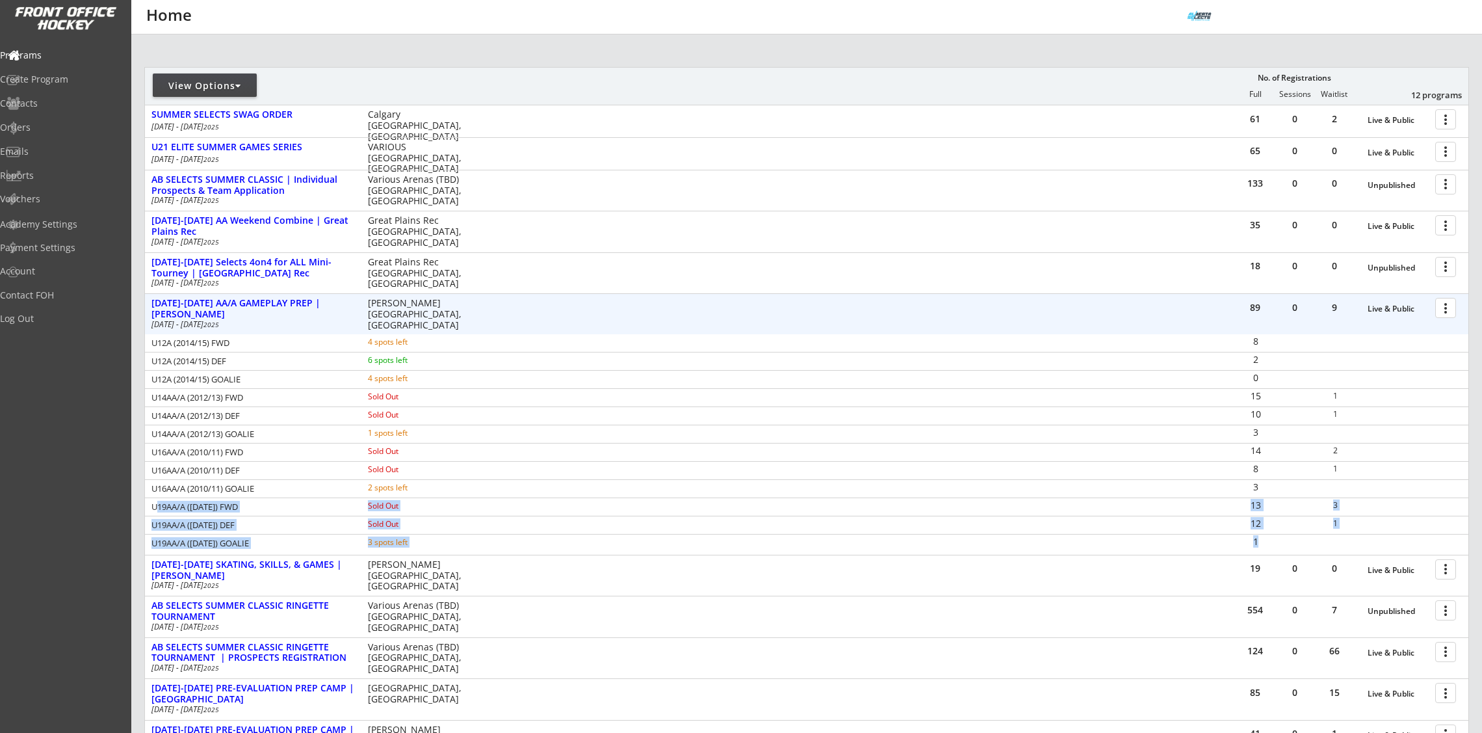
drag, startPoint x: 154, startPoint y: 507, endPoint x: 1273, endPoint y: 545, distance: 1119.5
click at [1273, 545] on div "U12A (2014/15) FWD 4 spots left 8 U12A (2014/15) DEF 6 spots left 2 U12A (2014/…" at bounding box center [807, 443] width 1324 height 218
click at [1449, 307] on div at bounding box center [1448, 307] width 23 height 23
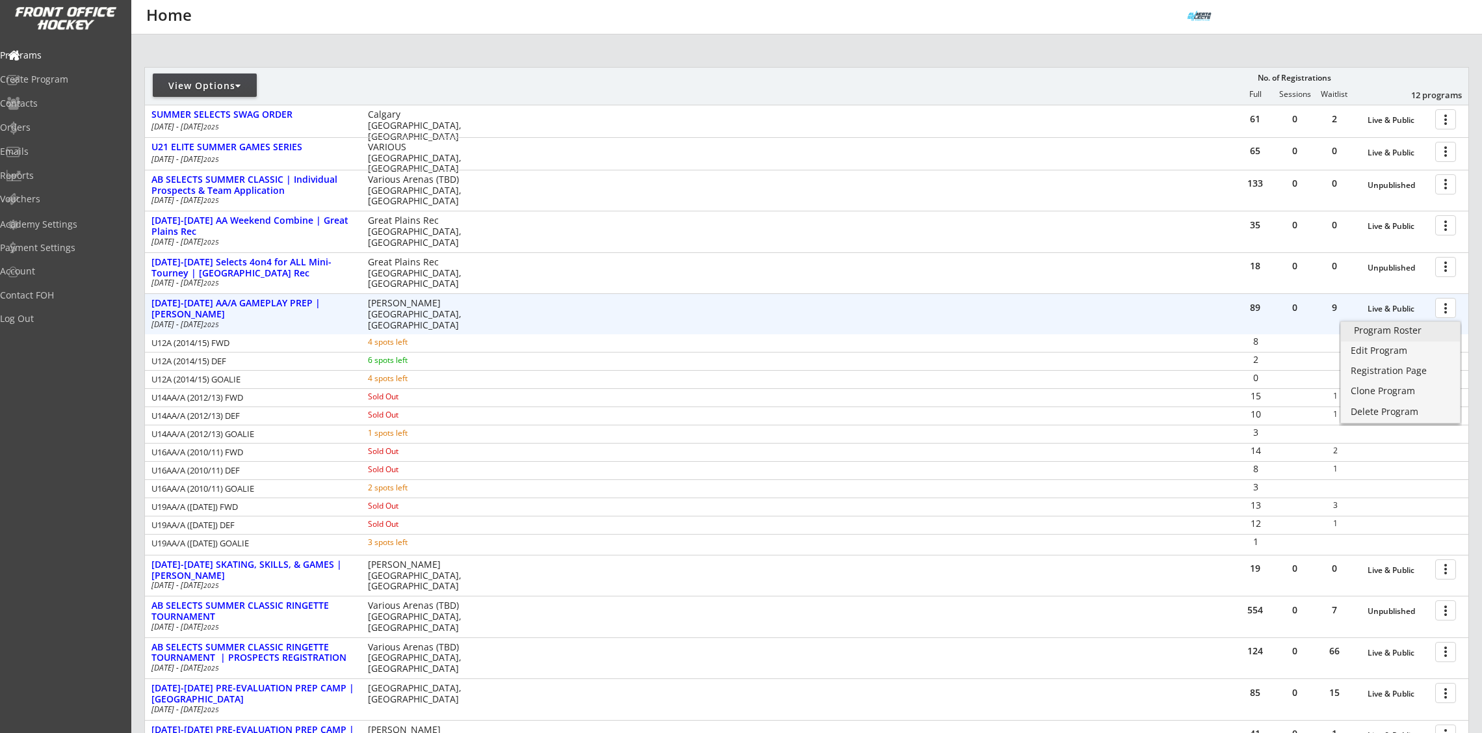
click at [1439, 329] on div "Program Roster" at bounding box center [1400, 330] width 93 height 9
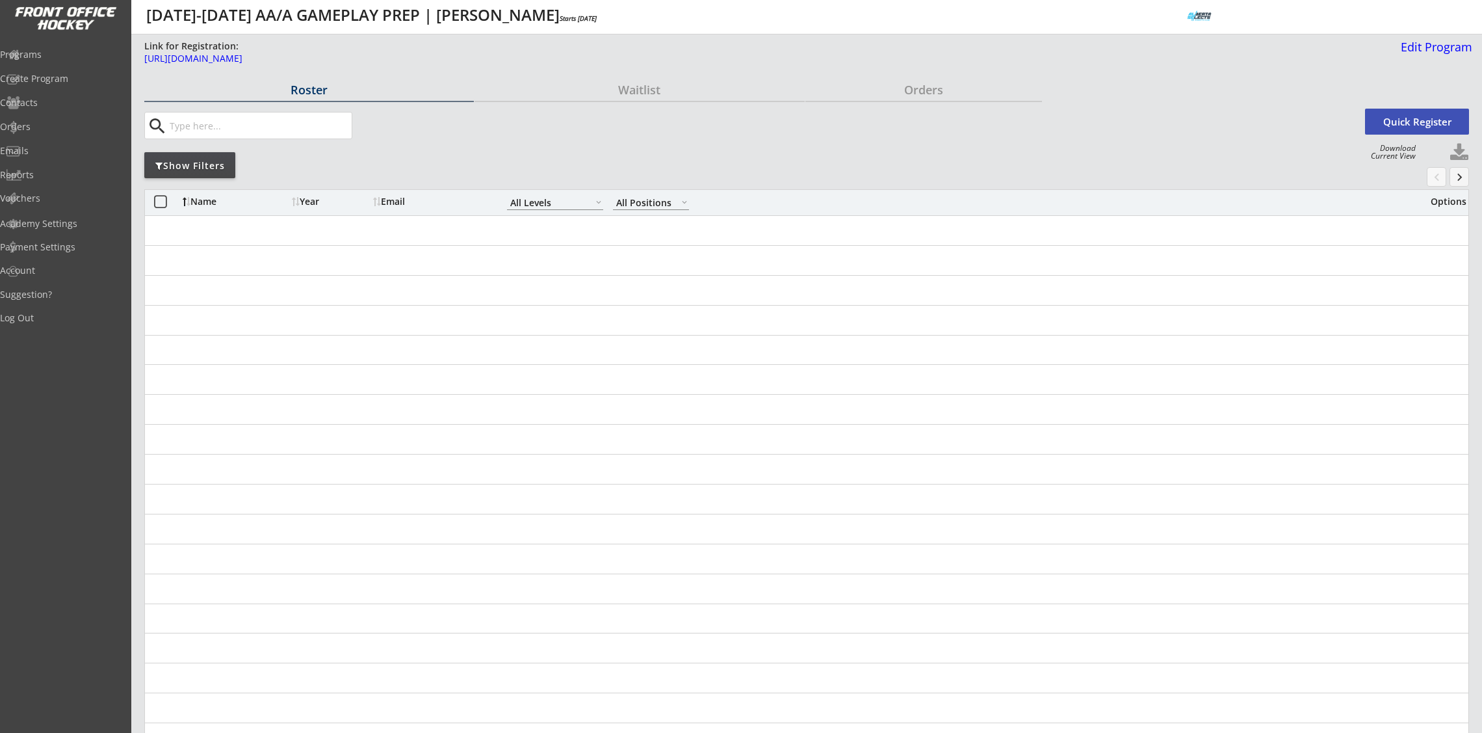
select select ""All Levels""
select select ""All Positions""
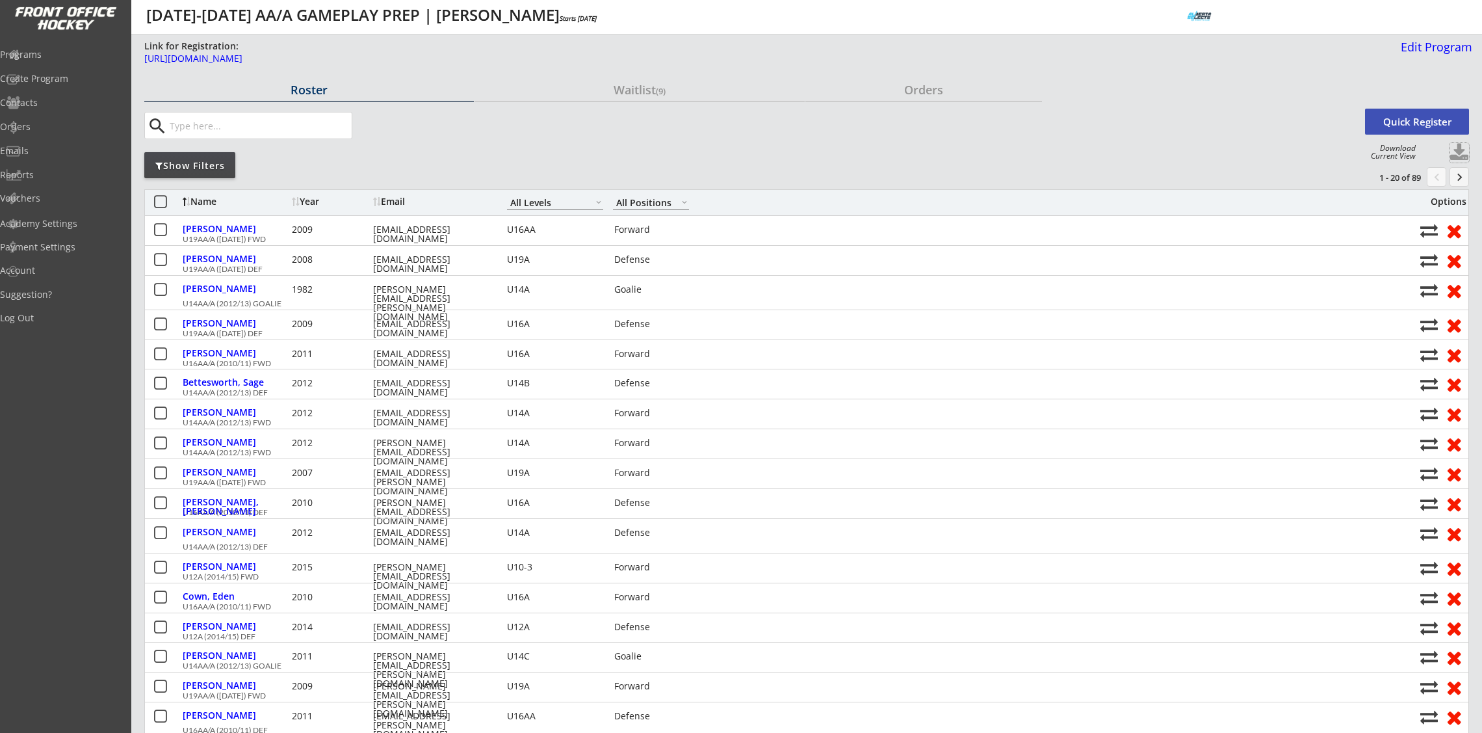
click at [1458, 150] on button at bounding box center [1460, 153] width 20 height 20
select select ""Player Info""
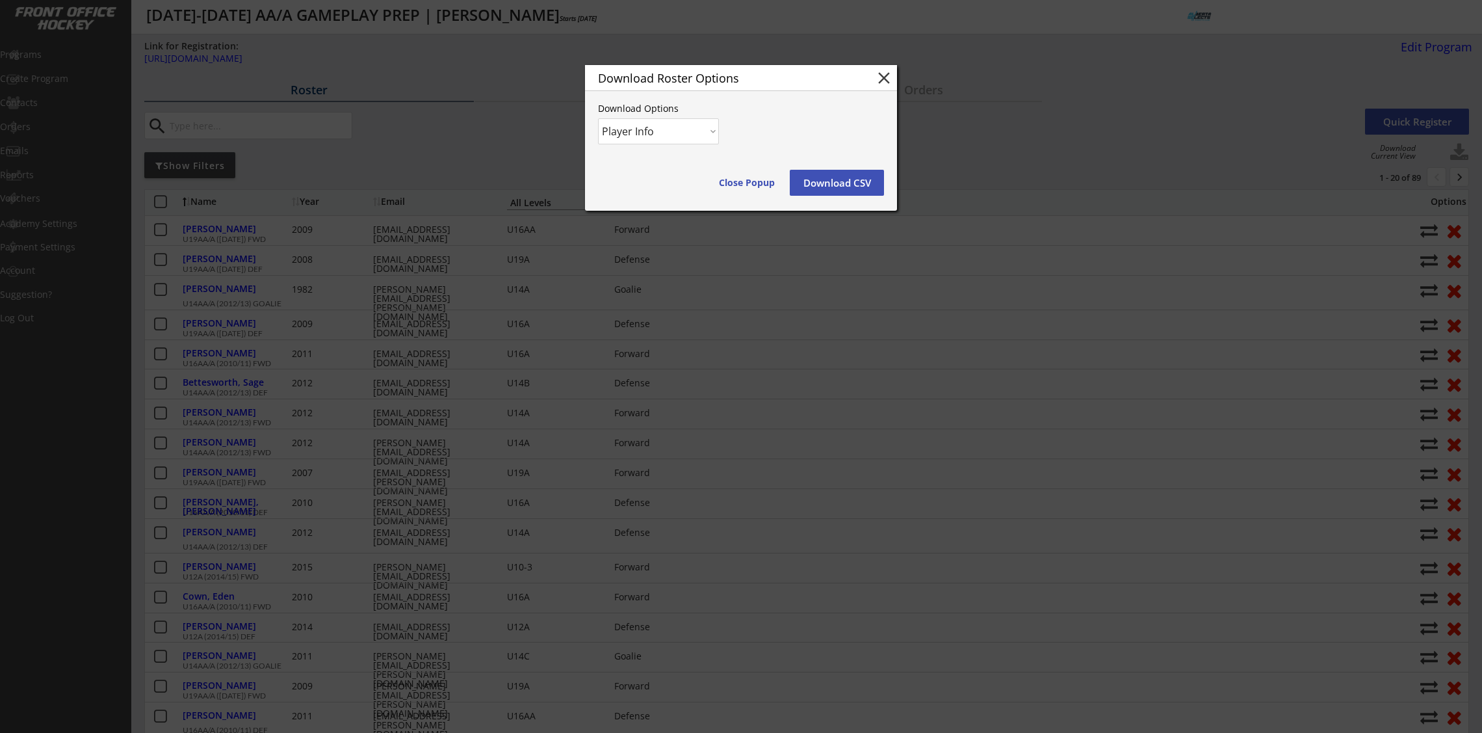
click at [869, 176] on button "Download CSV" at bounding box center [837, 183] width 94 height 26
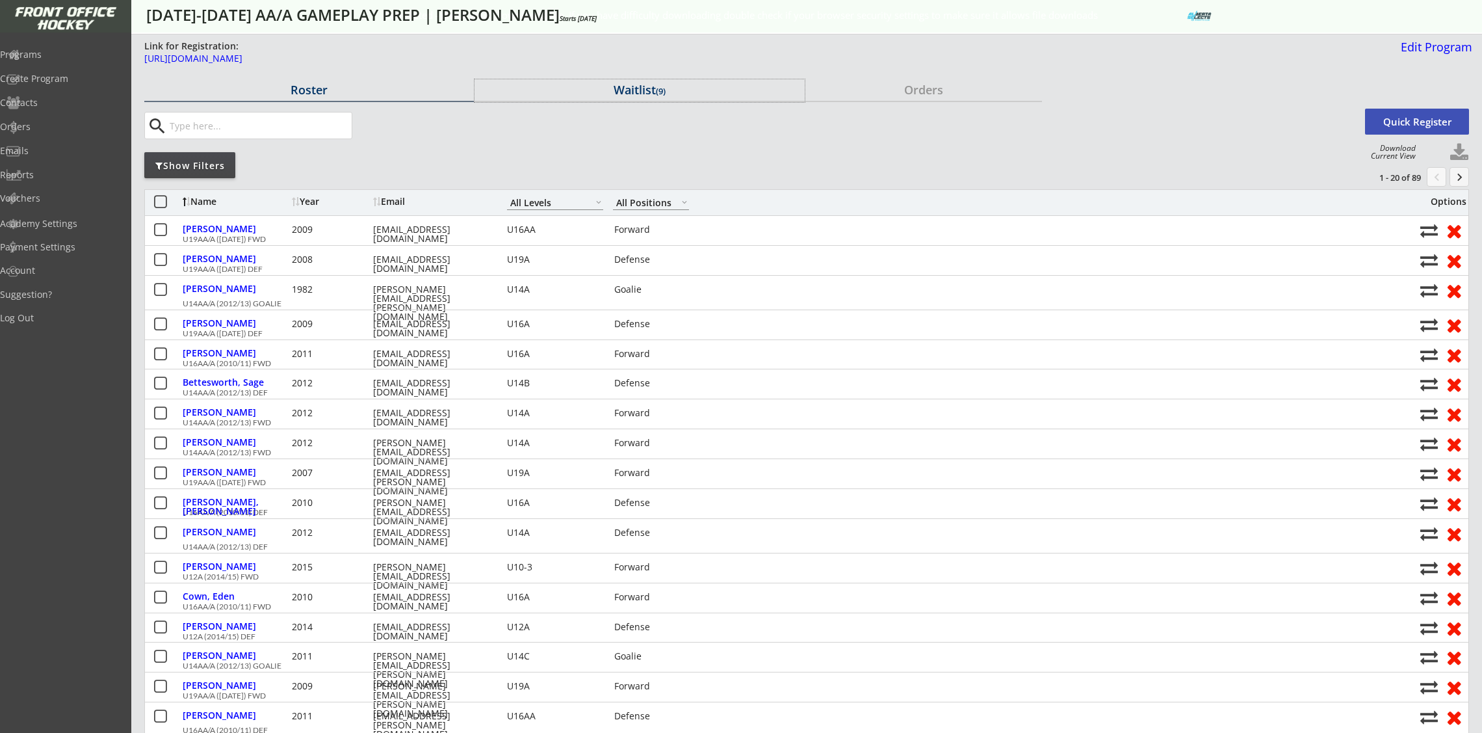
click at [629, 90] on div "Waitlist (9)" at bounding box center [640, 90] width 330 height 12
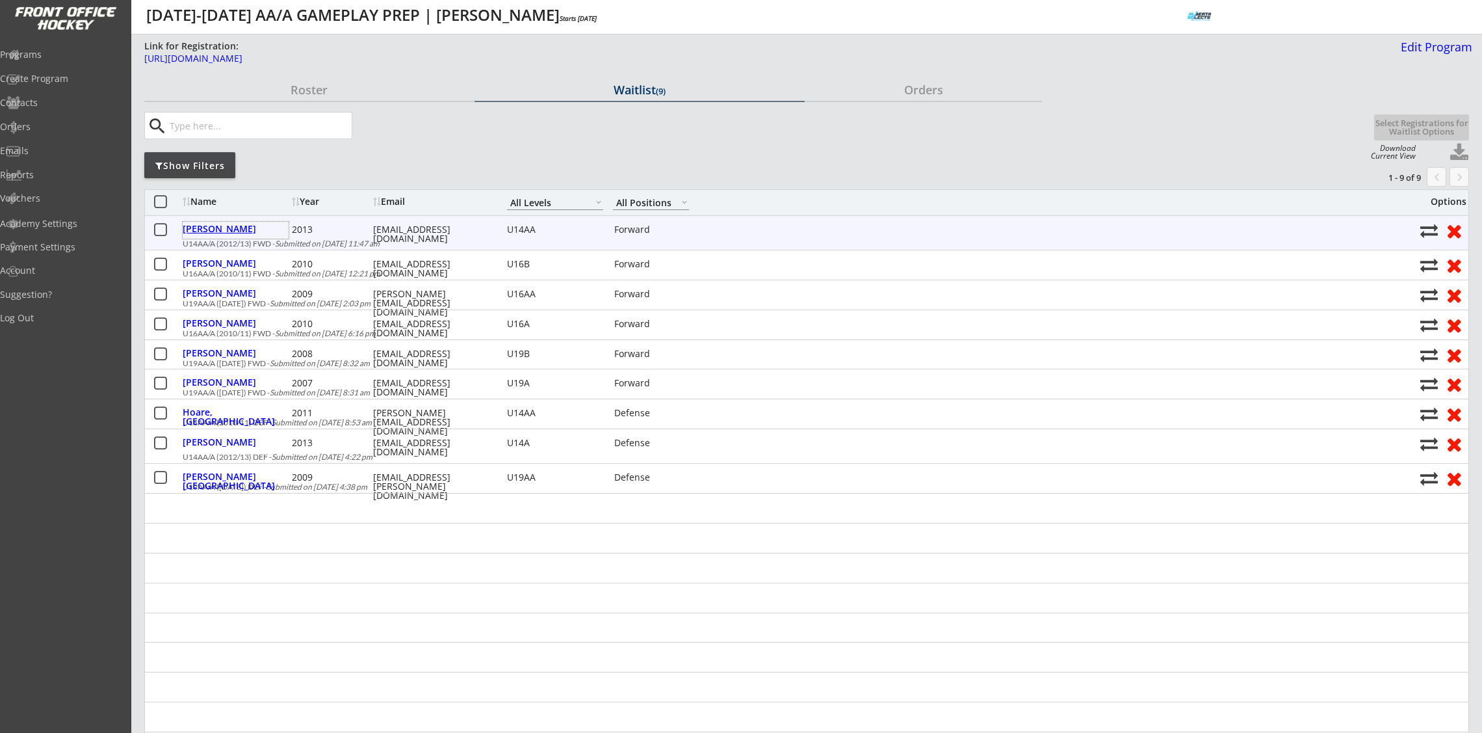
click at [230, 229] on div "[PERSON_NAME]" at bounding box center [236, 228] width 106 height 9
select select ""Forward""
select select ""U14AA""
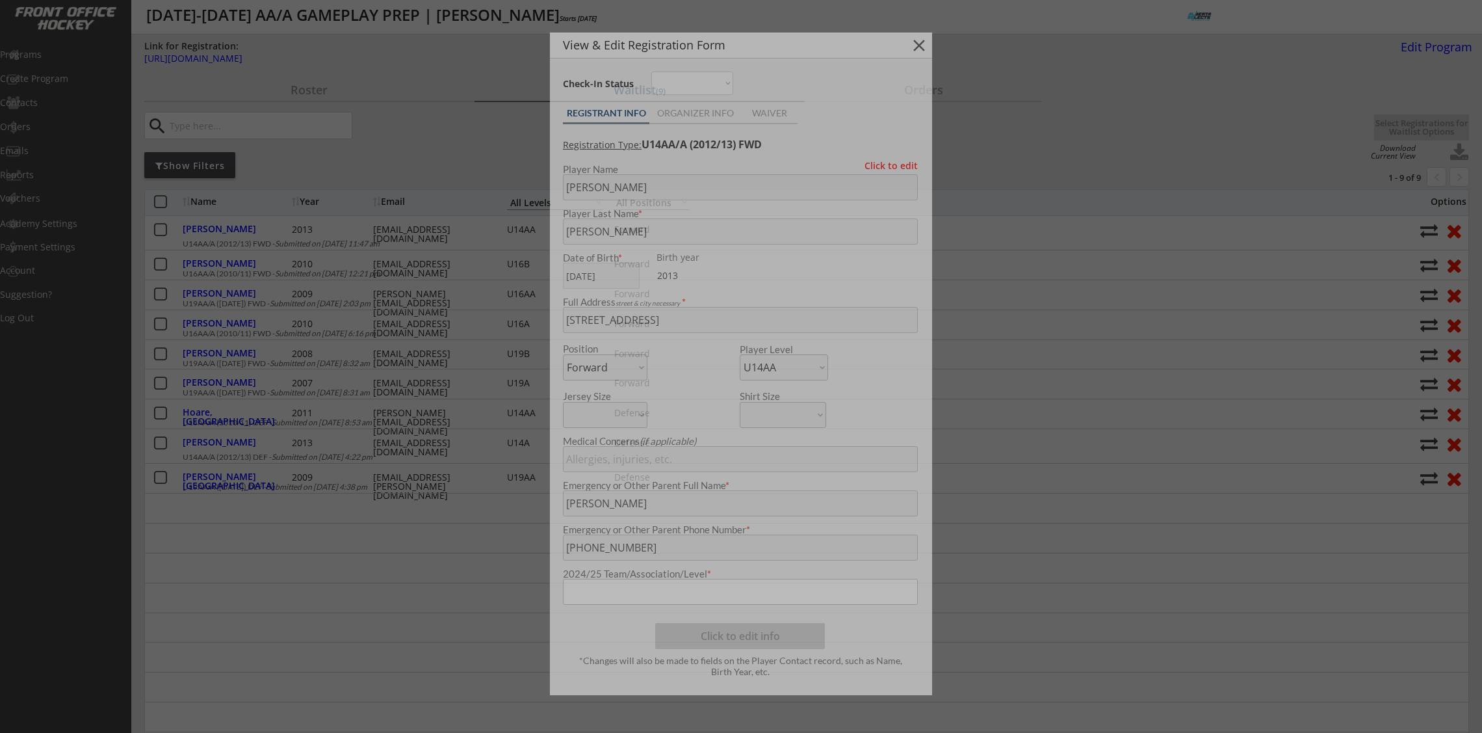
type input "[DEMOGRAPHIC_DATA]"
type input "U12A NW Attack"
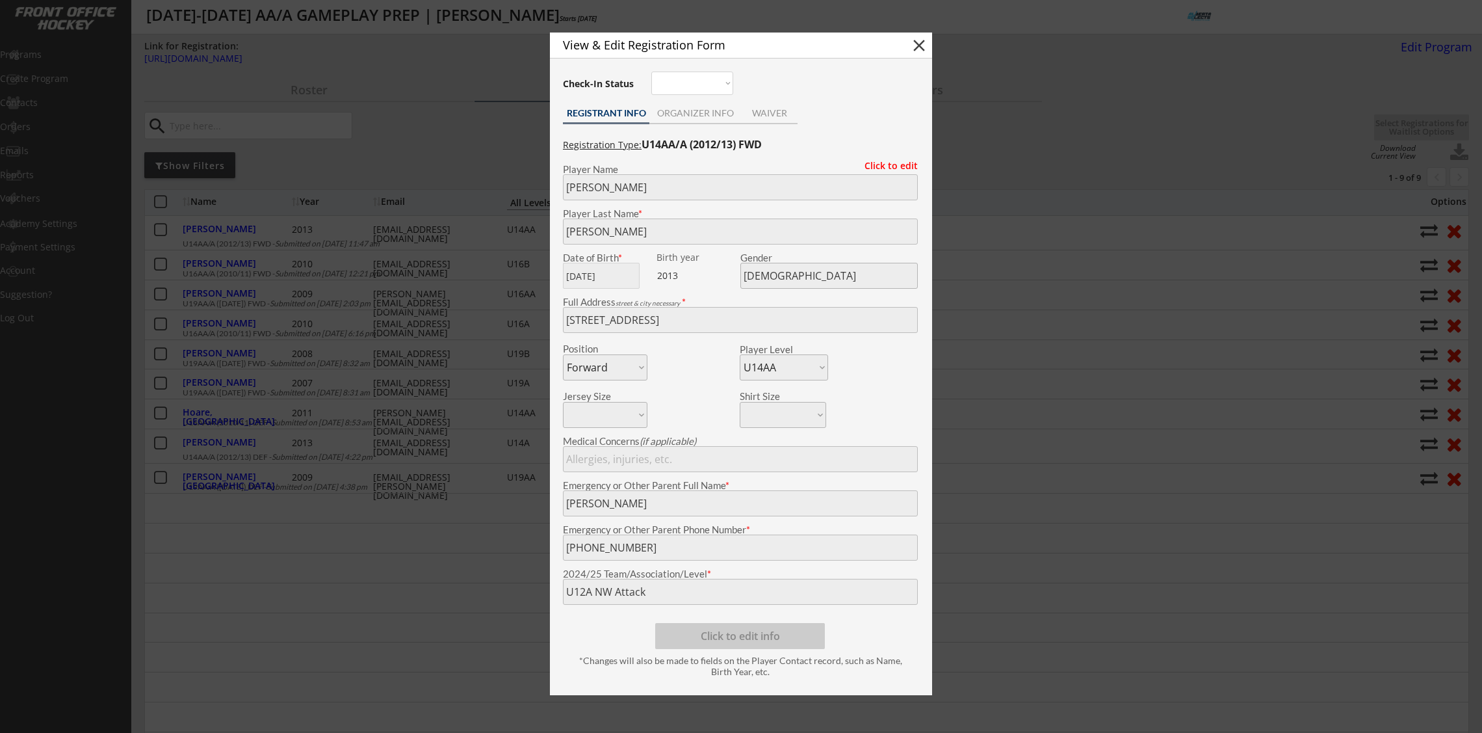
click at [230, 229] on div at bounding box center [741, 366] width 1482 height 733
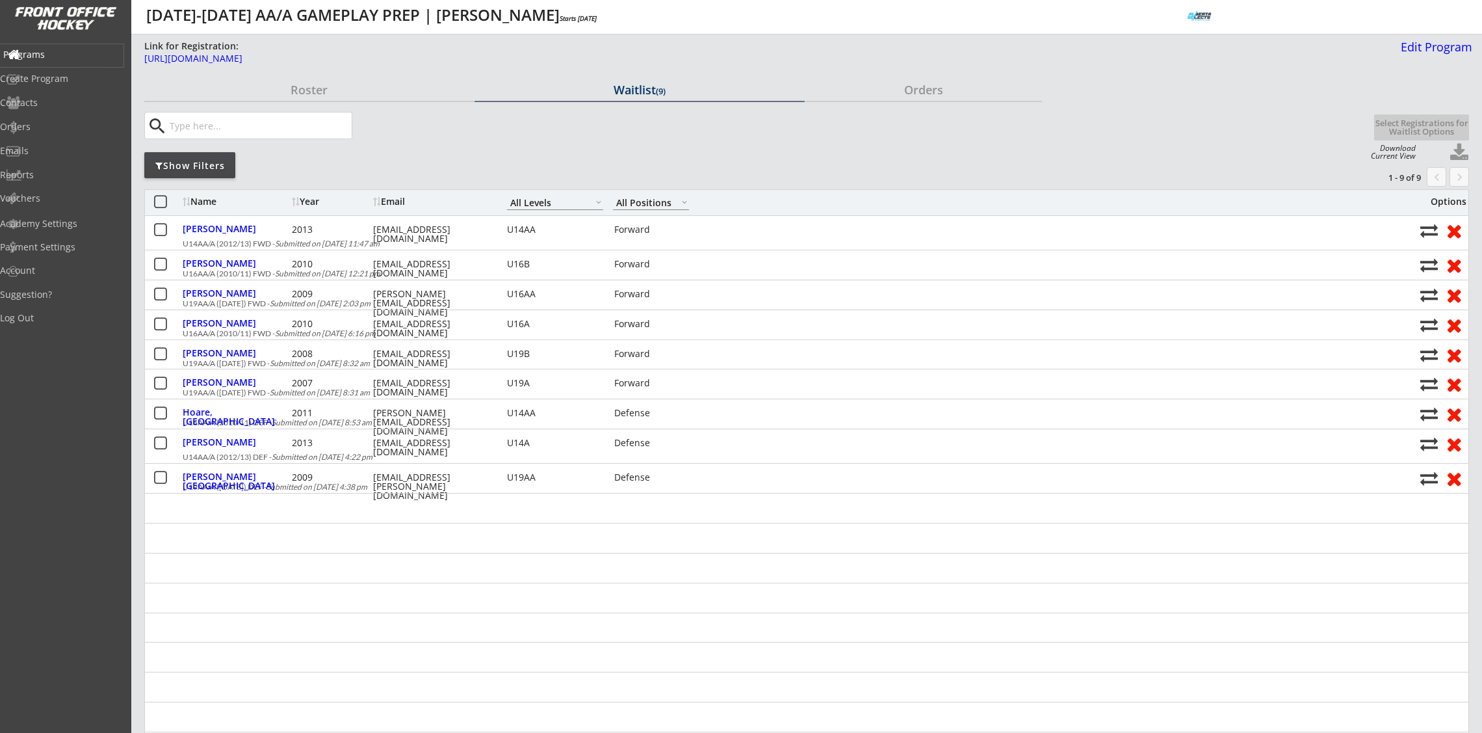
click at [64, 54] on div "Programs" at bounding box center [61, 54] width 117 height 9
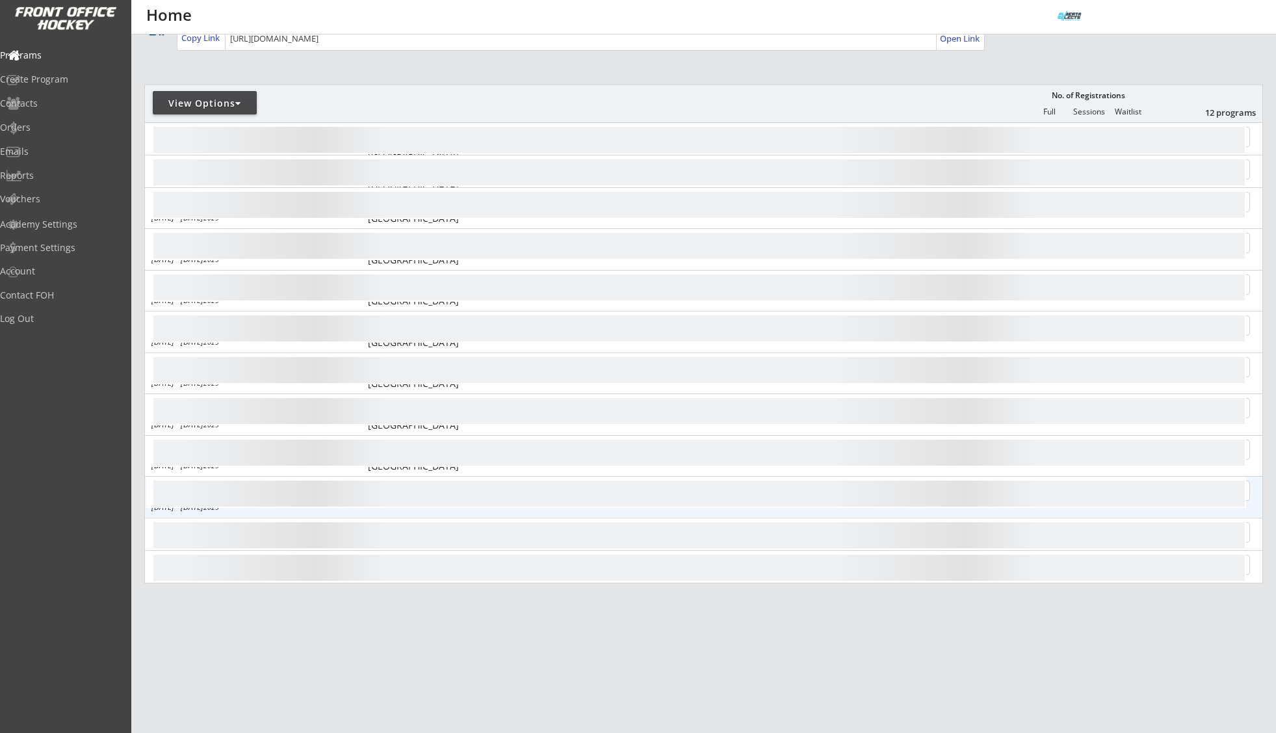
scroll to position [129, 0]
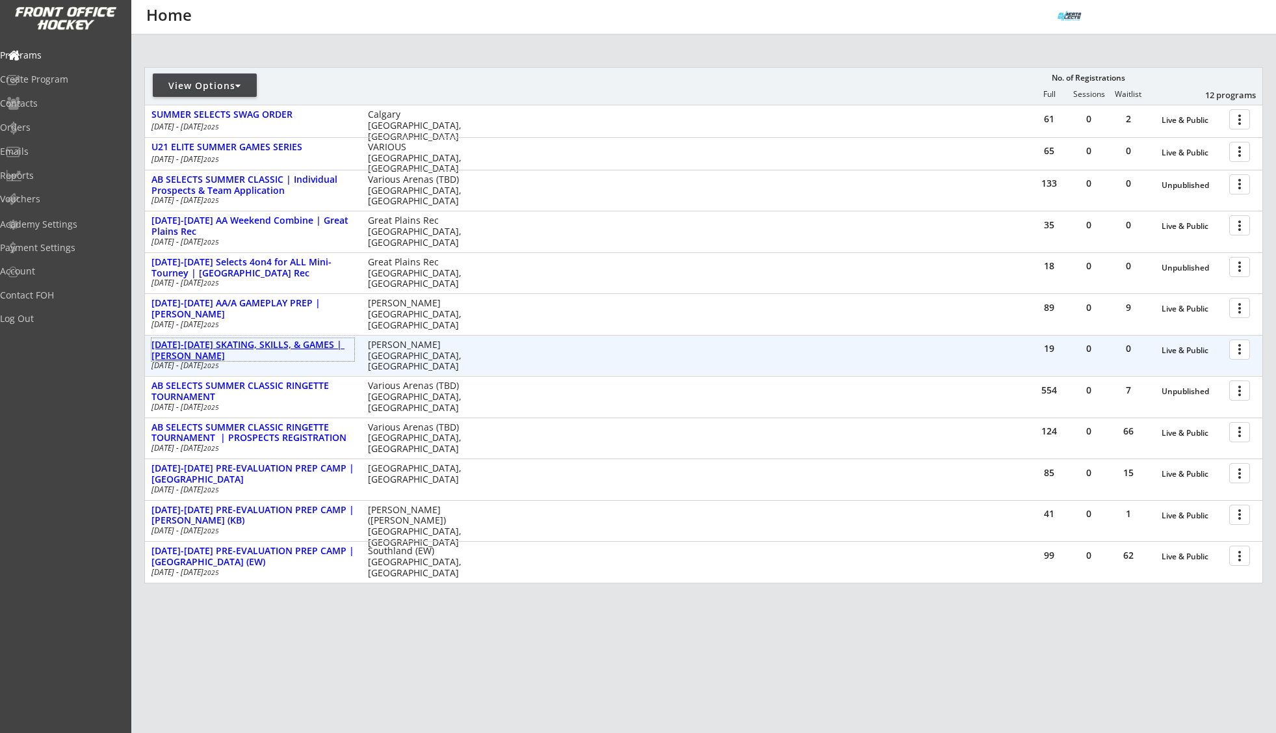
click at [261, 348] on div "AUG 18-21 SKATING, SKILLS, & GAMES | ROSE KOHN" at bounding box center [252, 350] width 203 height 22
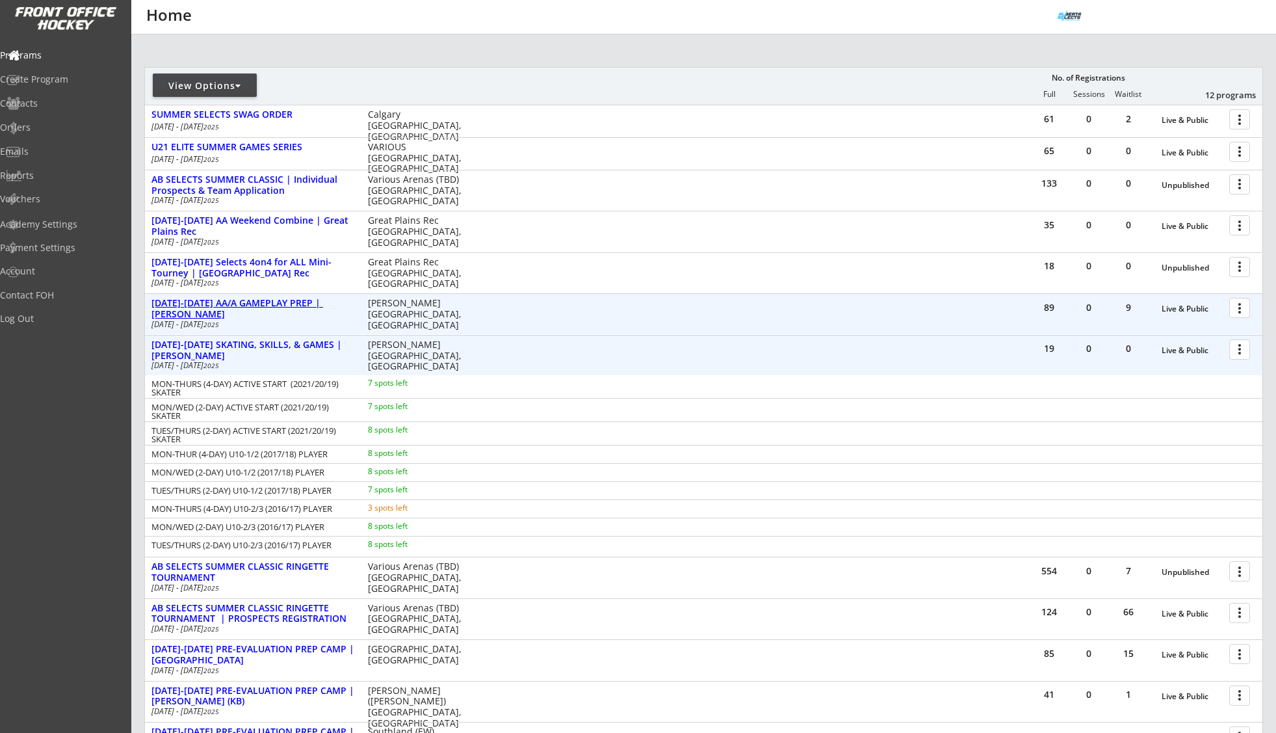
click at [262, 316] on div "[DATE]-[DATE] AA/A GAMEPLAY PREP | [PERSON_NAME]" at bounding box center [252, 309] width 203 height 22
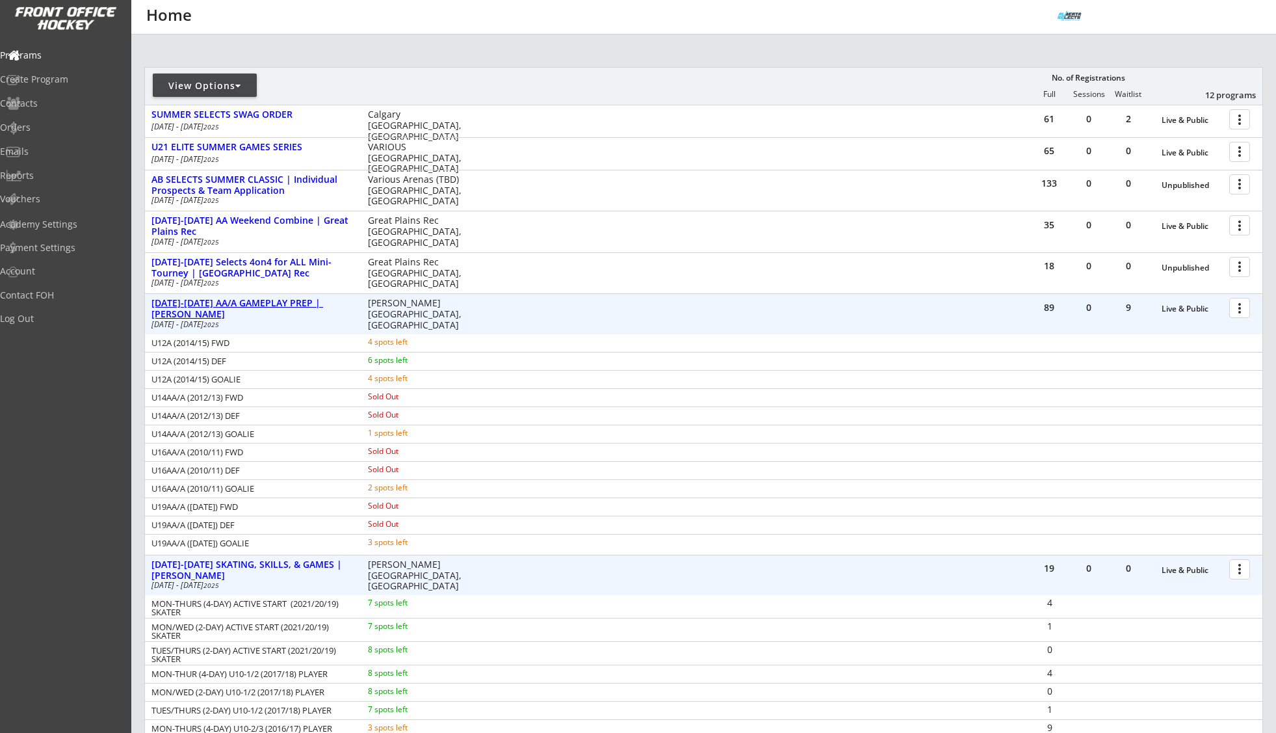
click at [261, 307] on div "[DATE]-[DATE] AA/A GAMEPLAY PREP | [PERSON_NAME]" at bounding box center [252, 309] width 203 height 22
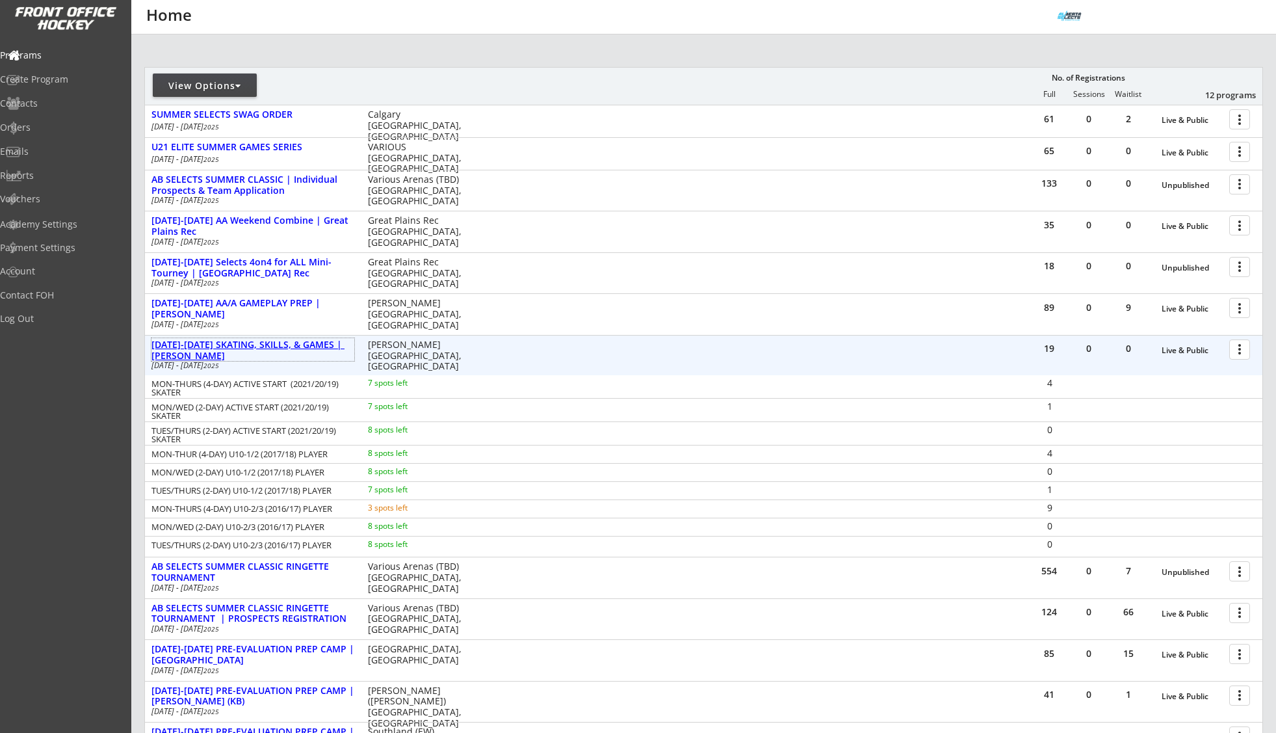
click at [272, 341] on div "AUG 18-21 SKATING, SKILLS, & GAMES | ROSE KOHN" at bounding box center [252, 350] width 203 height 22
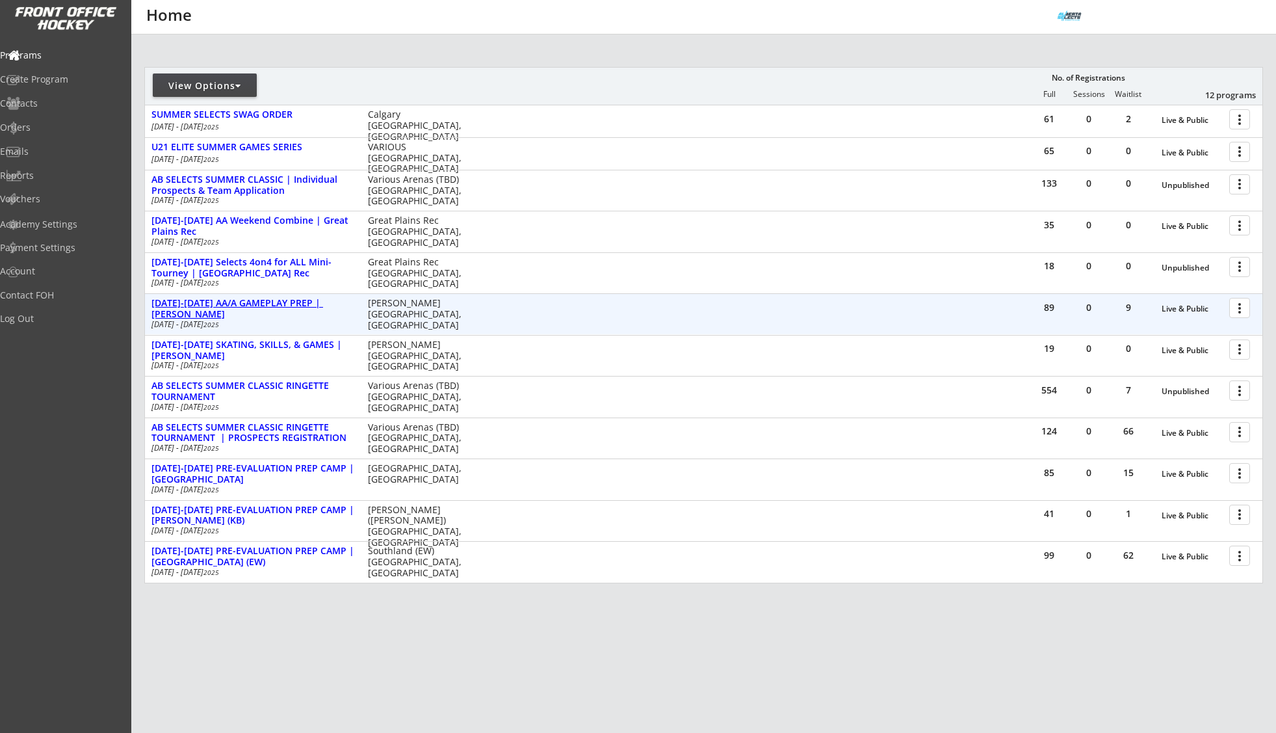
click at [286, 300] on div "[DATE]-[DATE] AA/A GAMEPLAY PREP | [PERSON_NAME]" at bounding box center [252, 309] width 203 height 22
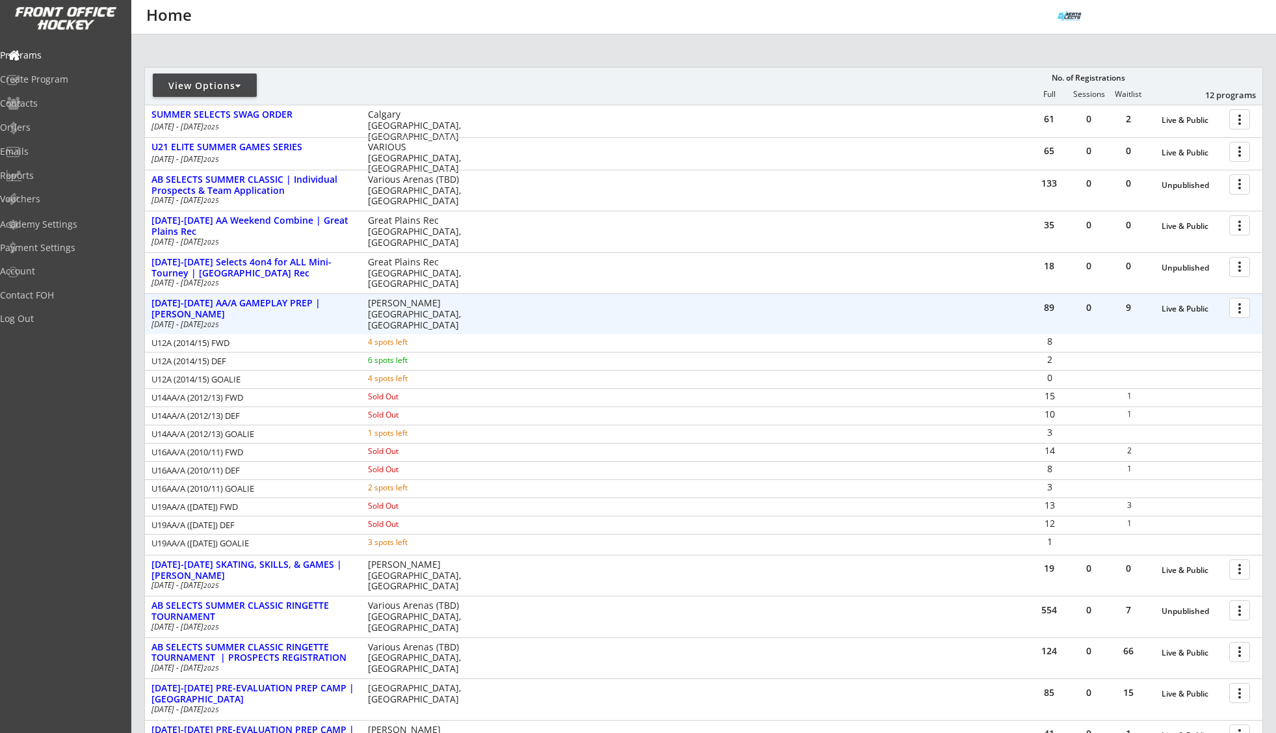
click at [1242, 306] on div at bounding box center [1242, 307] width 23 height 23
click at [1199, 330] on div "Program Roster" at bounding box center [1194, 330] width 93 height 9
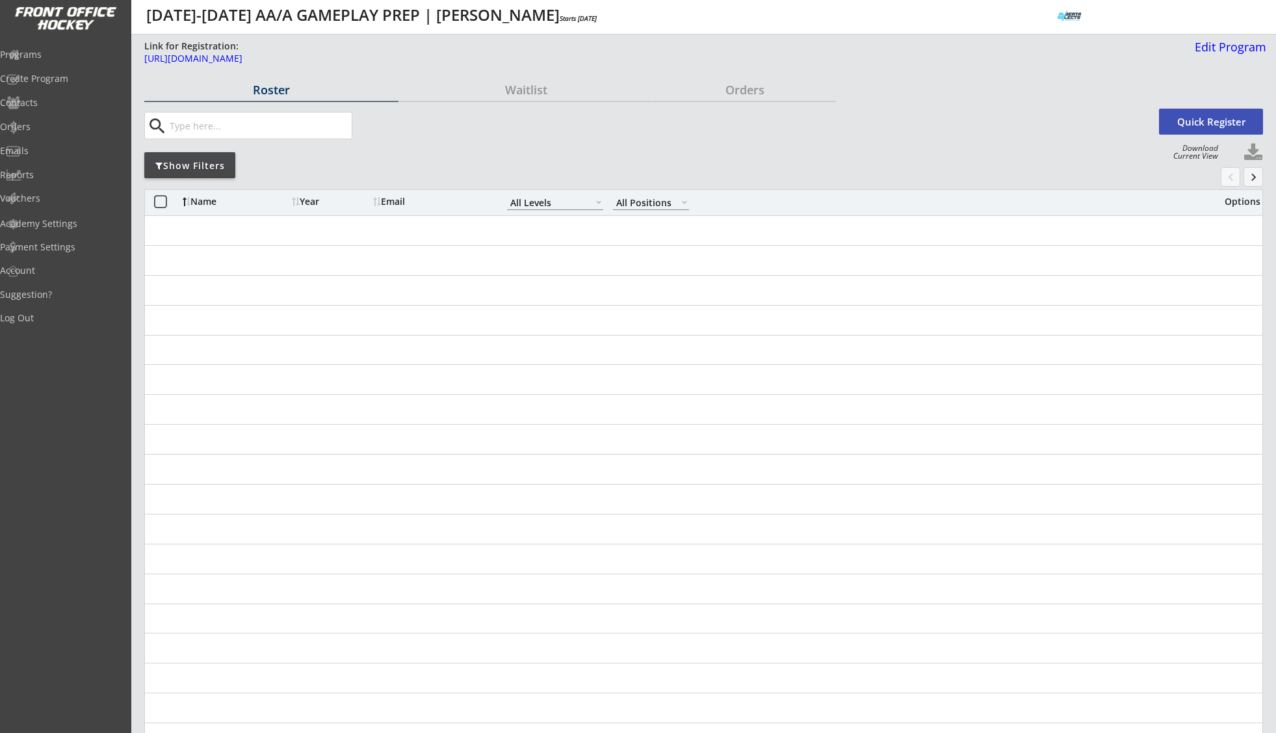
select select ""All Levels""
select select ""All Positions""
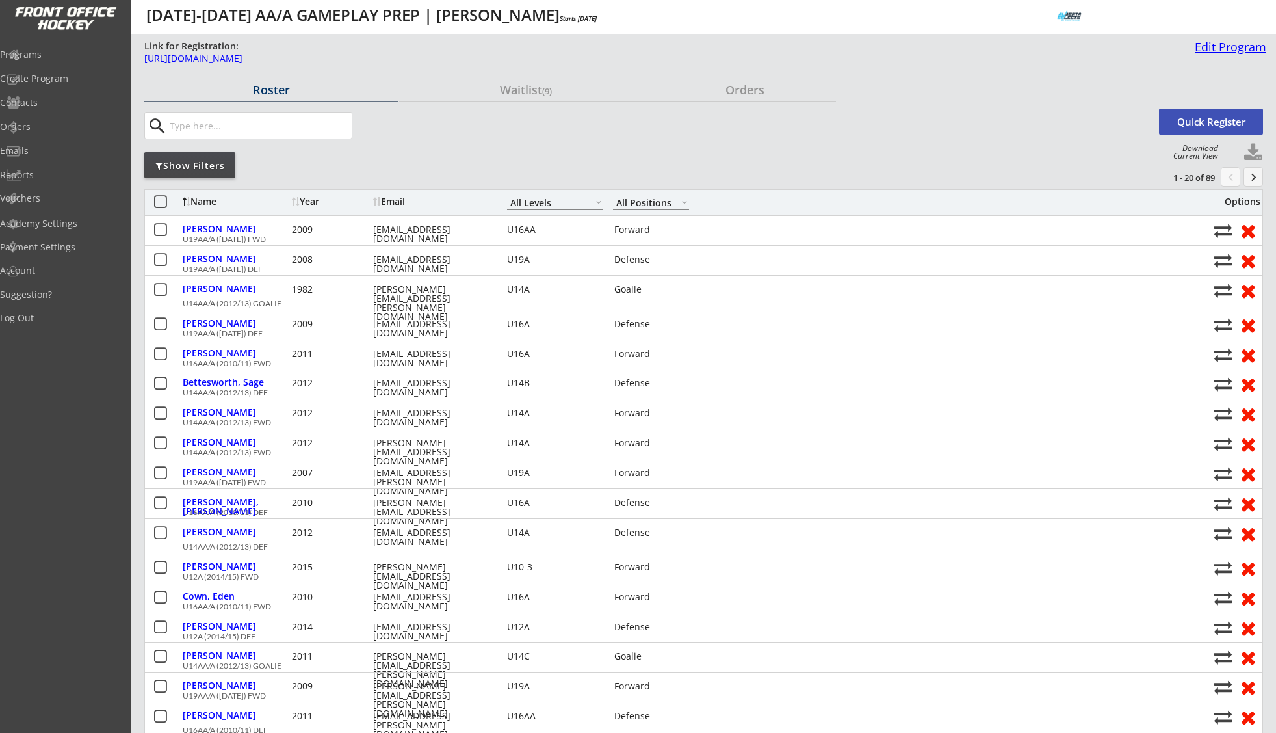
click at [1202, 49] on div "Edit Program" at bounding box center [1228, 47] width 77 height 12
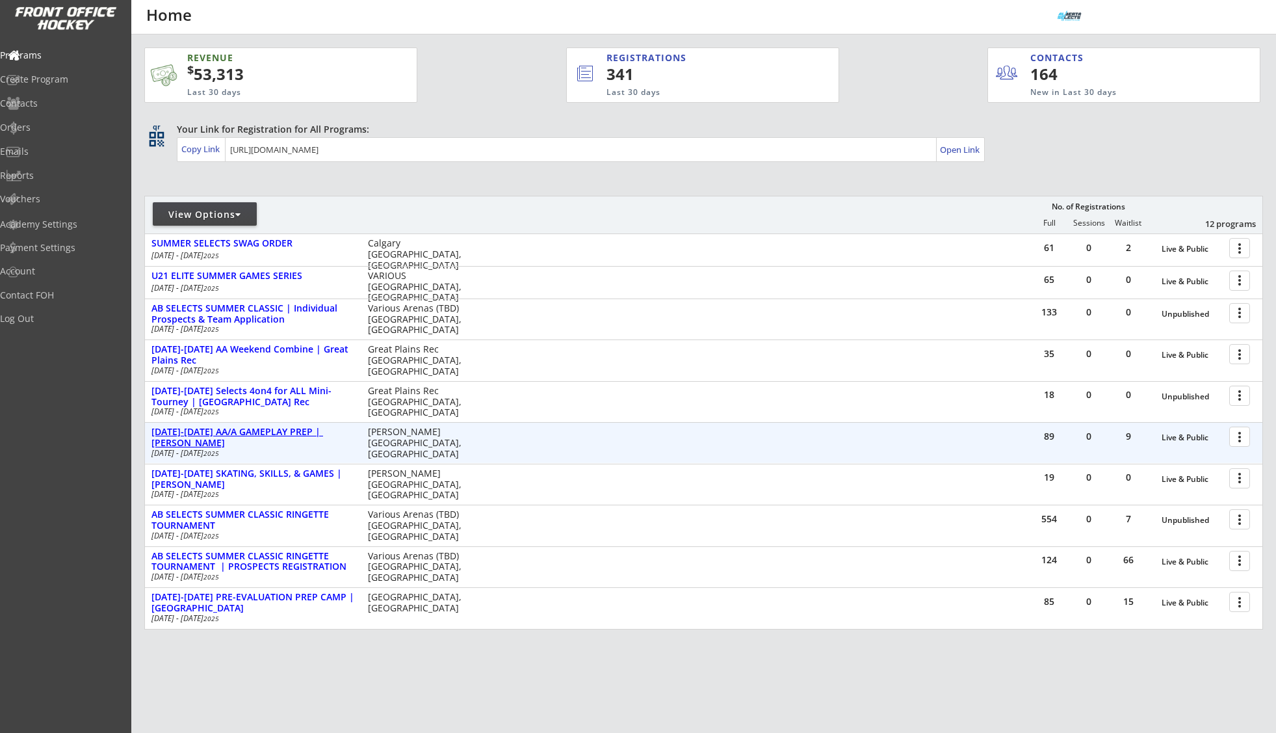
click at [267, 432] on div "[DATE]-[DATE] AA/A GAMEPLAY PREP | [PERSON_NAME]" at bounding box center [252, 437] width 203 height 22
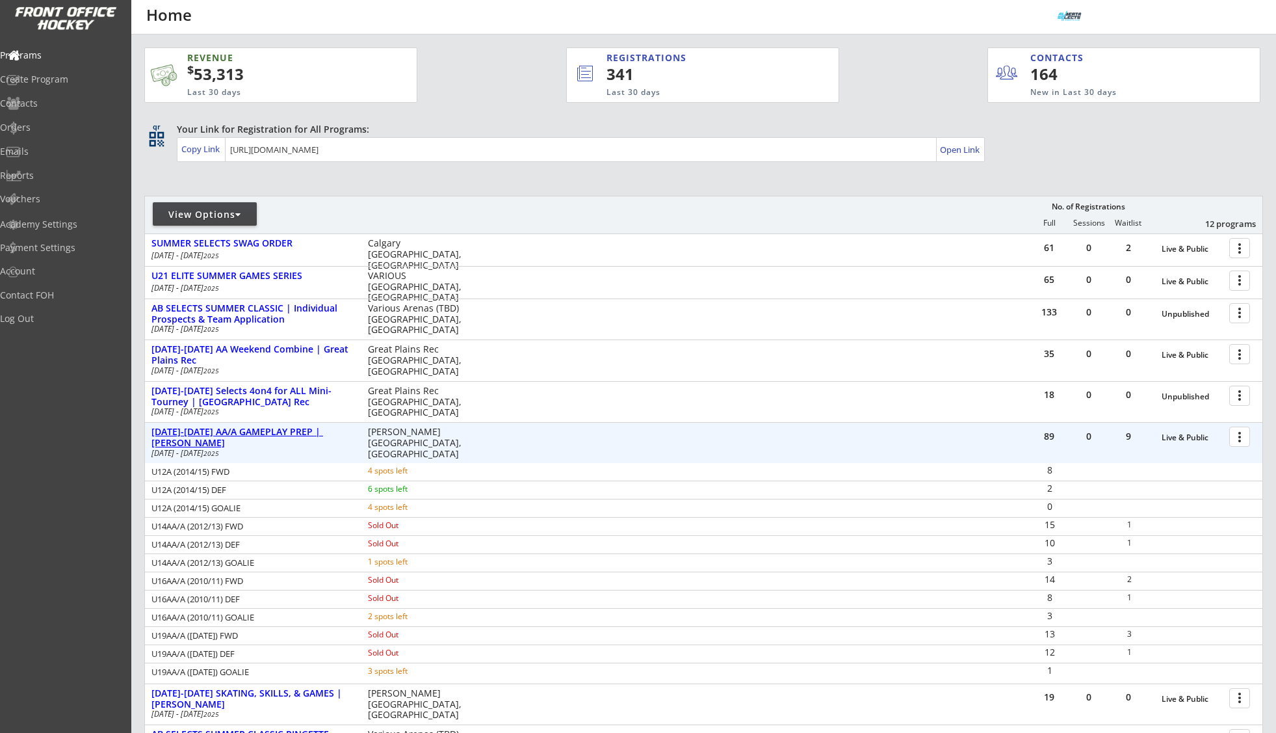
click at [267, 431] on div "[DATE]-[DATE] AA/A GAMEPLAY PREP | [PERSON_NAME]" at bounding box center [252, 437] width 203 height 22
